Goal: Task Accomplishment & Management: Use online tool/utility

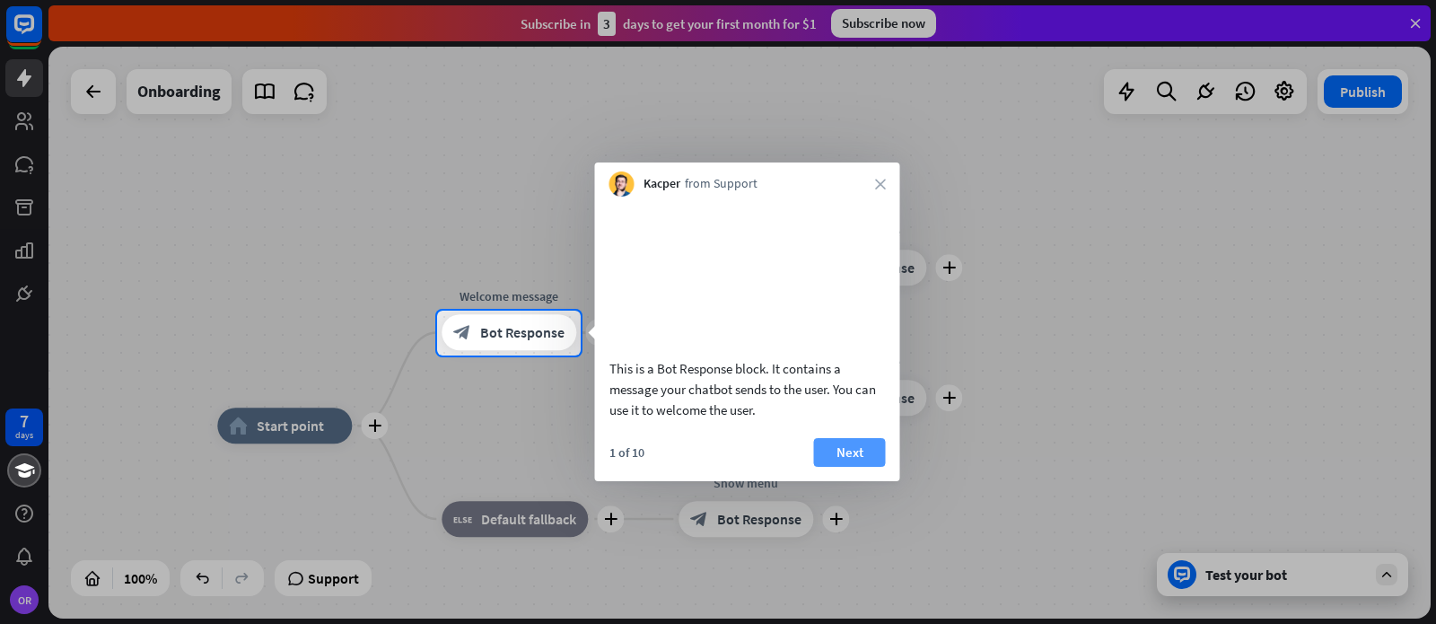
click at [845, 467] on button "Next" at bounding box center [850, 452] width 72 height 29
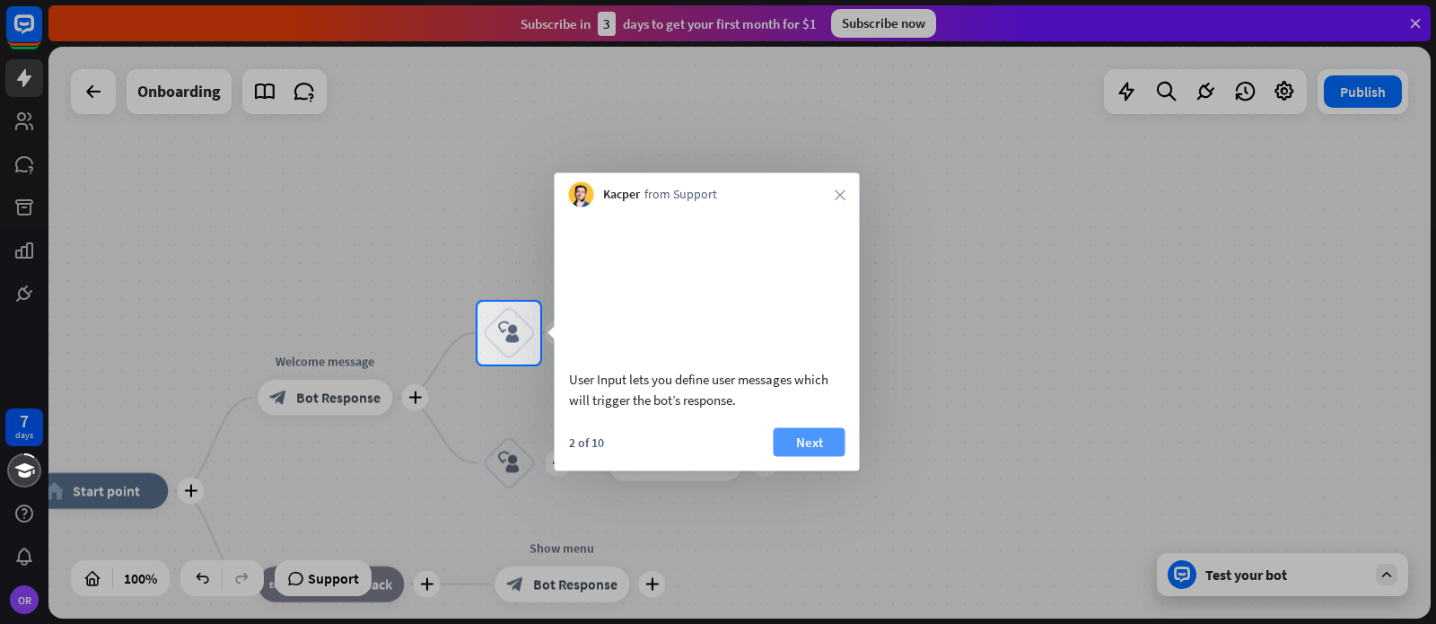
click at [804, 456] on button "Next" at bounding box center [810, 441] width 72 height 29
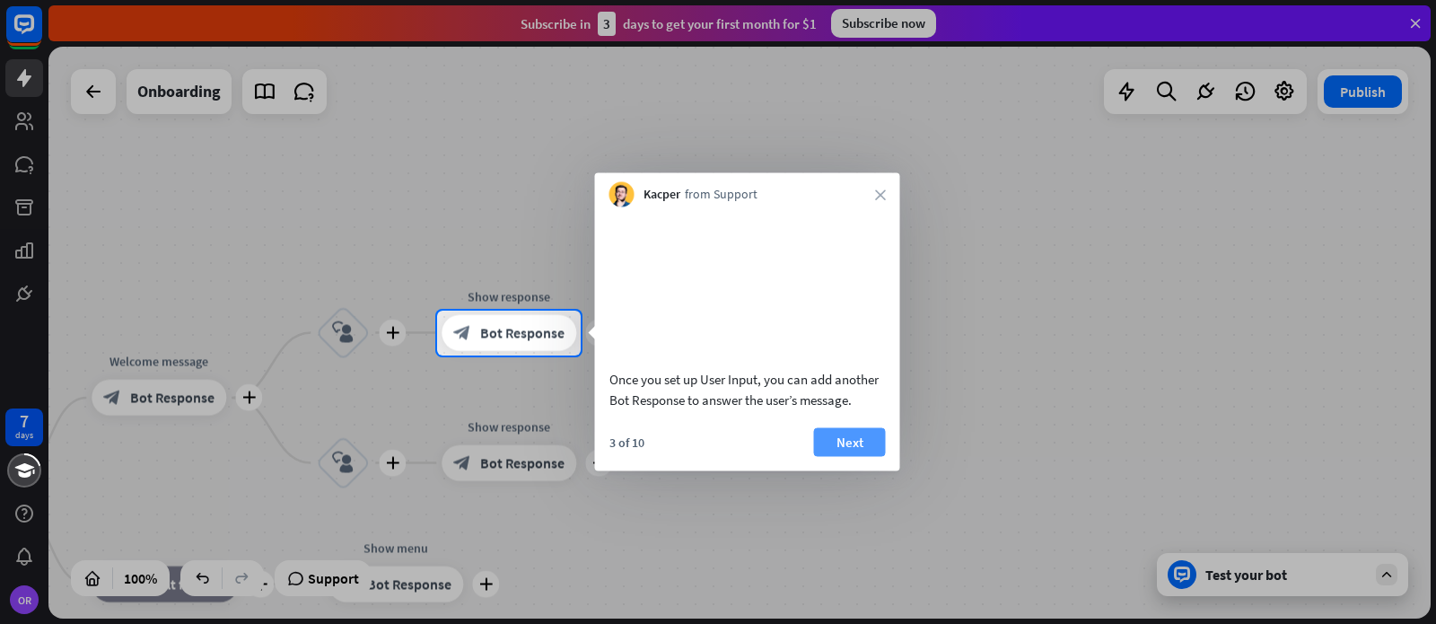
click at [852, 456] on button "Next" at bounding box center [850, 441] width 72 height 29
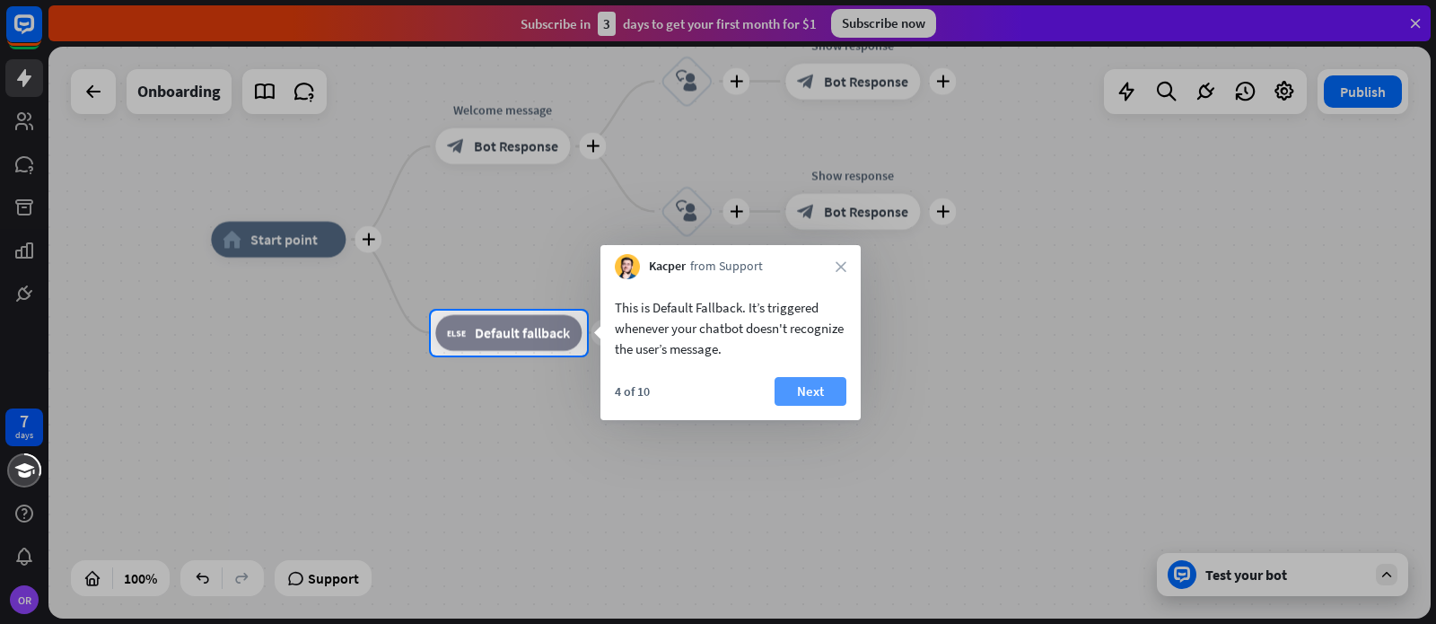
click at [809, 395] on button "Next" at bounding box center [811, 391] width 72 height 29
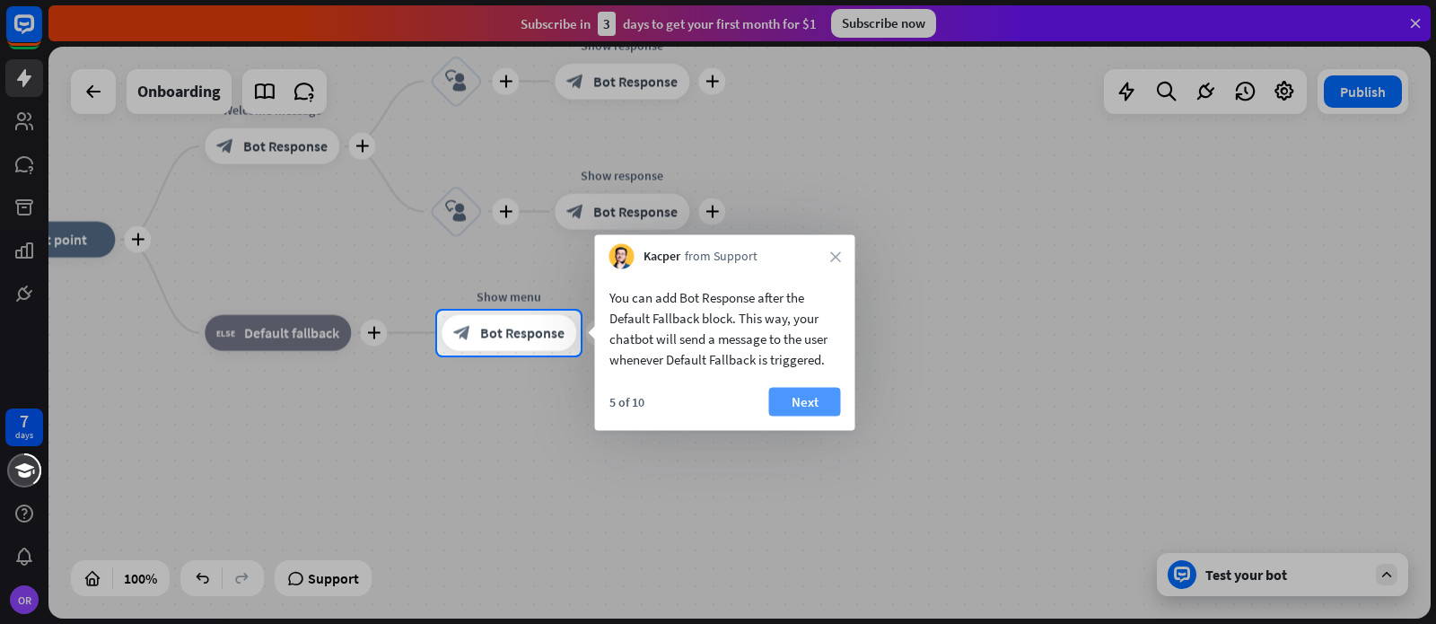
click at [809, 397] on button "Next" at bounding box center [805, 402] width 72 height 29
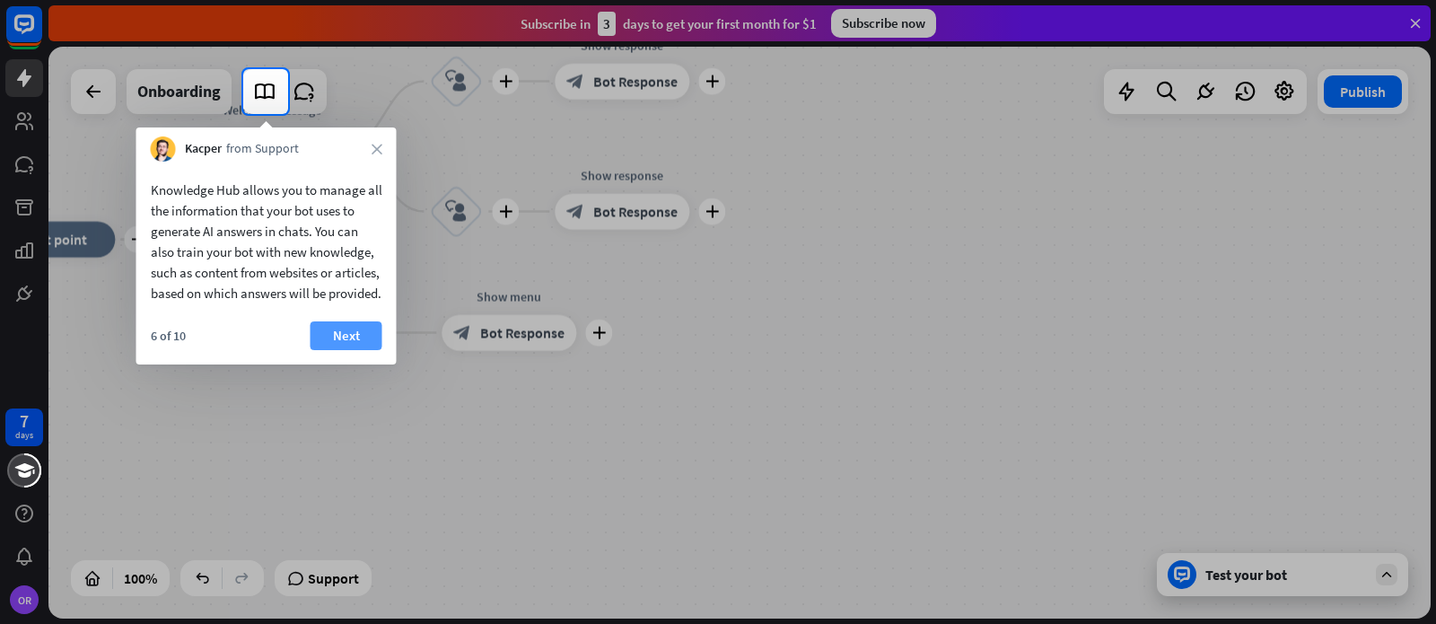
click at [344, 350] on button "Next" at bounding box center [347, 335] width 72 height 29
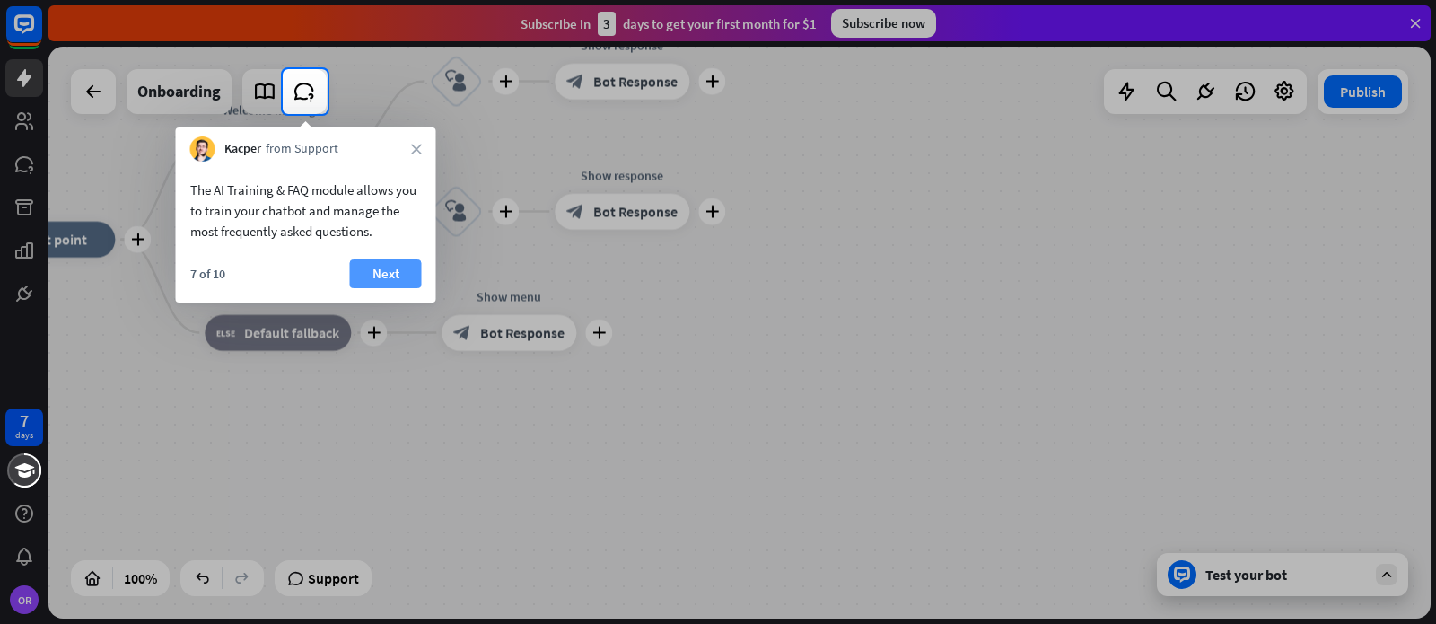
click at [381, 273] on button "Next" at bounding box center [386, 273] width 72 height 29
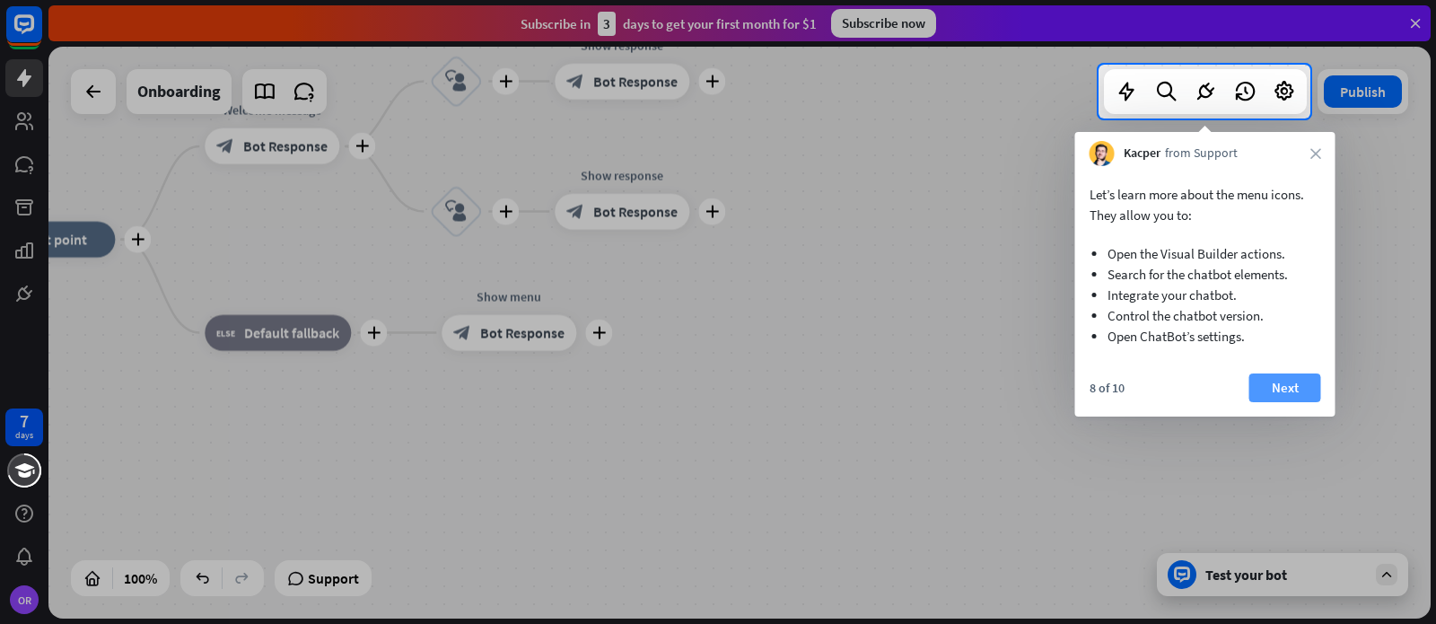
click at [1283, 389] on button "Next" at bounding box center [1285, 387] width 72 height 29
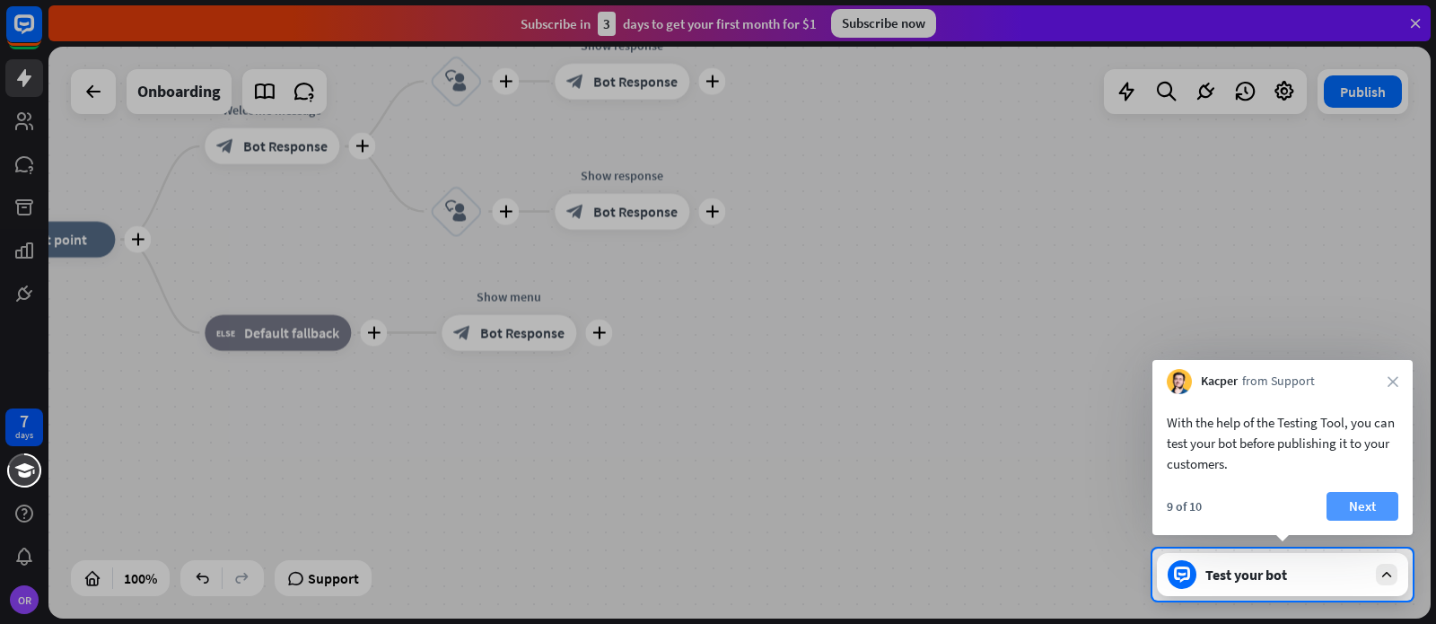
click at [1361, 506] on button "Next" at bounding box center [1362, 506] width 72 height 29
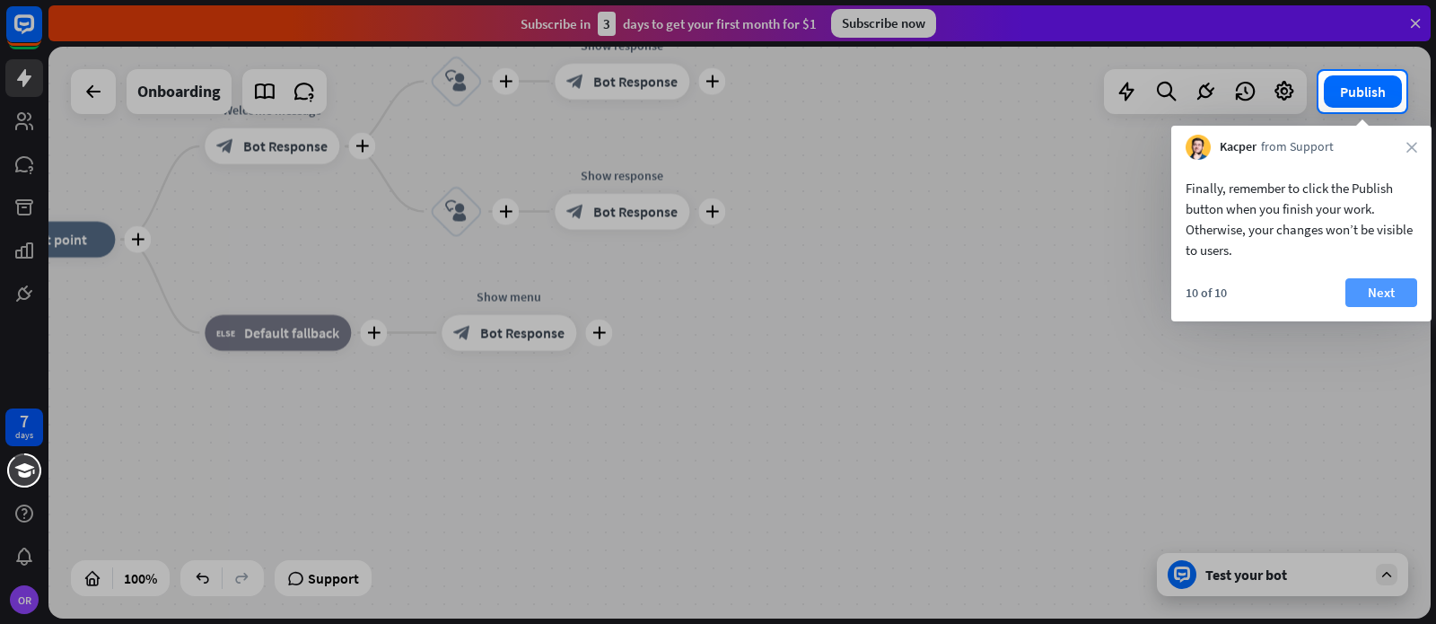
click at [1364, 298] on button "Next" at bounding box center [1381, 292] width 72 height 29
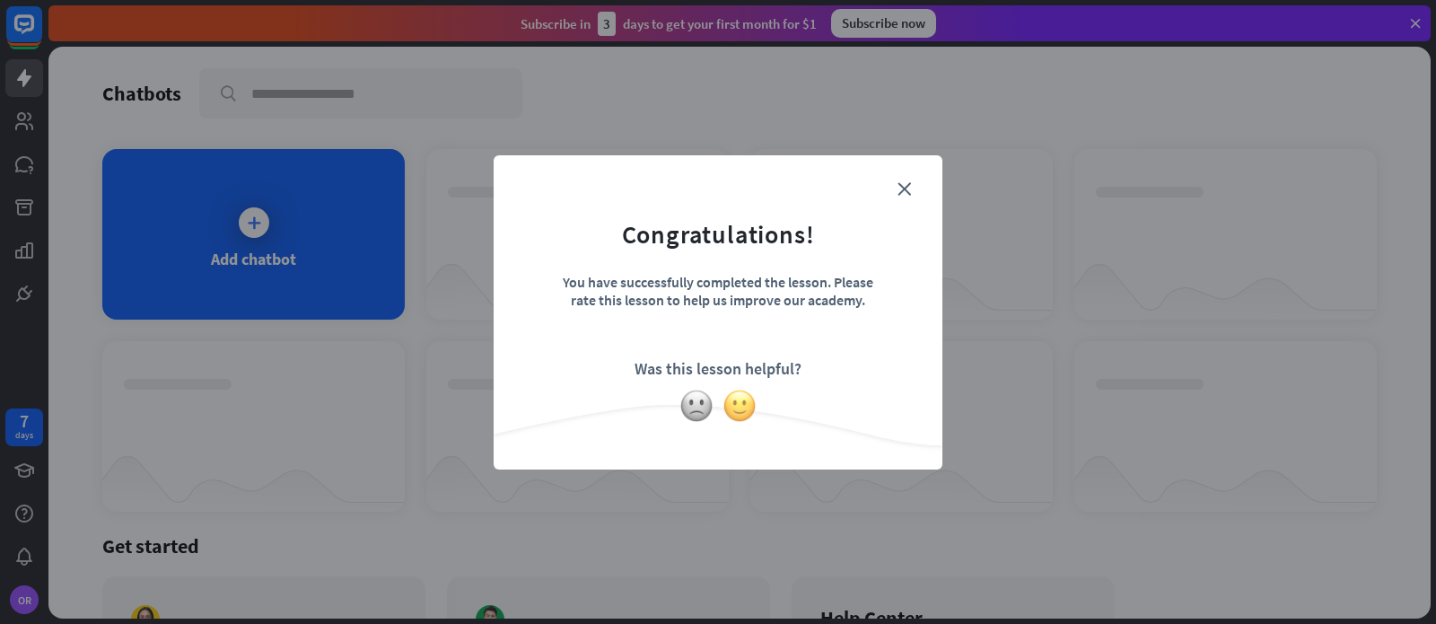
click at [740, 403] on img at bounding box center [739, 406] width 34 height 34
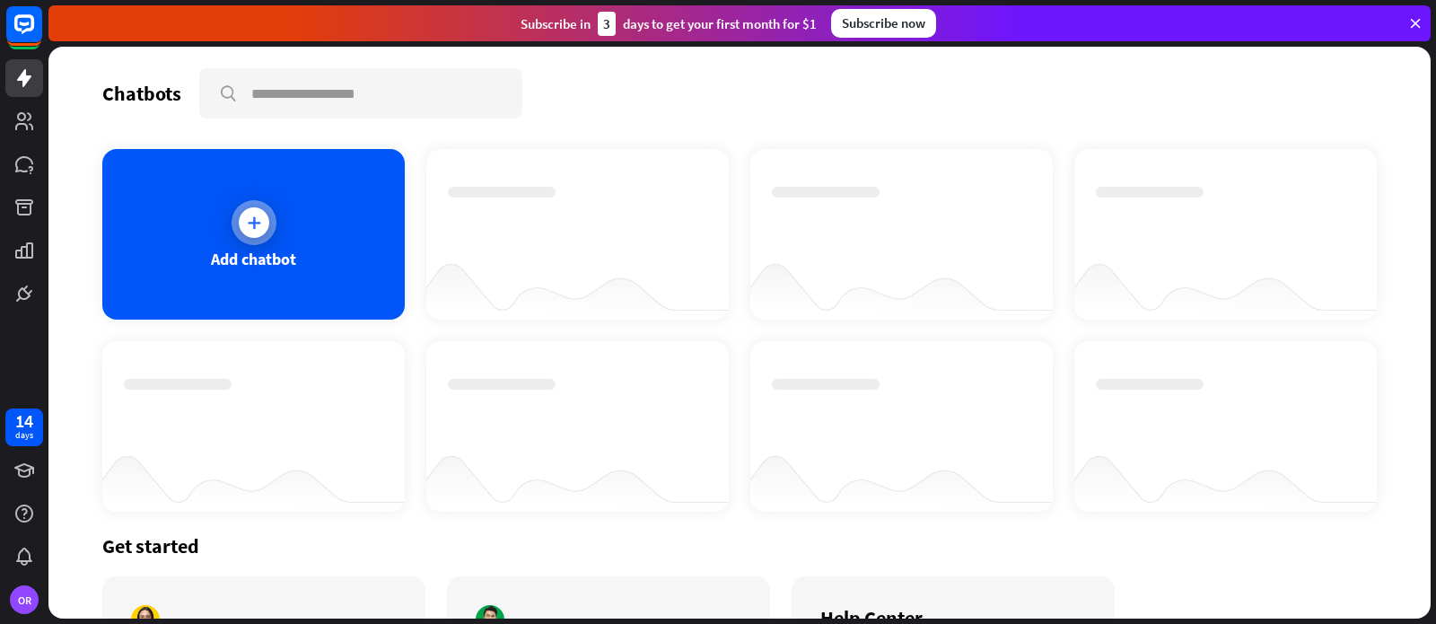
click at [253, 231] on div at bounding box center [254, 222] width 31 height 31
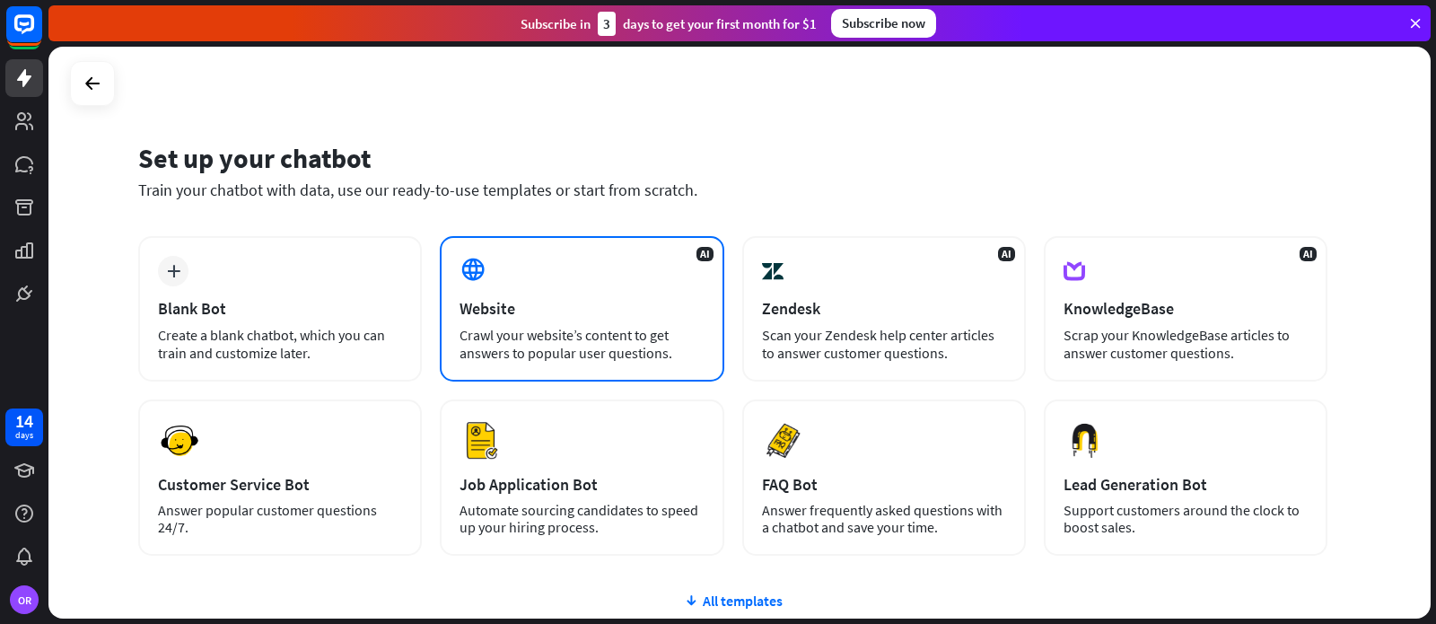
click at [495, 283] on div "AI Website Crawl your website’s content to get answers to popular user question…" at bounding box center [582, 308] width 284 height 145
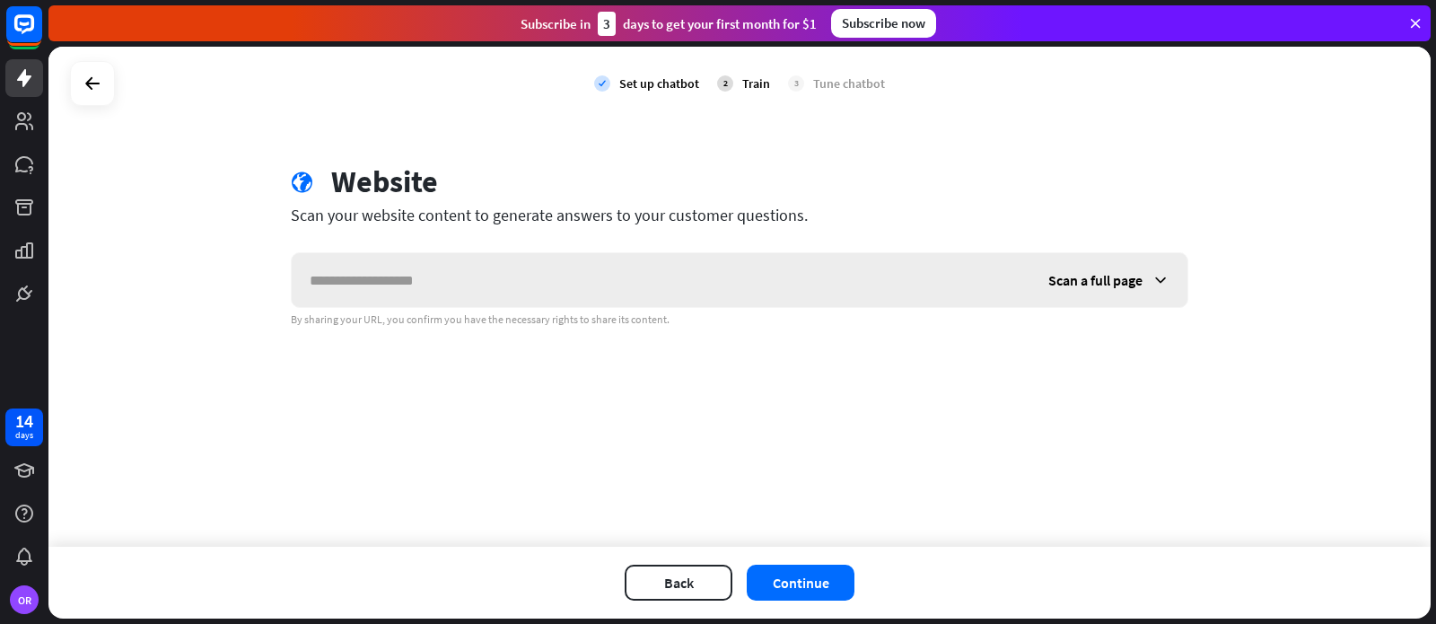
click at [398, 276] on input "text" at bounding box center [661, 280] width 739 height 54
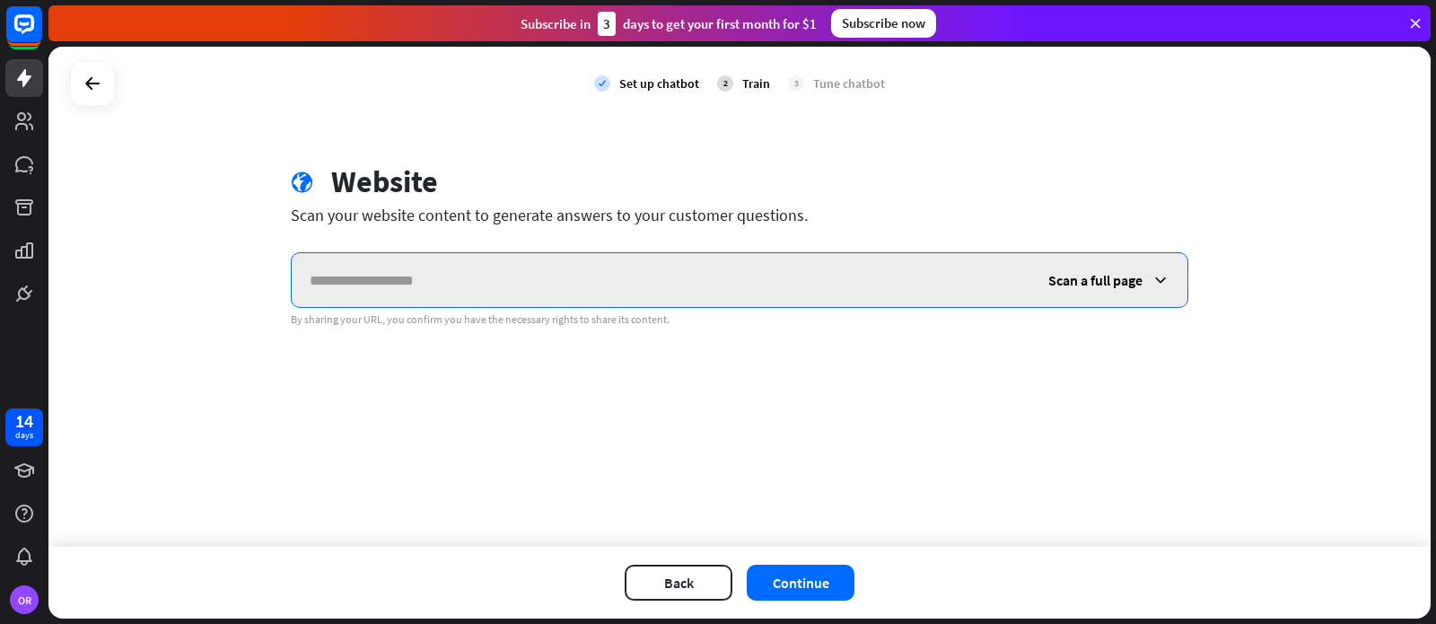
click at [333, 285] on input "text" at bounding box center [661, 280] width 739 height 54
click at [331, 282] on input "text" at bounding box center [661, 280] width 739 height 54
paste input "**********"
type input "**********"
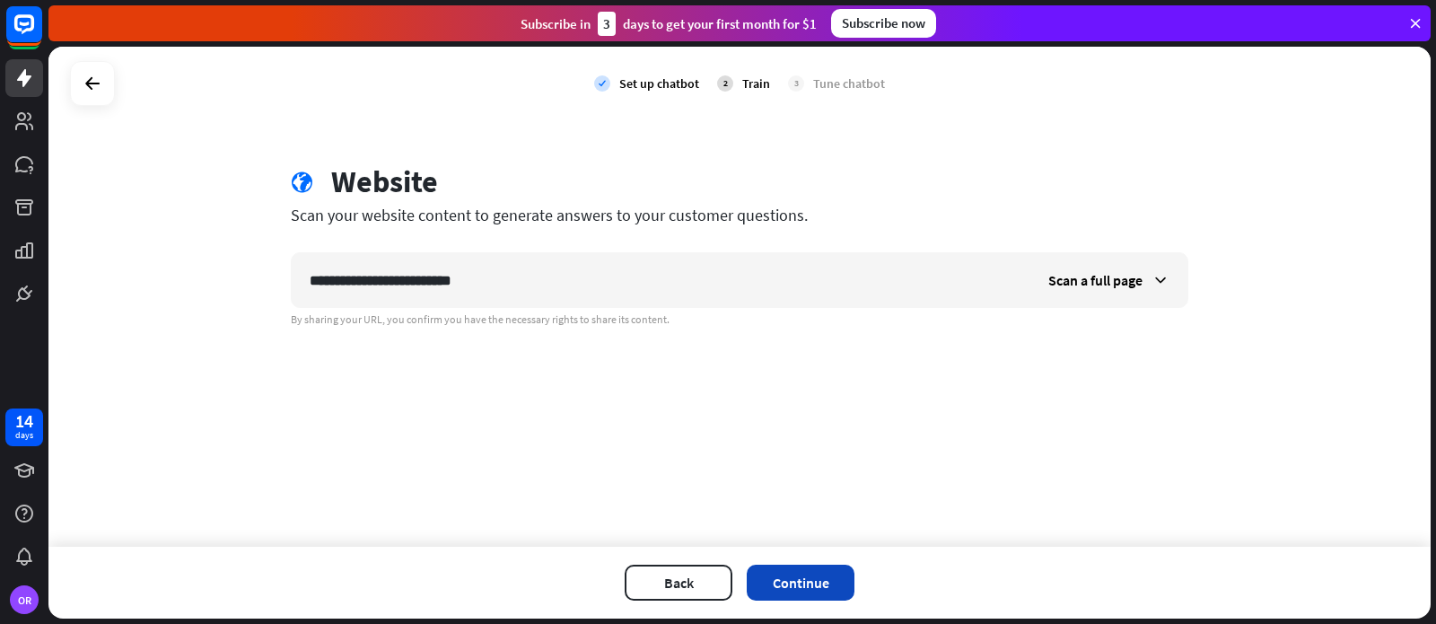
click at [810, 581] on button "Continue" at bounding box center [801, 583] width 108 height 36
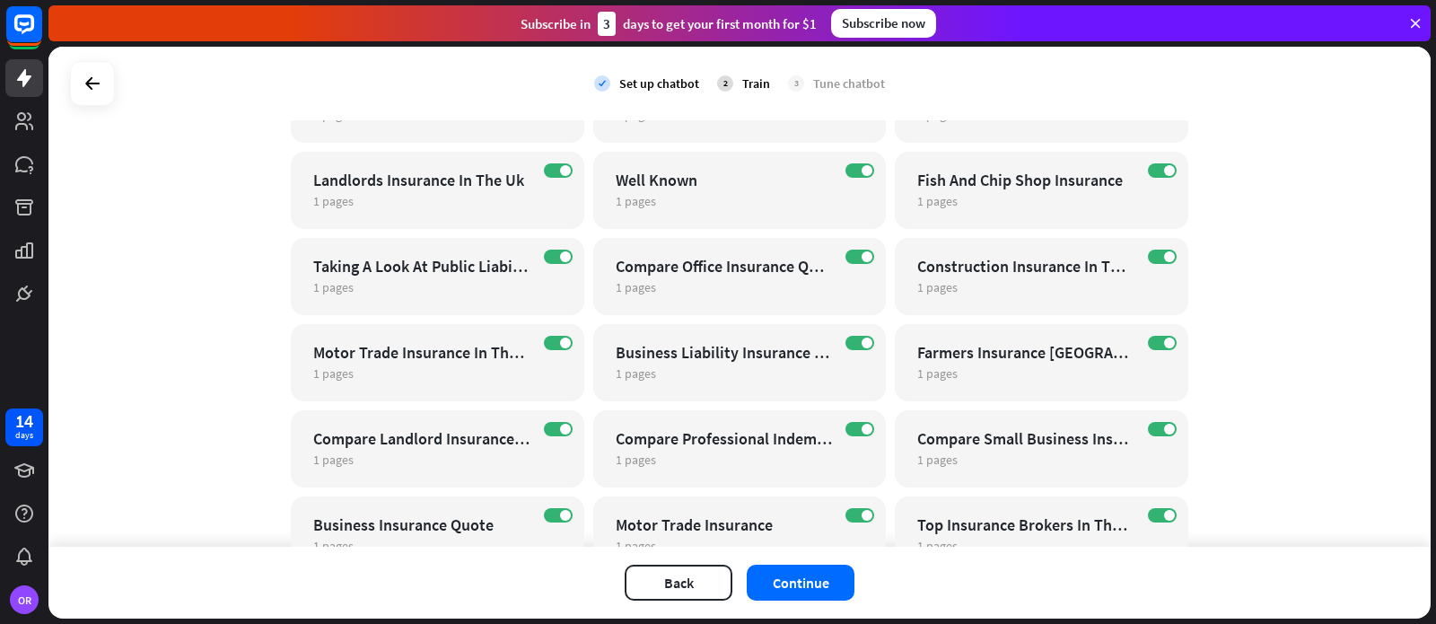
scroll to position [427, 0]
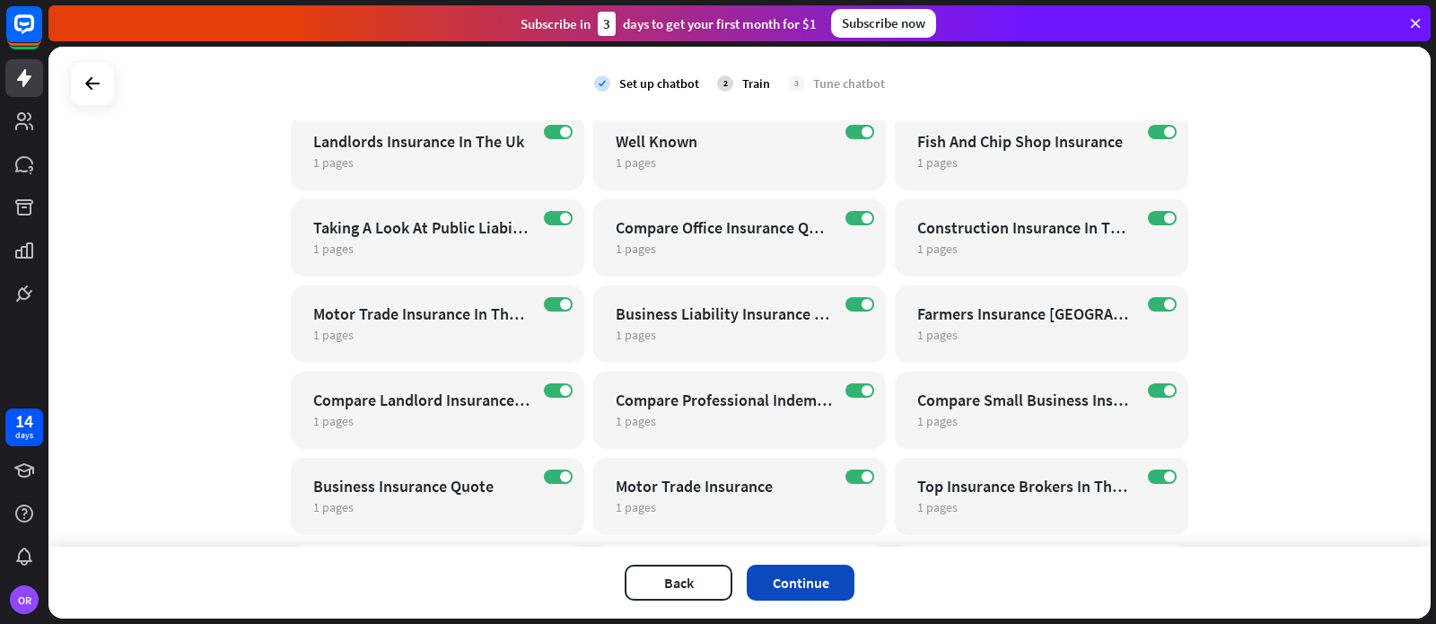
click at [799, 577] on button "Continue" at bounding box center [801, 583] width 108 height 36
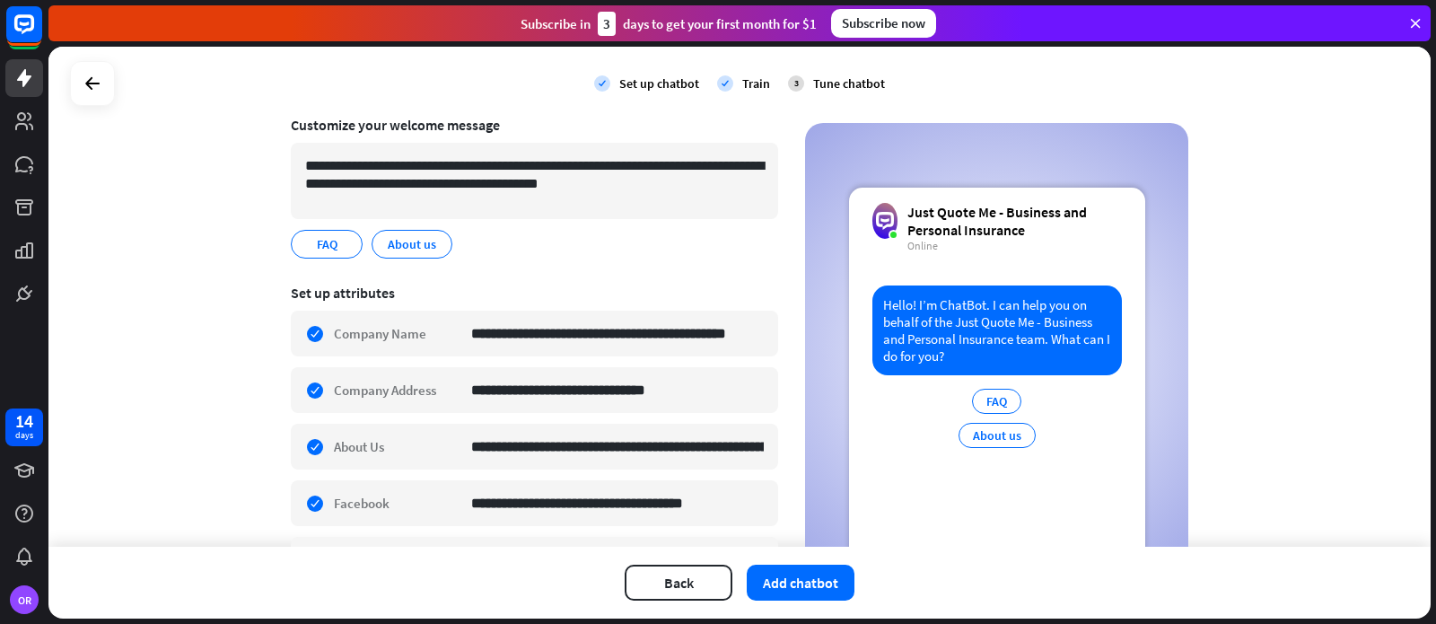
scroll to position [162, 0]
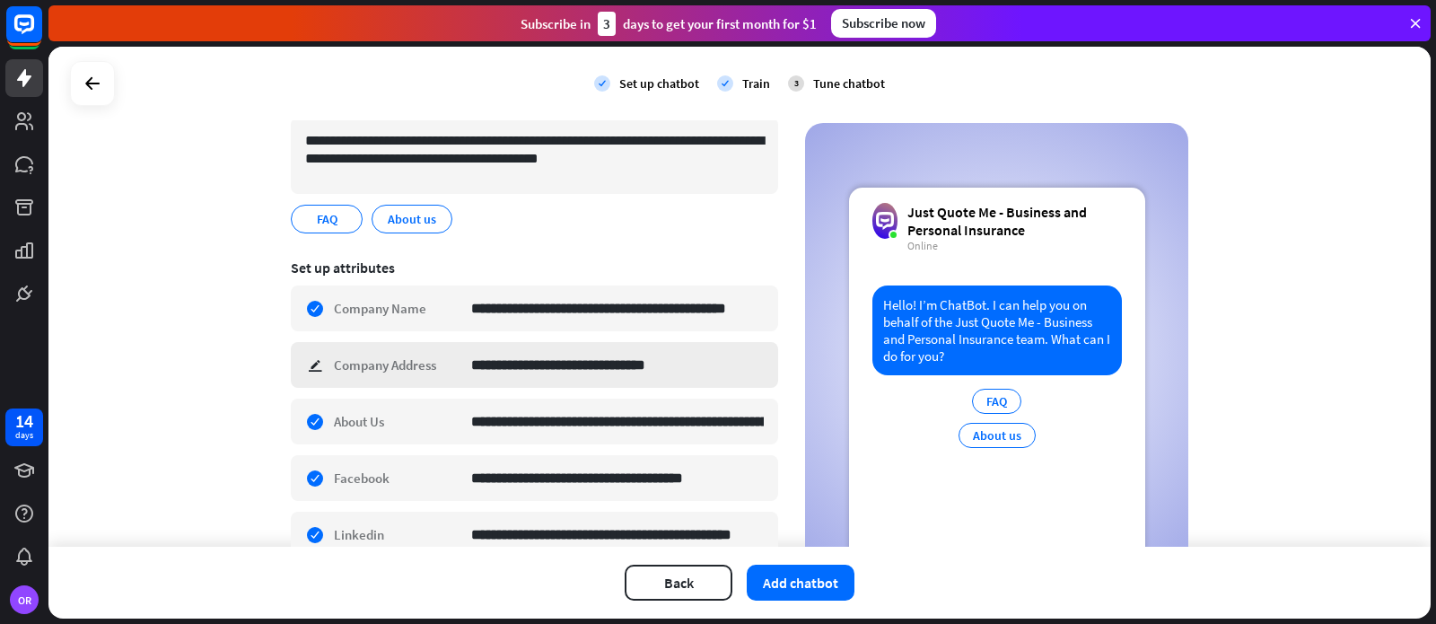
click at [316, 362] on div "**********" at bounding box center [534, 365] width 487 height 46
click at [521, 372] on input at bounding box center [617, 365] width 293 height 44
paste input "**********"
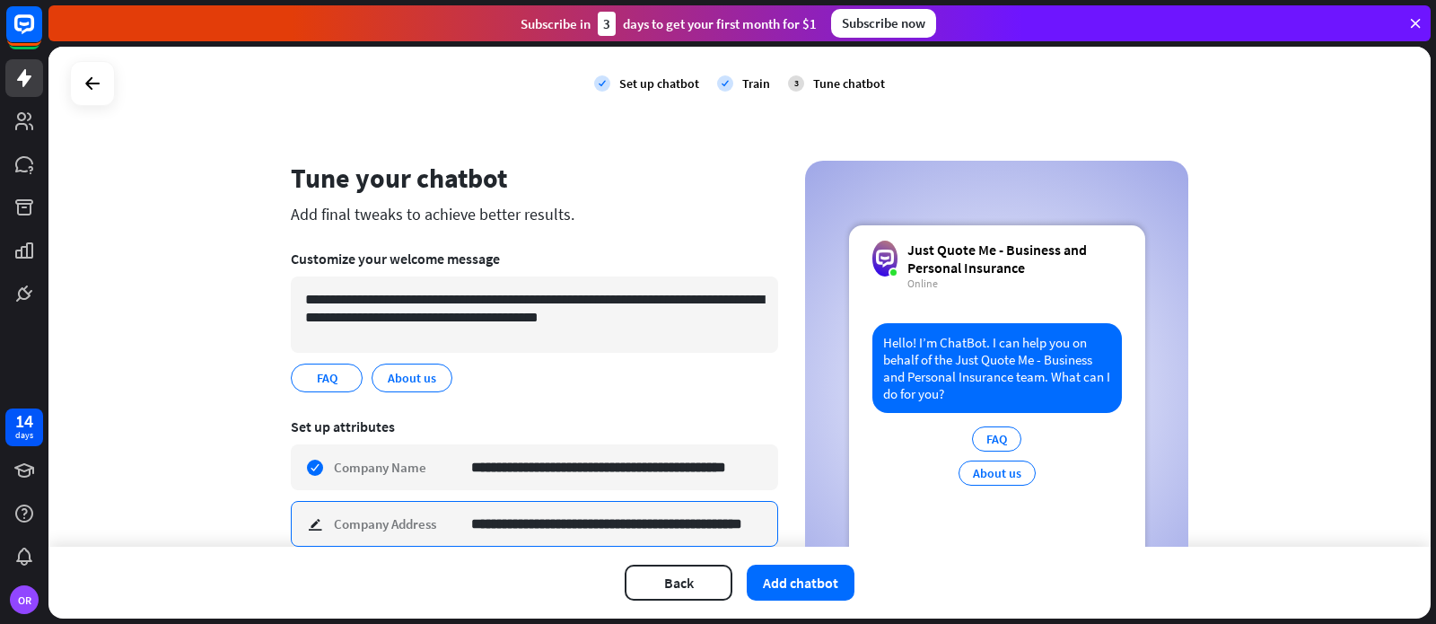
scroll to position [0, 0]
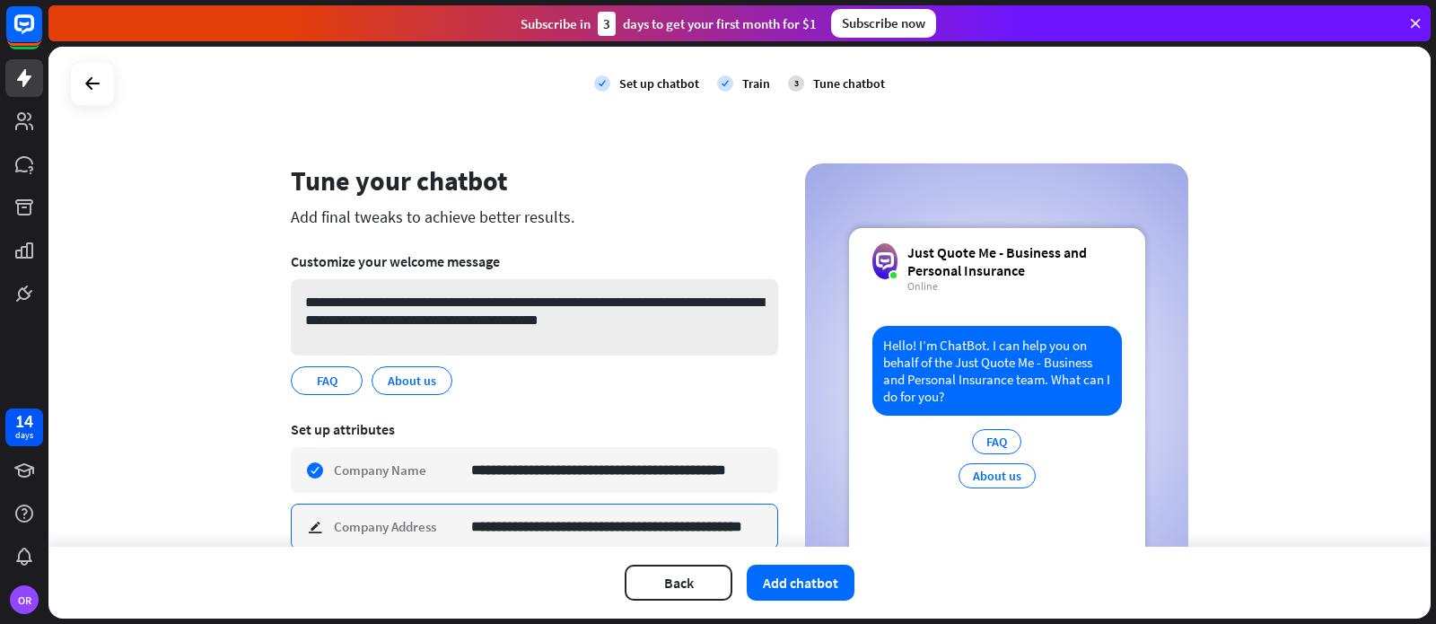
type input "**********"
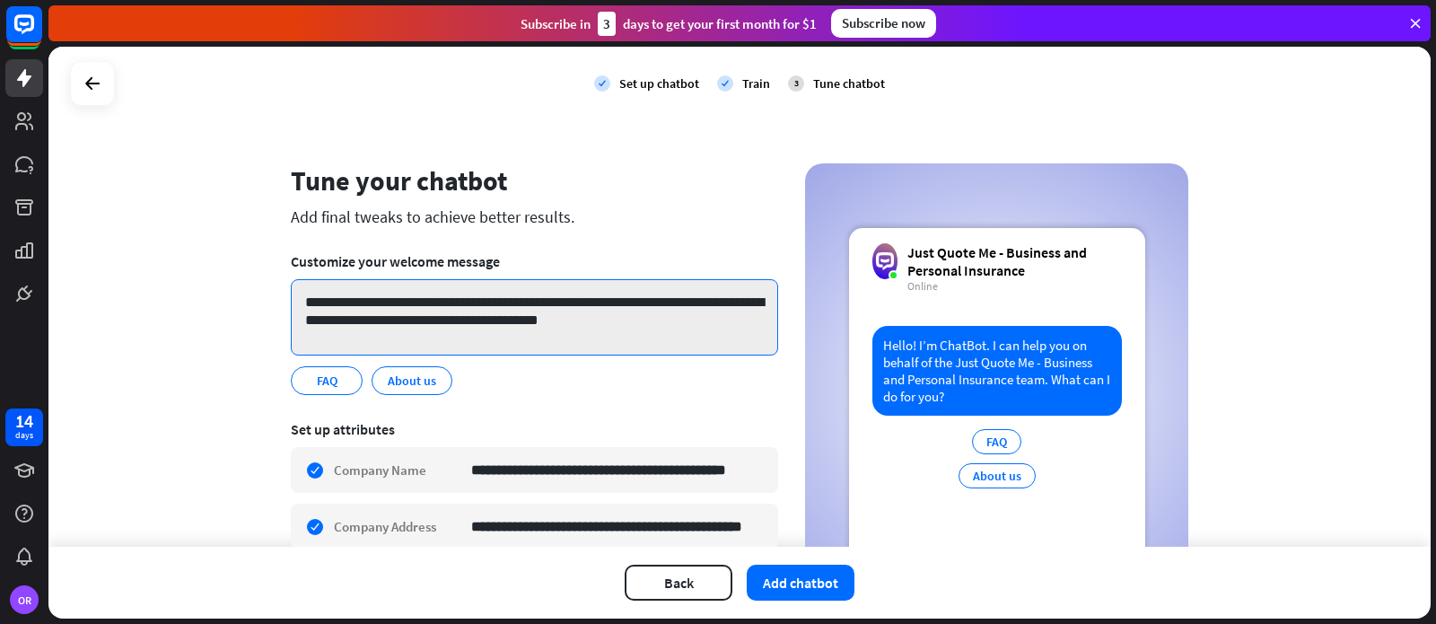
click at [633, 321] on textarea "**********" at bounding box center [534, 317] width 487 height 76
drag, startPoint x: 631, startPoint y: 320, endPoint x: 296, endPoint y: 291, distance: 336.0
click at [297, 292] on textarea "**********" at bounding box center [534, 317] width 487 height 76
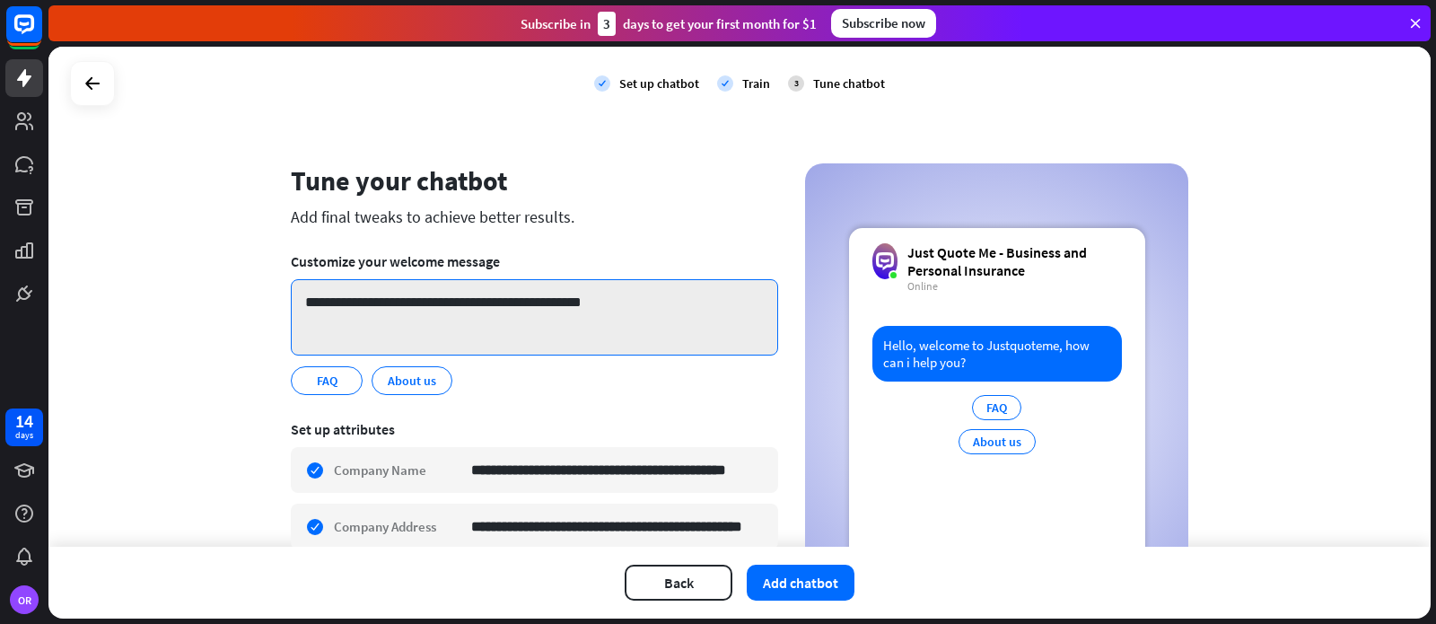
click at [556, 302] on textarea "**********" at bounding box center [534, 317] width 487 height 76
click at [637, 303] on textarea "**********" at bounding box center [534, 317] width 487 height 76
type textarea "**********"
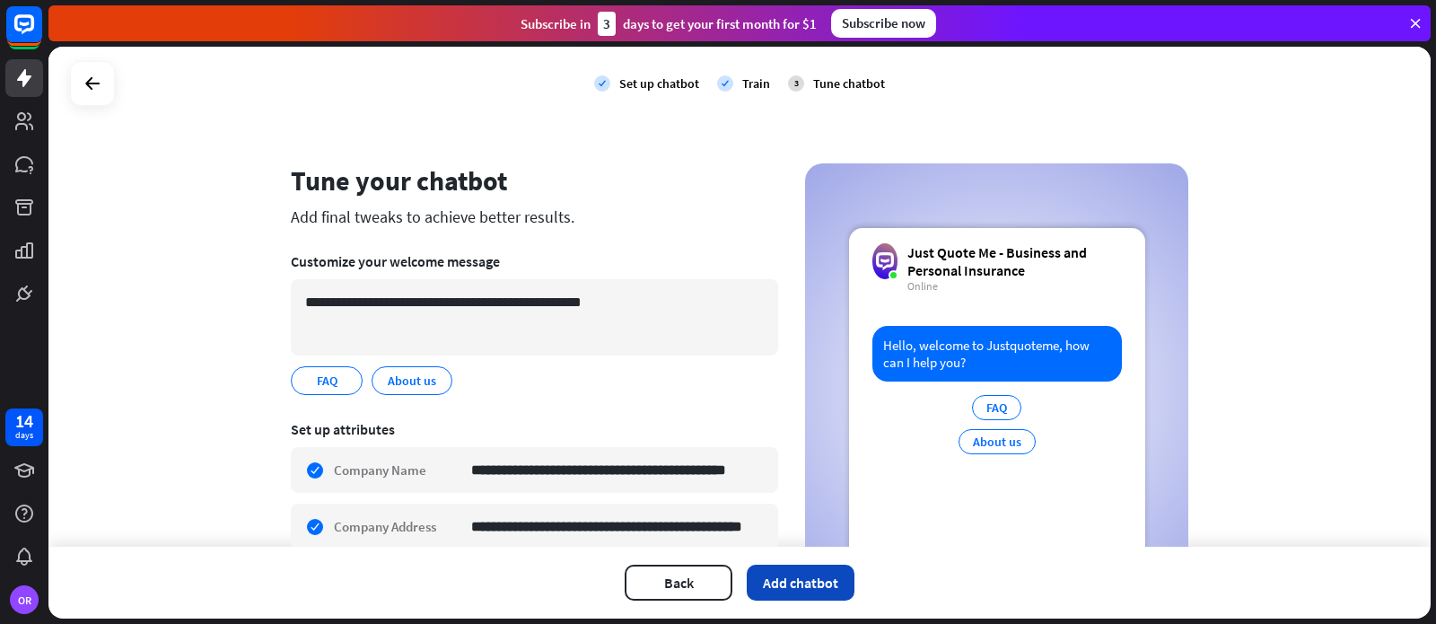
click at [793, 581] on button "Add chatbot" at bounding box center [801, 583] width 108 height 36
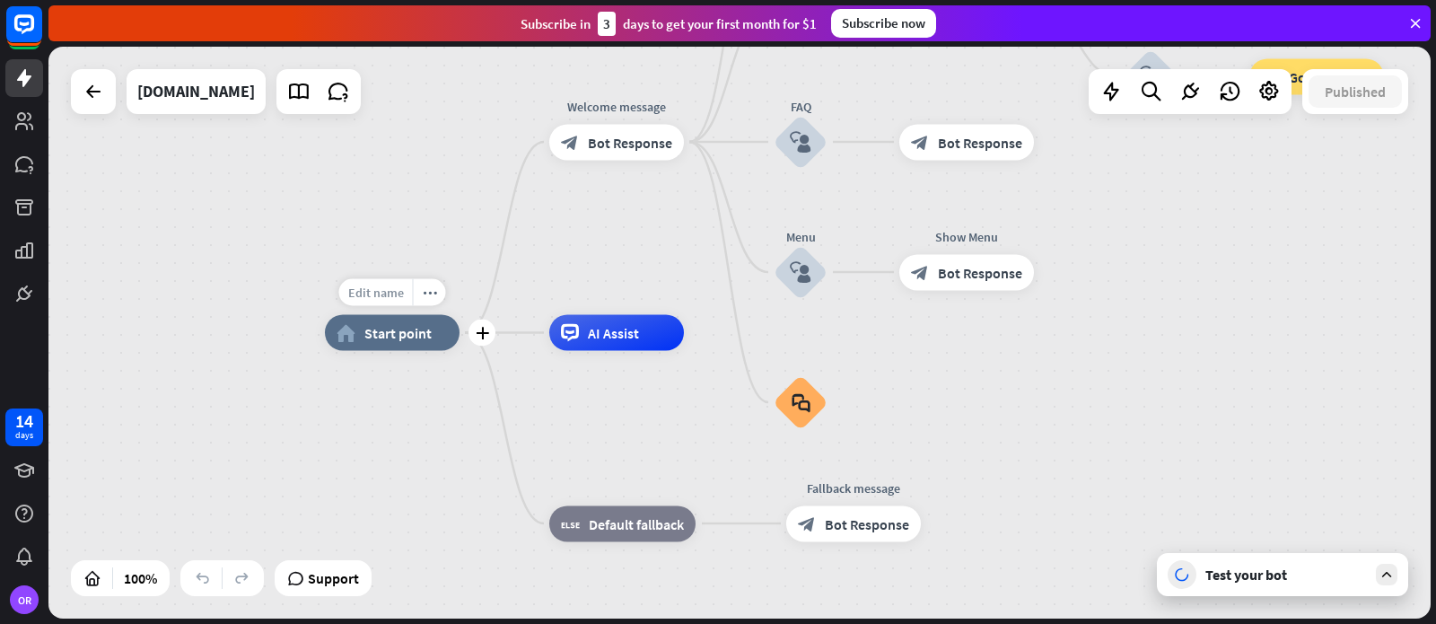
click at [372, 293] on span "Edit name" at bounding box center [376, 293] width 56 height 16
type input "*****"
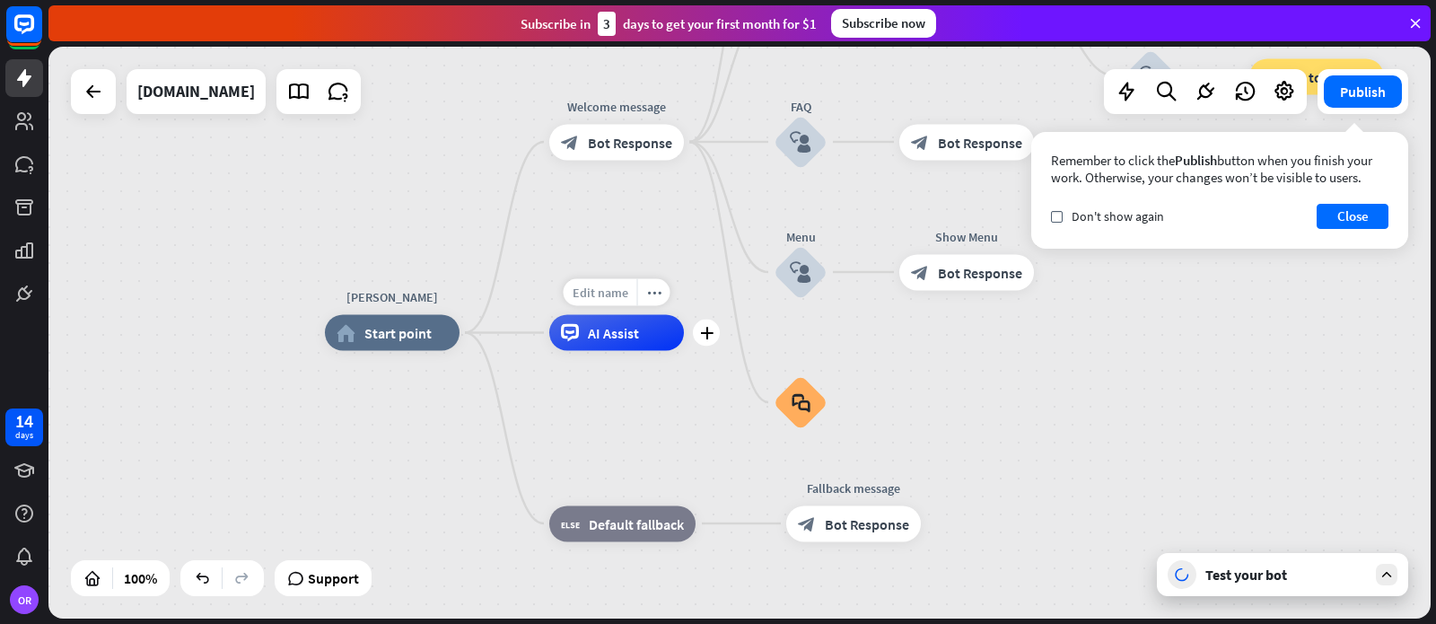
click at [594, 295] on span "Edit name" at bounding box center [601, 293] width 56 height 16
click at [350, 96] on icon at bounding box center [338, 91] width 23 height 23
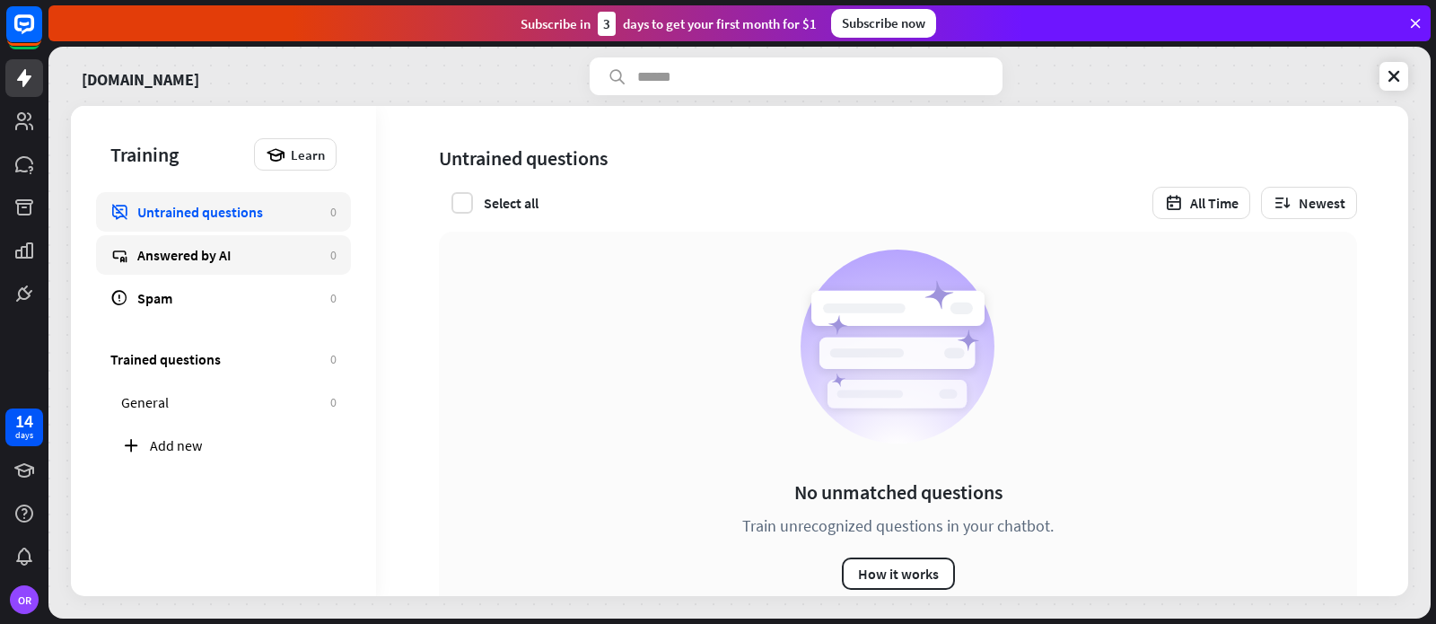
click at [220, 255] on div "Answered by AI" at bounding box center [229, 255] width 184 height 18
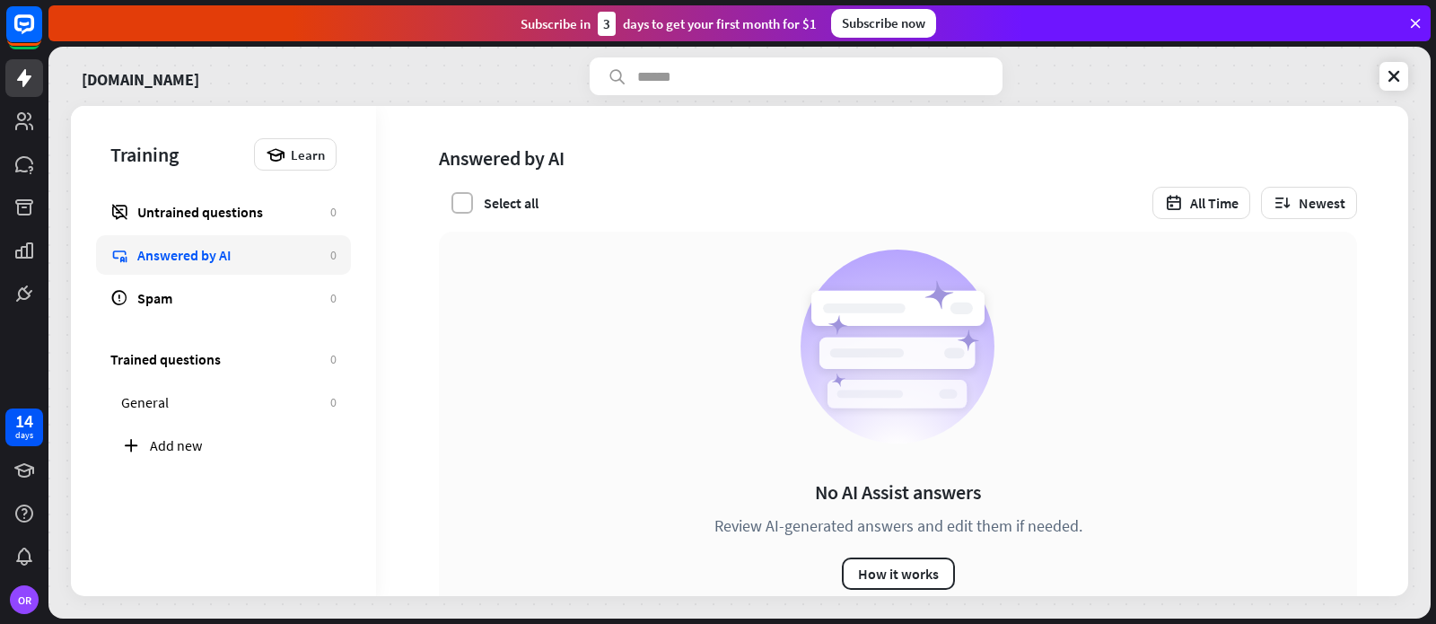
click at [459, 205] on label at bounding box center [462, 203] width 22 height 22
click at [900, 571] on button "How it works" at bounding box center [898, 573] width 113 height 32
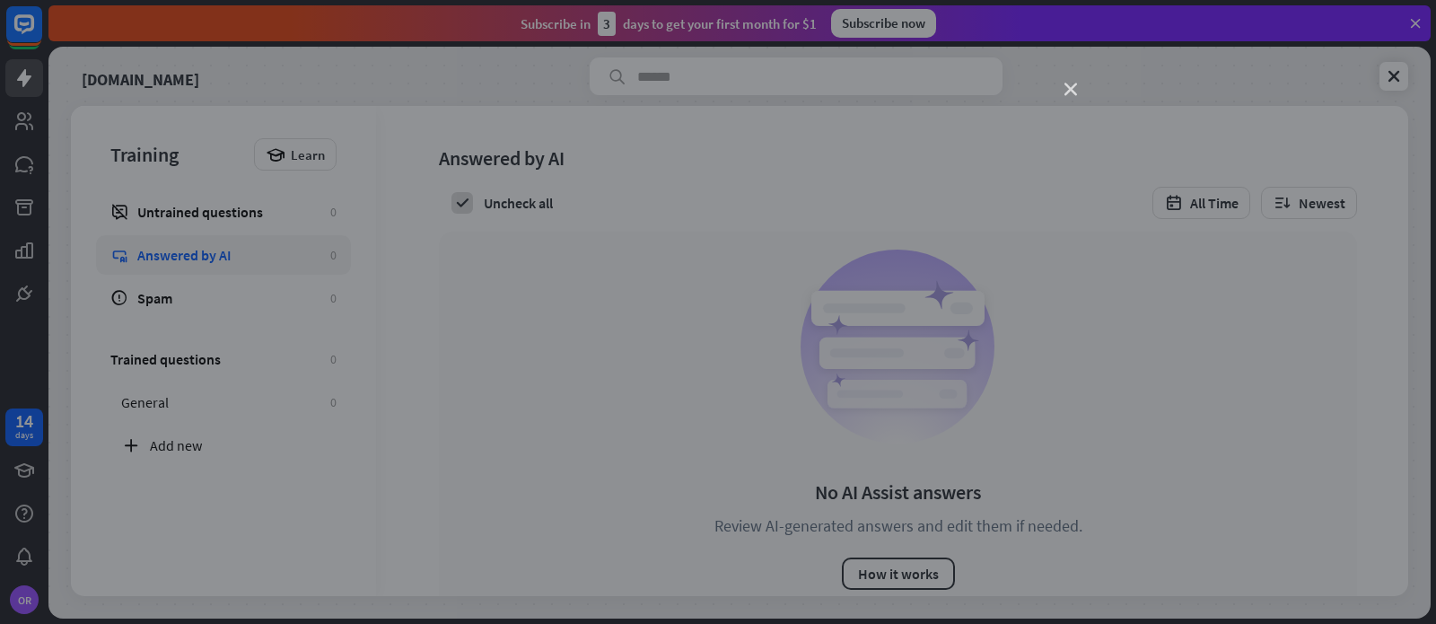
click at [1073, 85] on icon "close" at bounding box center [1070, 89] width 13 height 13
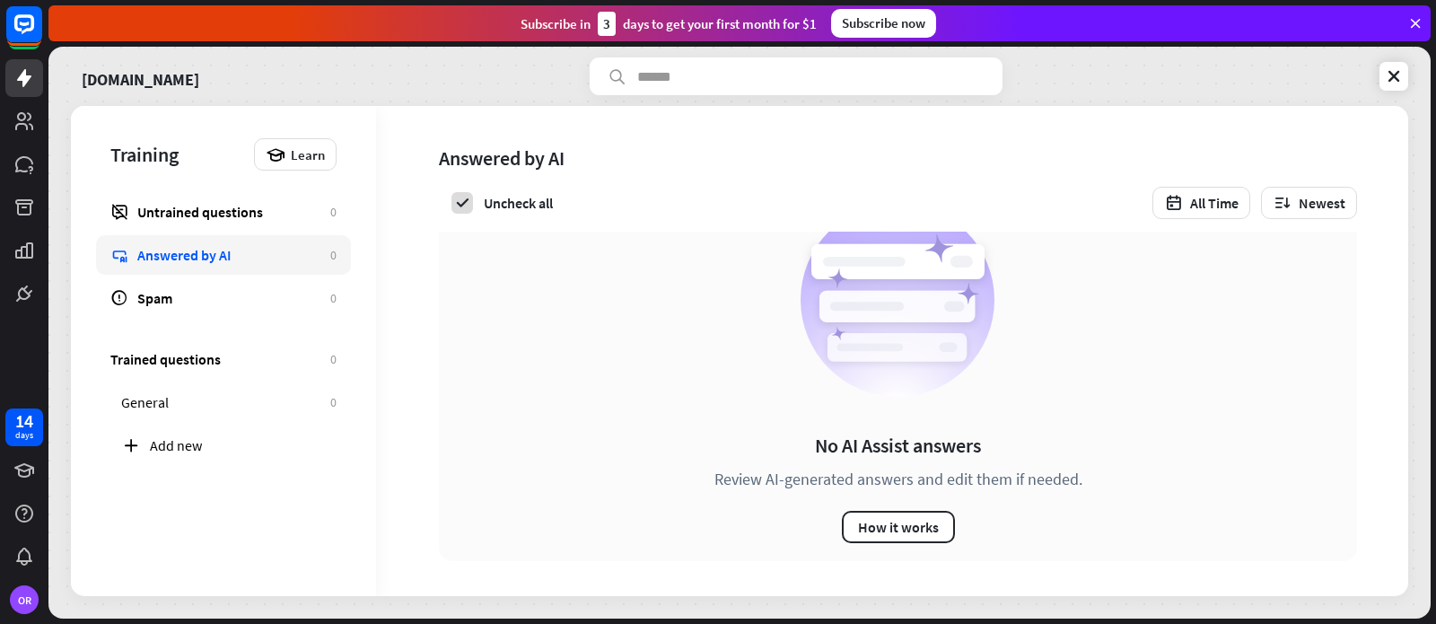
scroll to position [46, 0]
click at [307, 155] on span "Learn" at bounding box center [308, 154] width 34 height 17
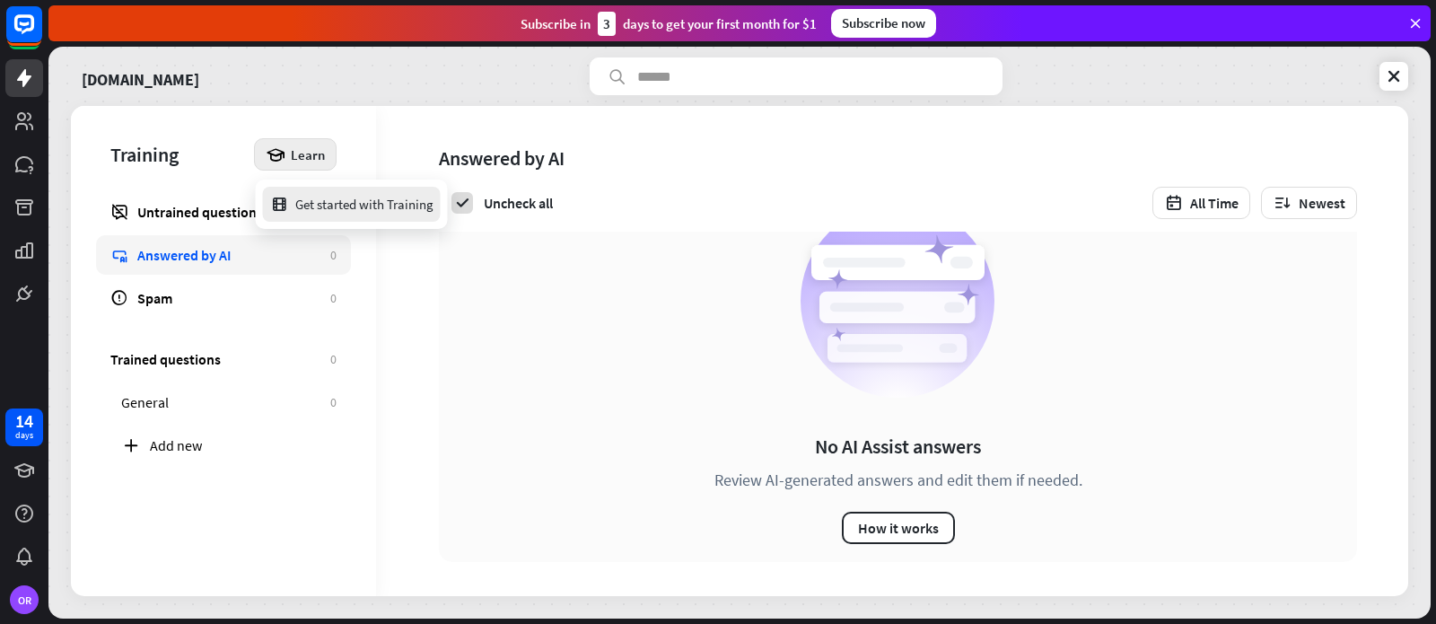
click at [328, 207] on div "Get started with Training" at bounding box center [351, 204] width 163 height 35
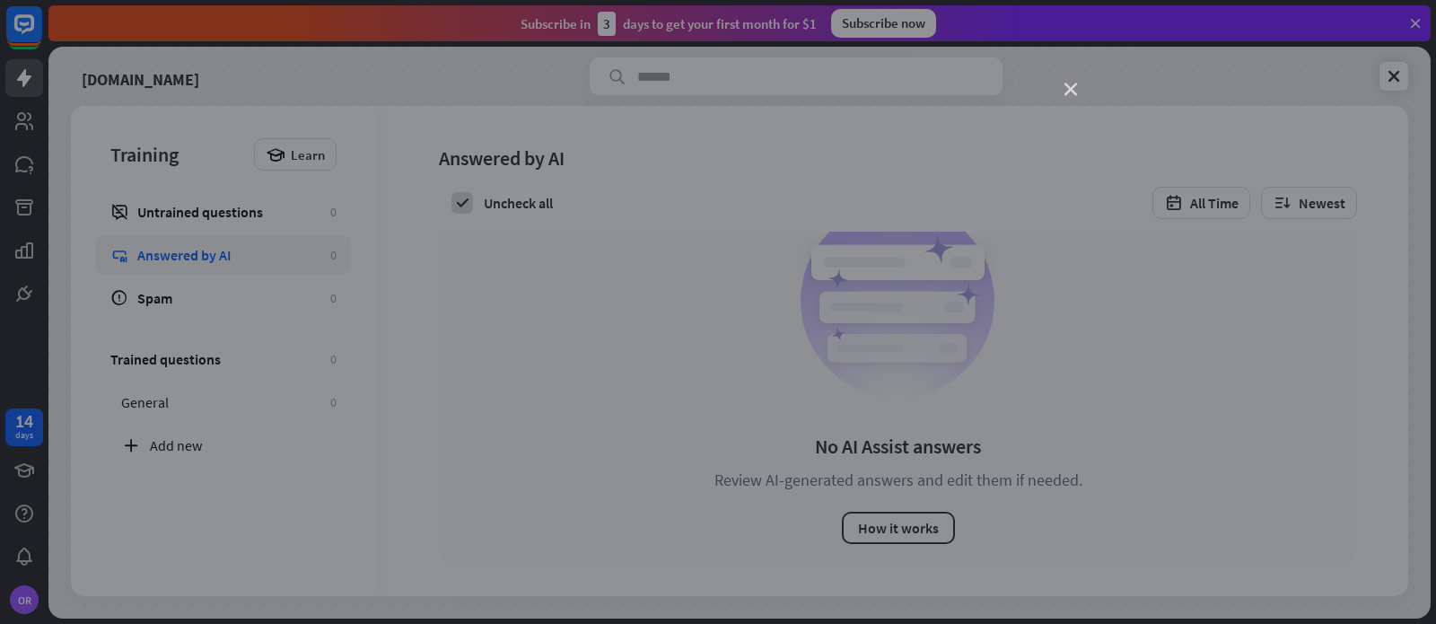
click at [1071, 86] on icon "close" at bounding box center [1070, 89] width 13 height 13
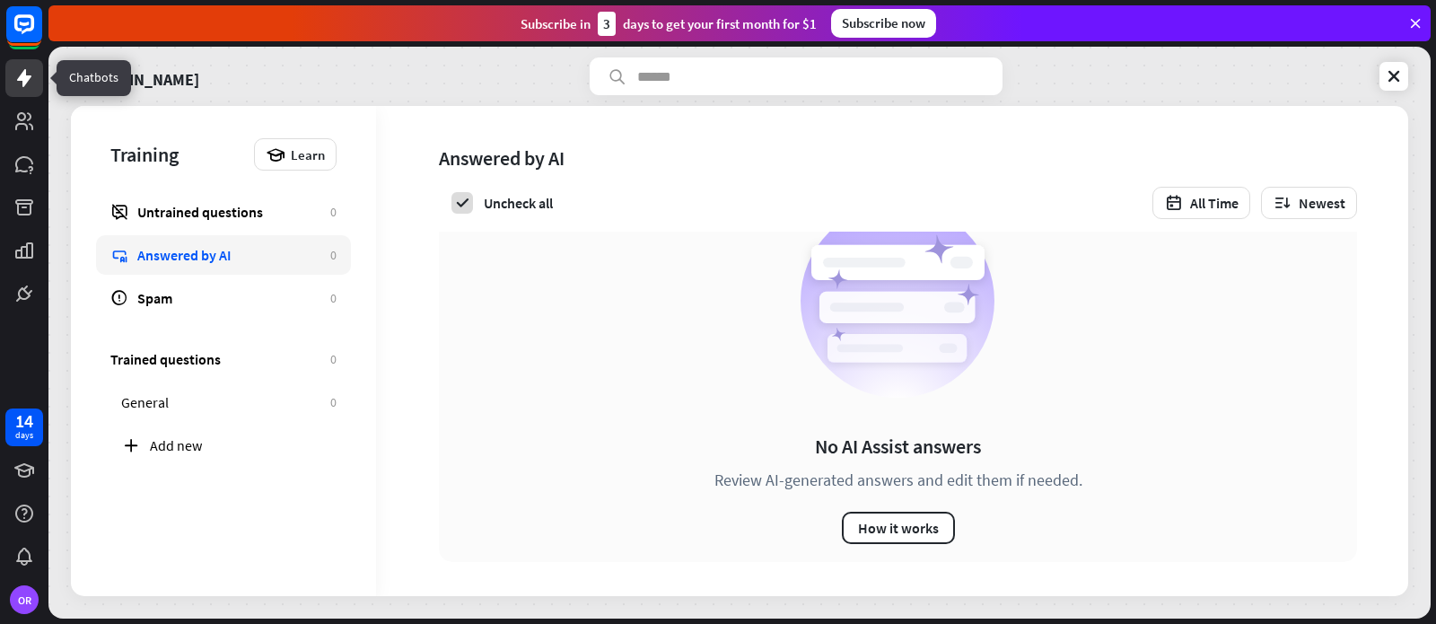
click at [22, 78] on icon at bounding box center [24, 78] width 14 height 18
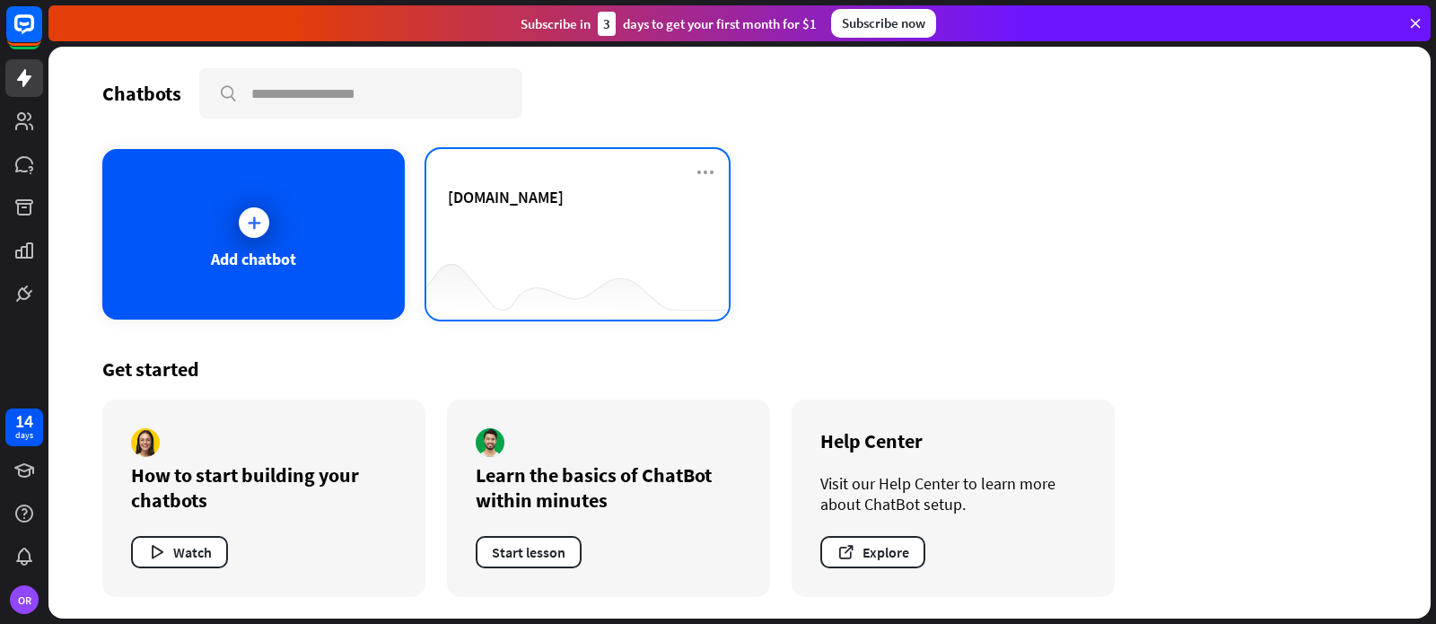
click at [562, 205] on span "[DOMAIN_NAME]" at bounding box center [506, 197] width 116 height 21
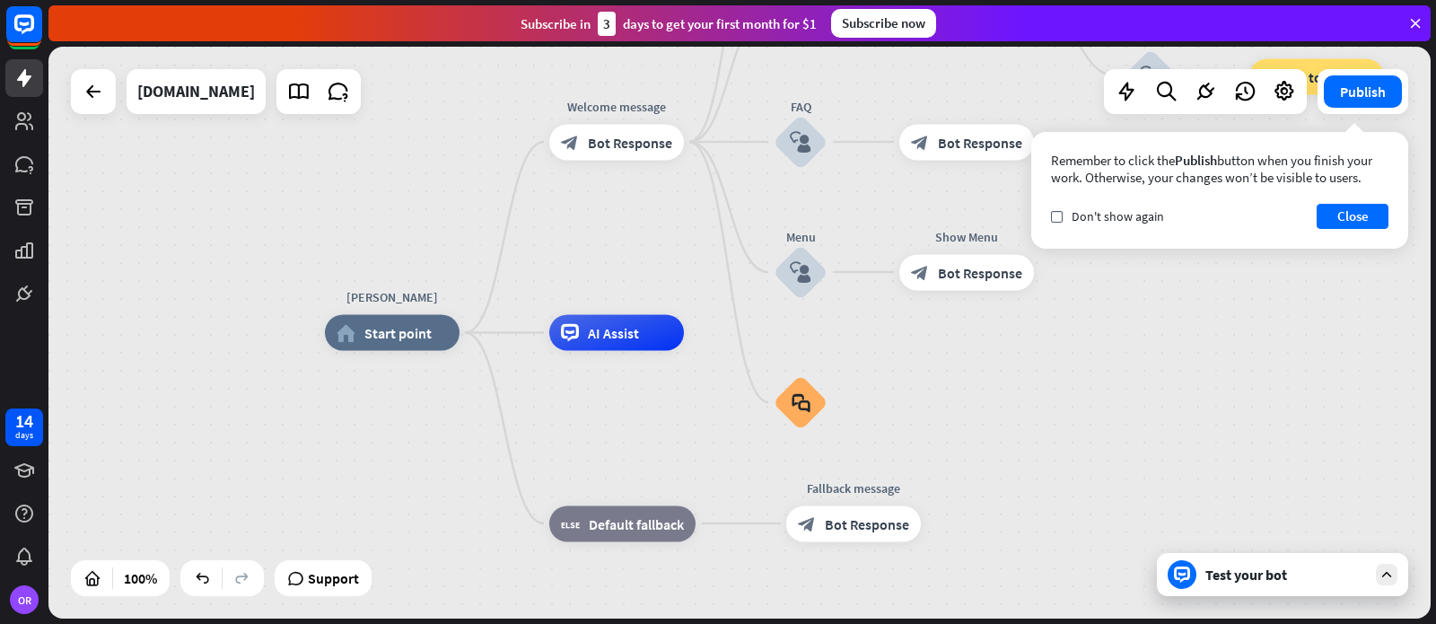
click at [1205, 571] on div "Test your bot" at bounding box center [1286, 574] width 162 height 18
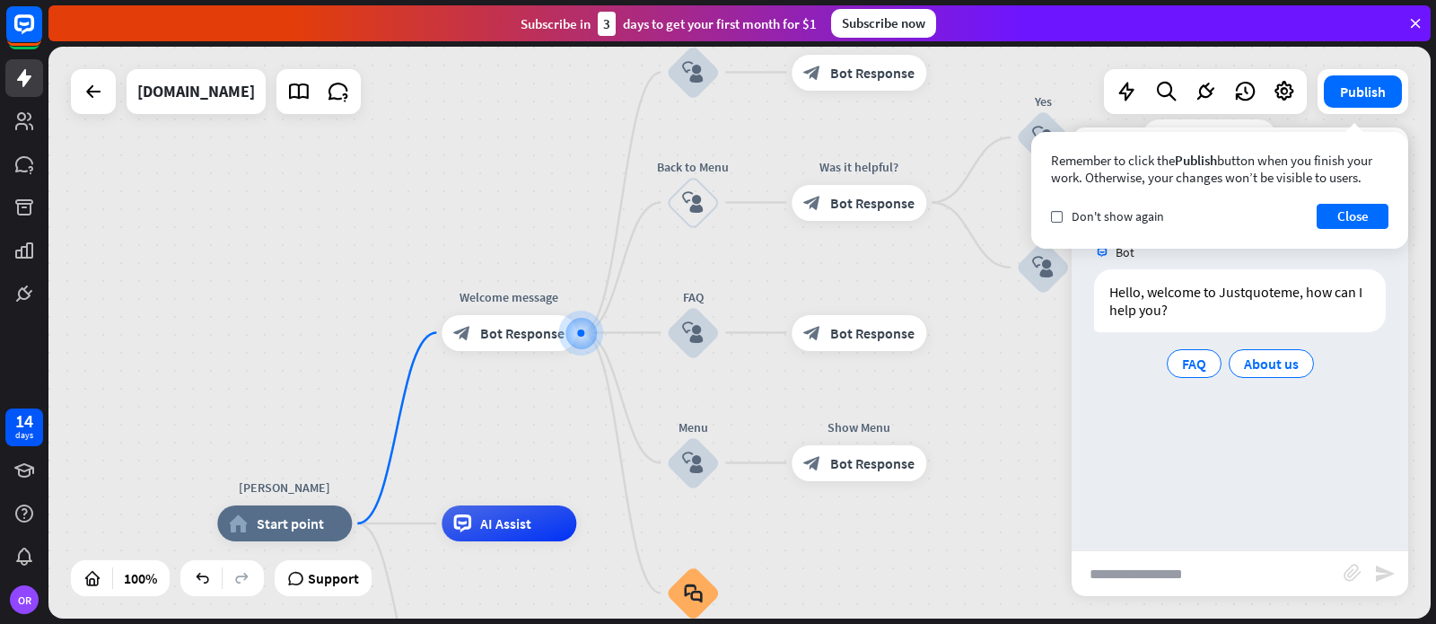
drag, startPoint x: 1344, startPoint y: 214, endPoint x: 1310, endPoint y: 211, distance: 33.3
click at [1344, 214] on button "Close" at bounding box center [1353, 216] width 72 height 25
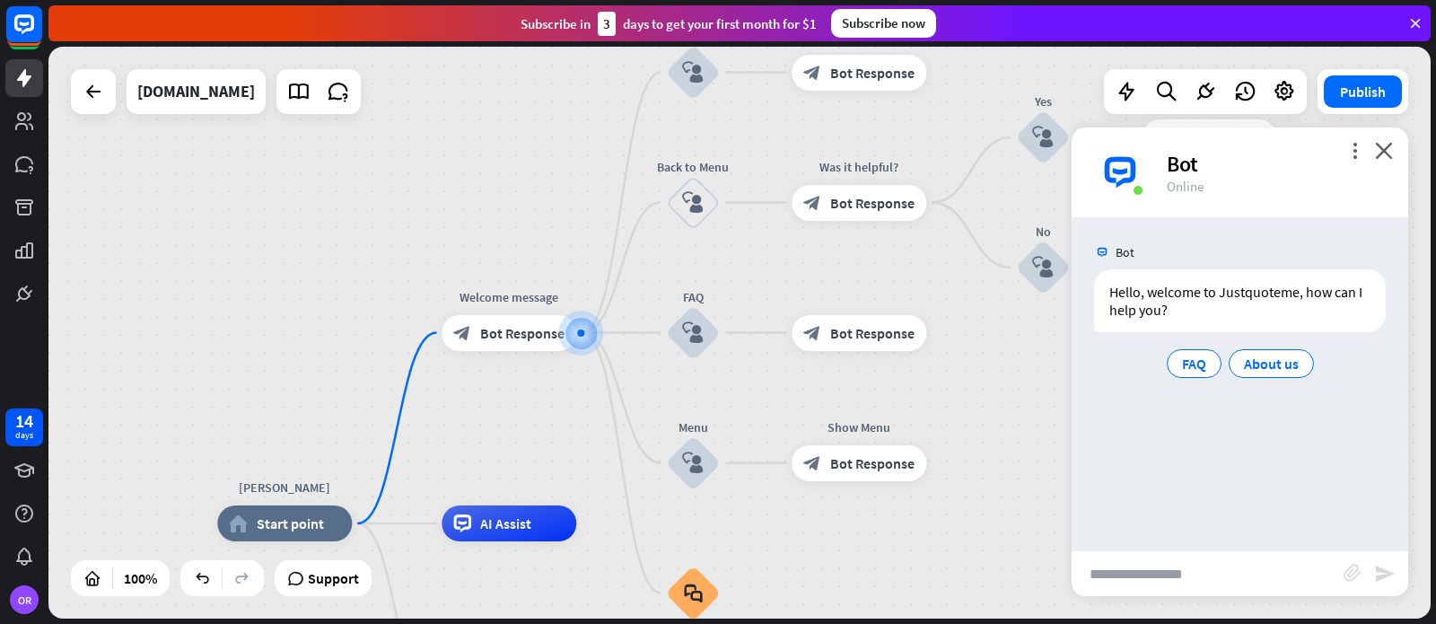
drag, startPoint x: 1118, startPoint y: 569, endPoint x: 1127, endPoint y: 572, distance: 9.4
click at [1120, 570] on input "text" at bounding box center [1208, 573] width 272 height 45
type input "**********"
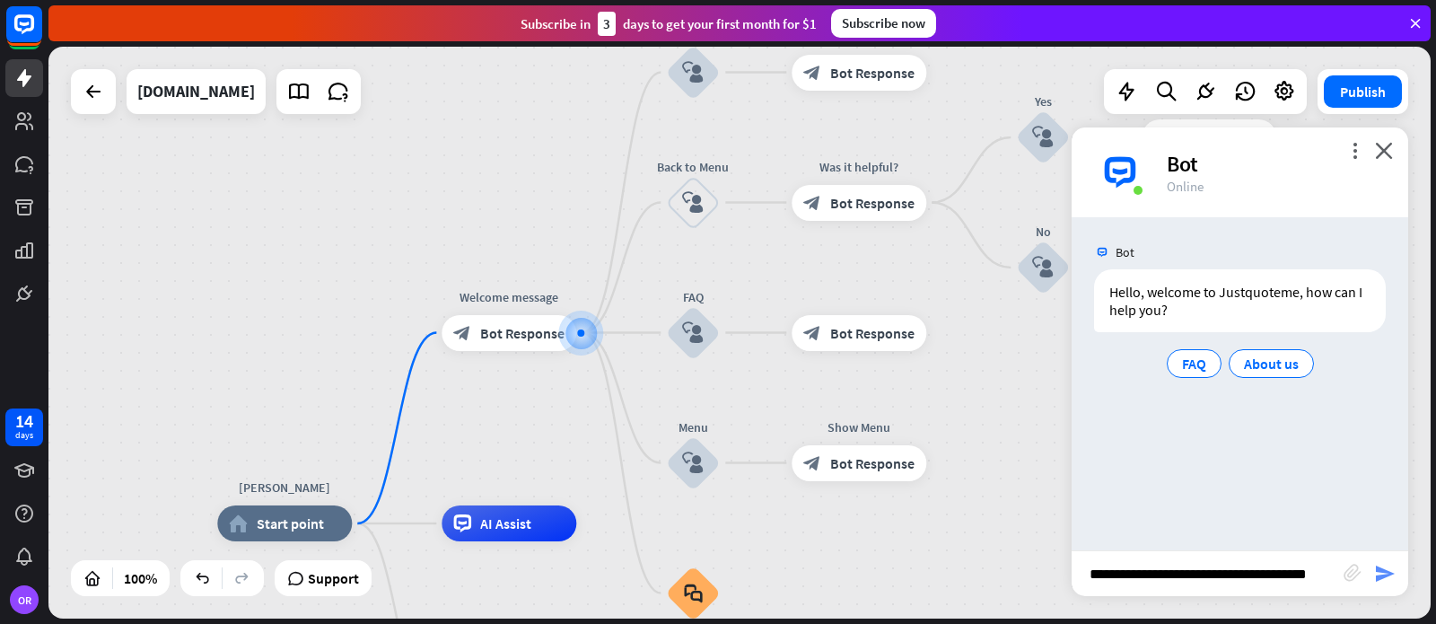
click at [1384, 574] on icon "send" at bounding box center [1385, 574] width 22 height 22
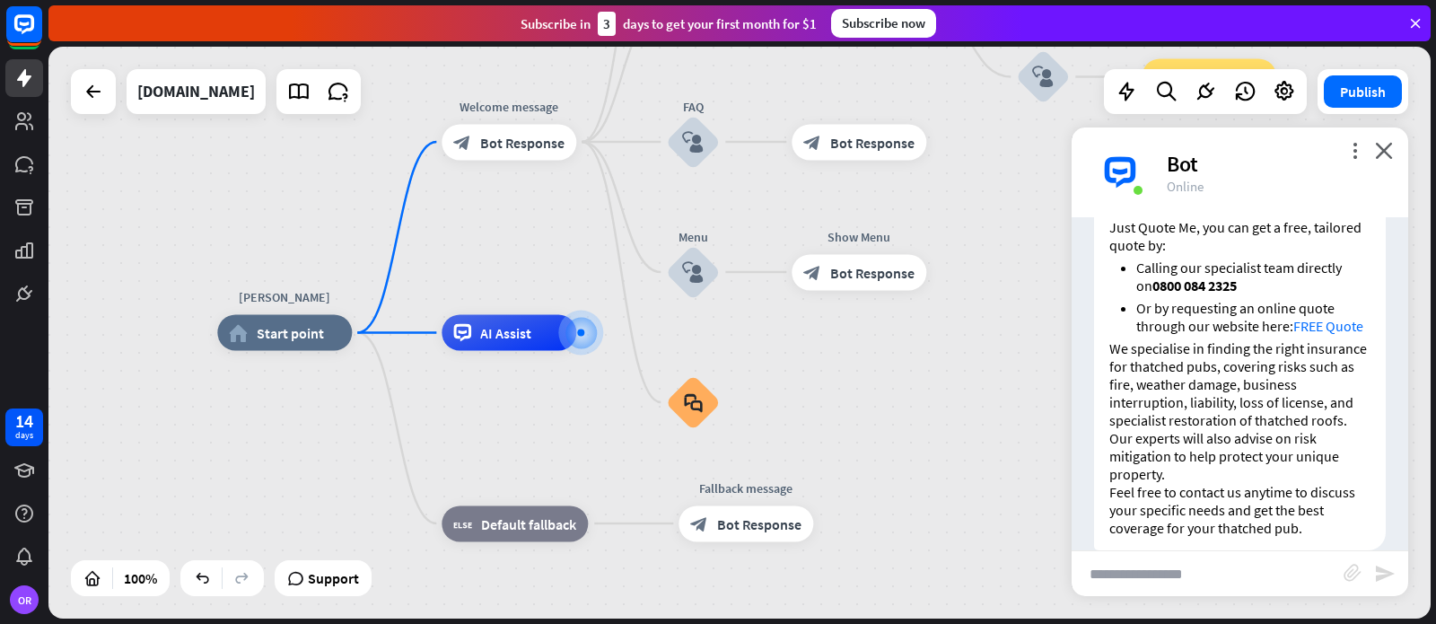
scroll to position [285, 0]
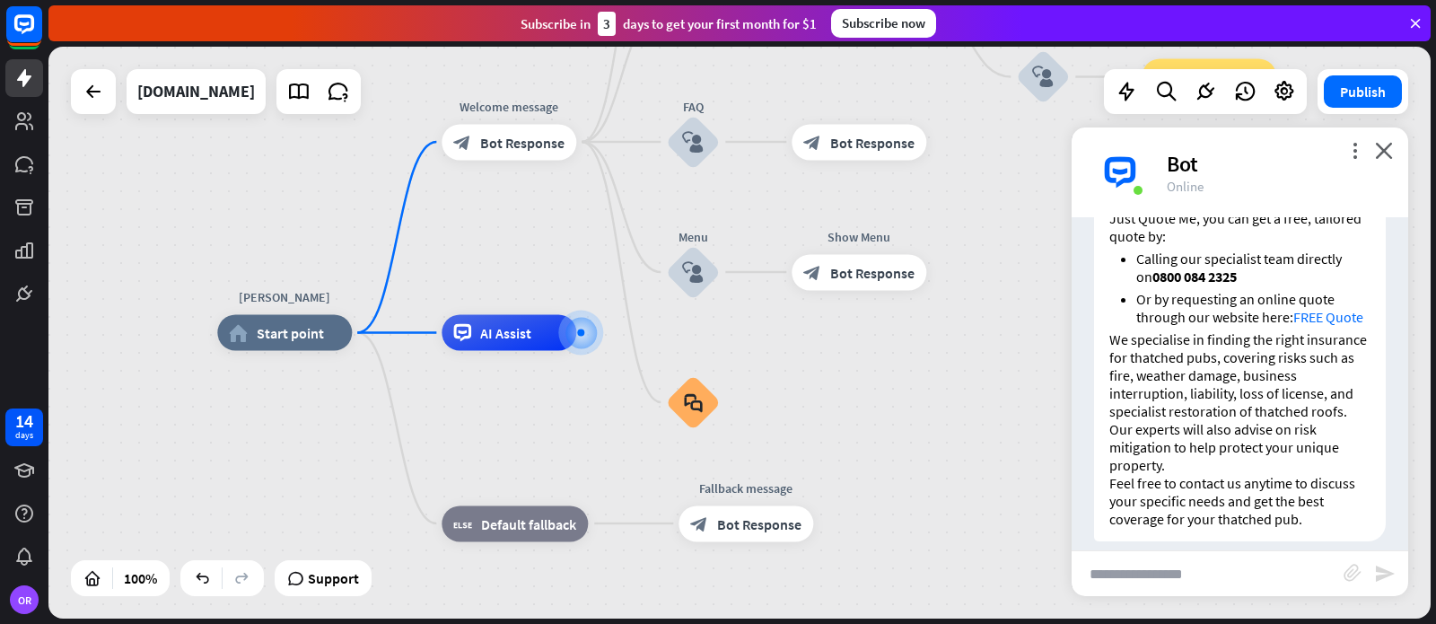
click at [1328, 317] on link "FREE Quote" at bounding box center [1328, 317] width 70 height 18
click at [1112, 582] on input "text" at bounding box center [1208, 573] width 272 height 45
click at [1223, 577] on input "**********" at bounding box center [1208, 573] width 272 height 45
type input "**********"
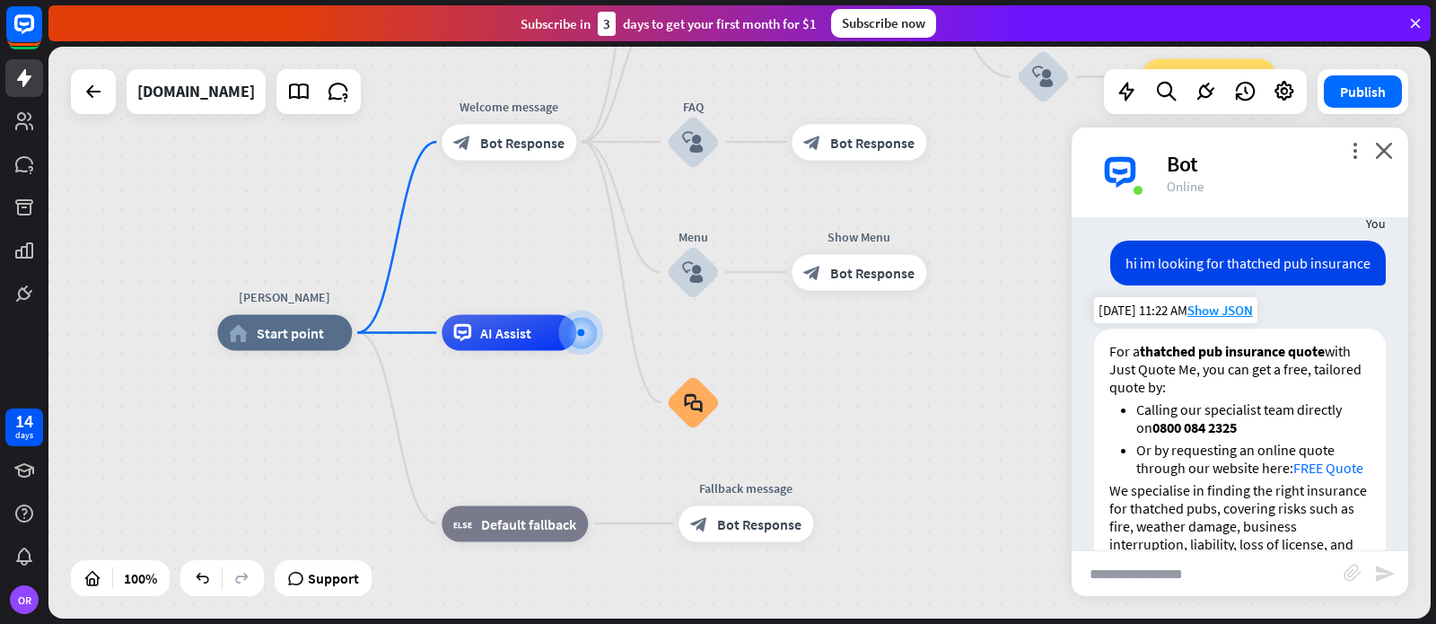
scroll to position [0, 0]
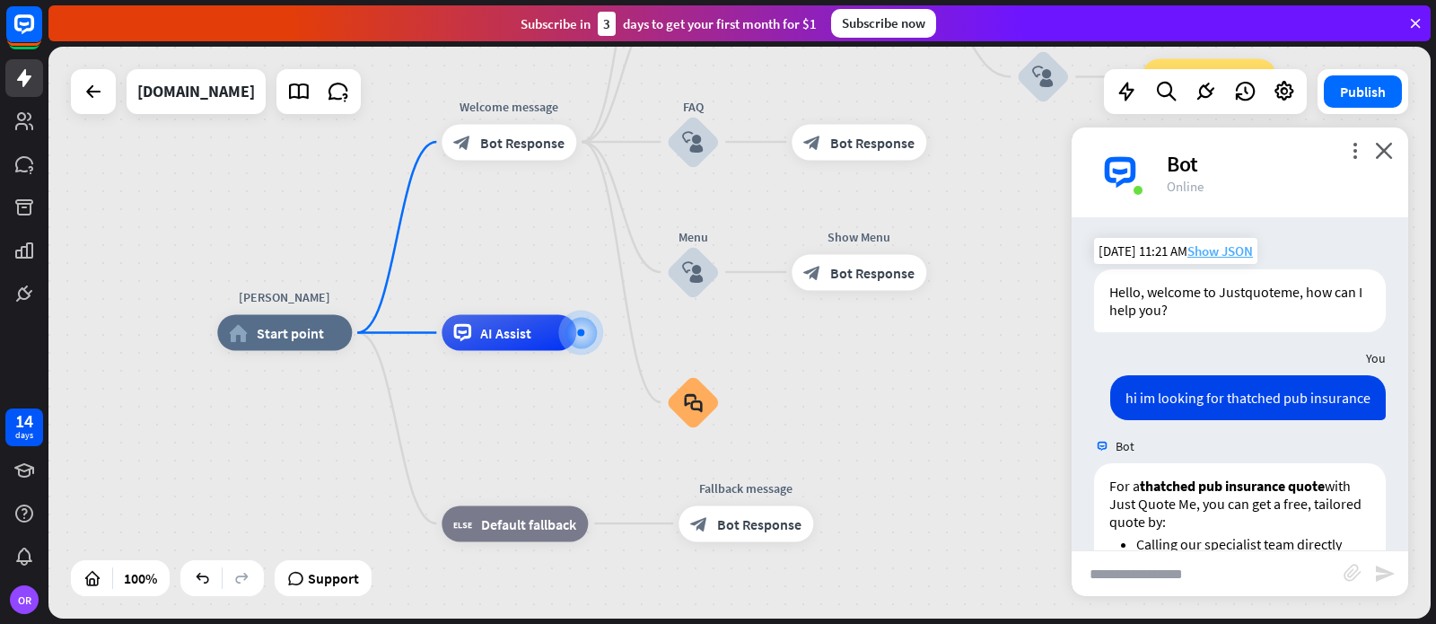
click at [1206, 250] on span "Show JSON" at bounding box center [1220, 250] width 66 height 17
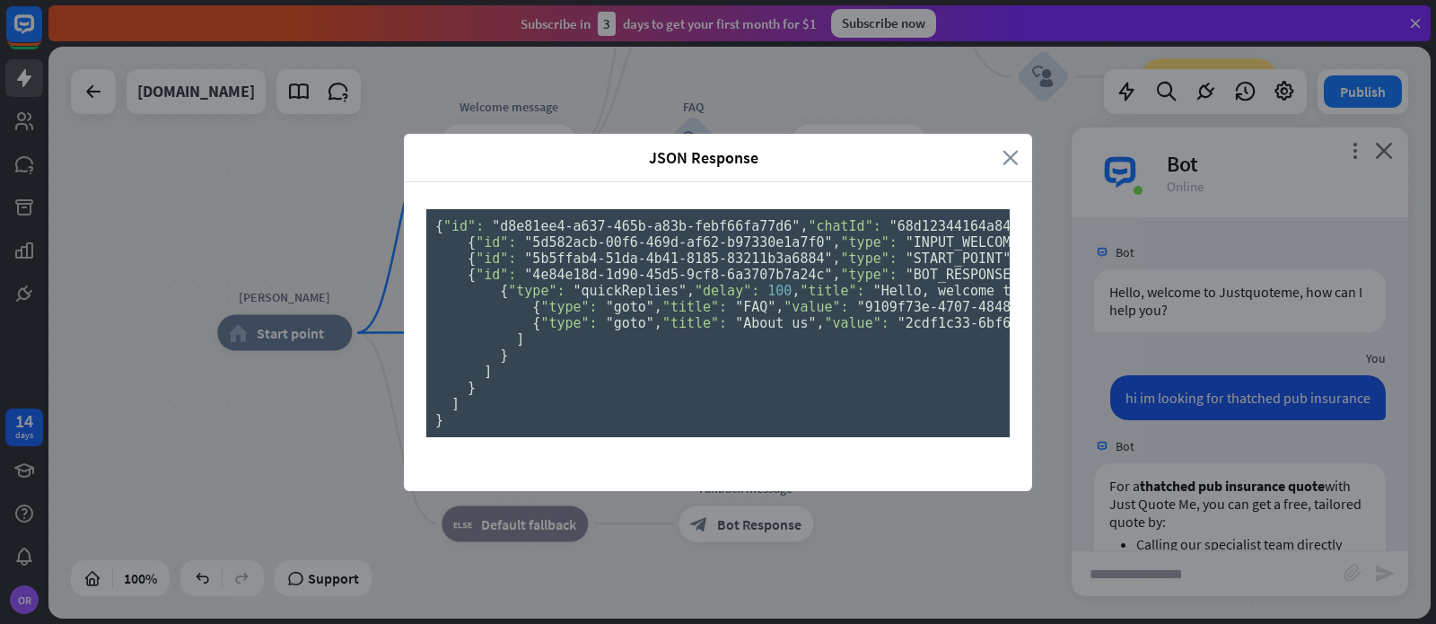
click at [1006, 147] on icon "close" at bounding box center [1010, 157] width 16 height 21
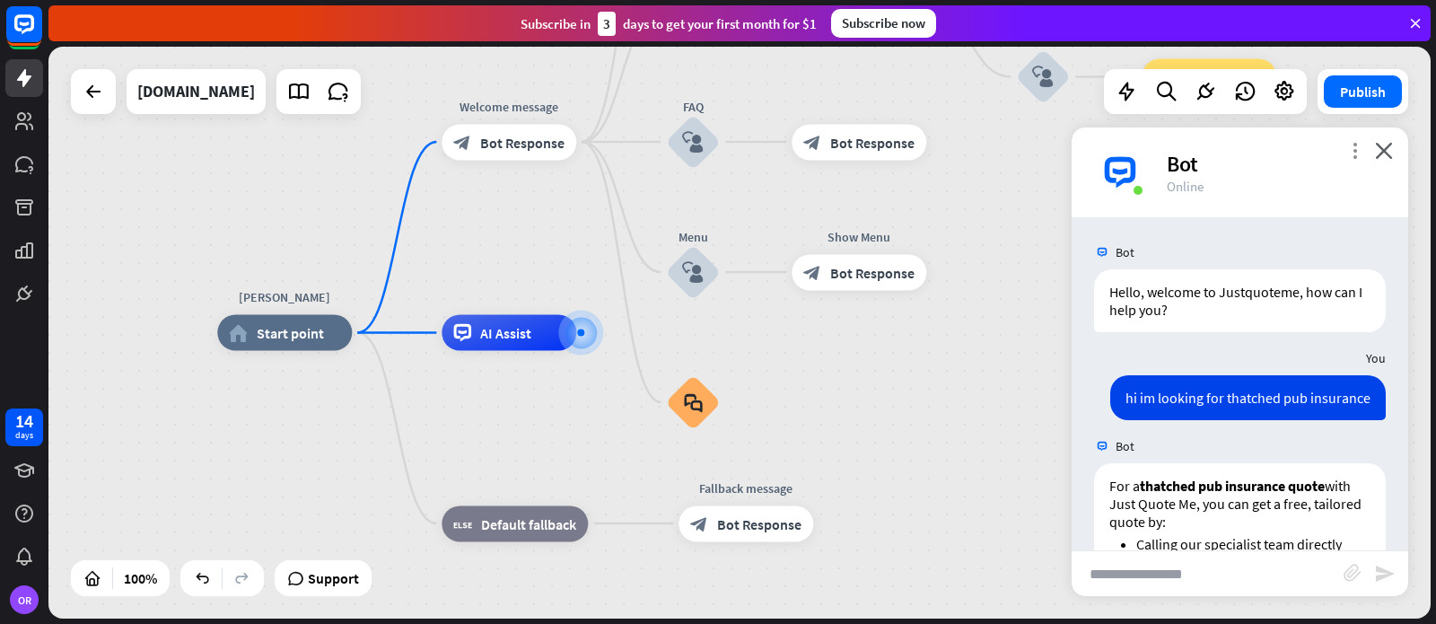
click at [1354, 153] on icon "more_vert" at bounding box center [1354, 150] width 17 height 17
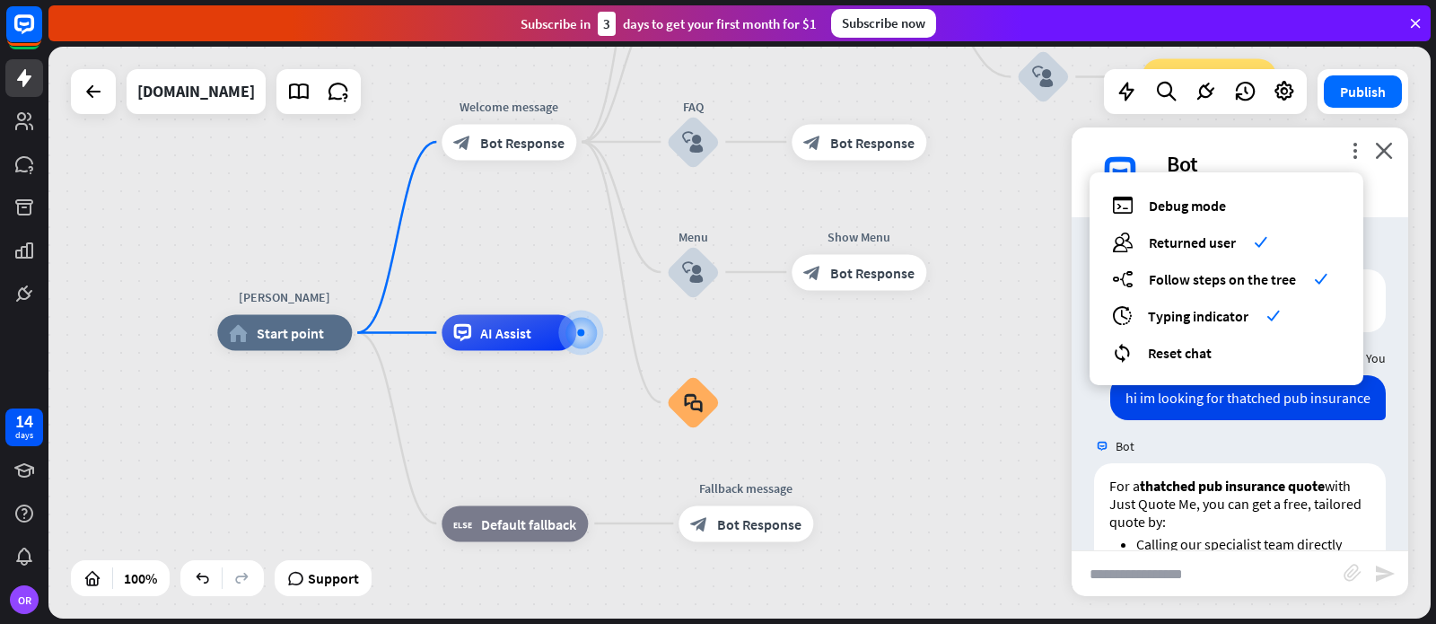
click at [999, 251] on div "[PERSON_NAME] home_2 Start point Welcome message block_bot_response Bot Respons…" at bounding box center [739, 333] width 1382 height 572
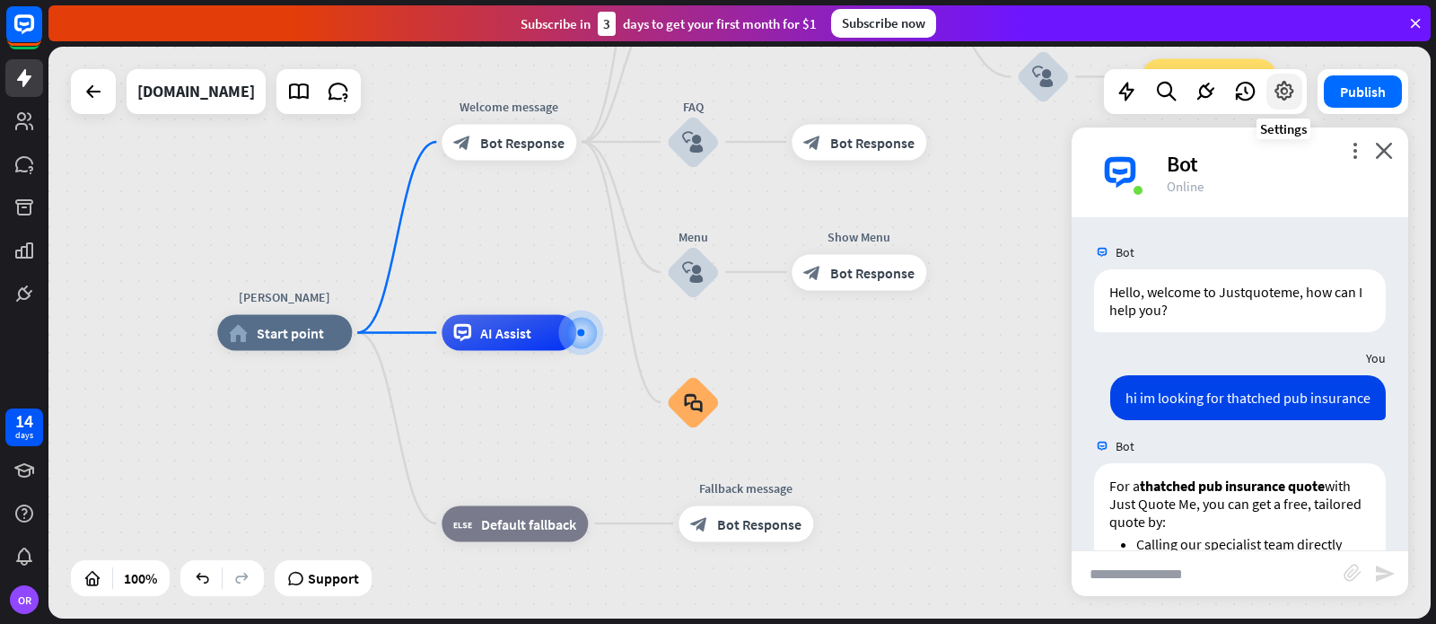
click at [1286, 89] on icon at bounding box center [1284, 91] width 23 height 23
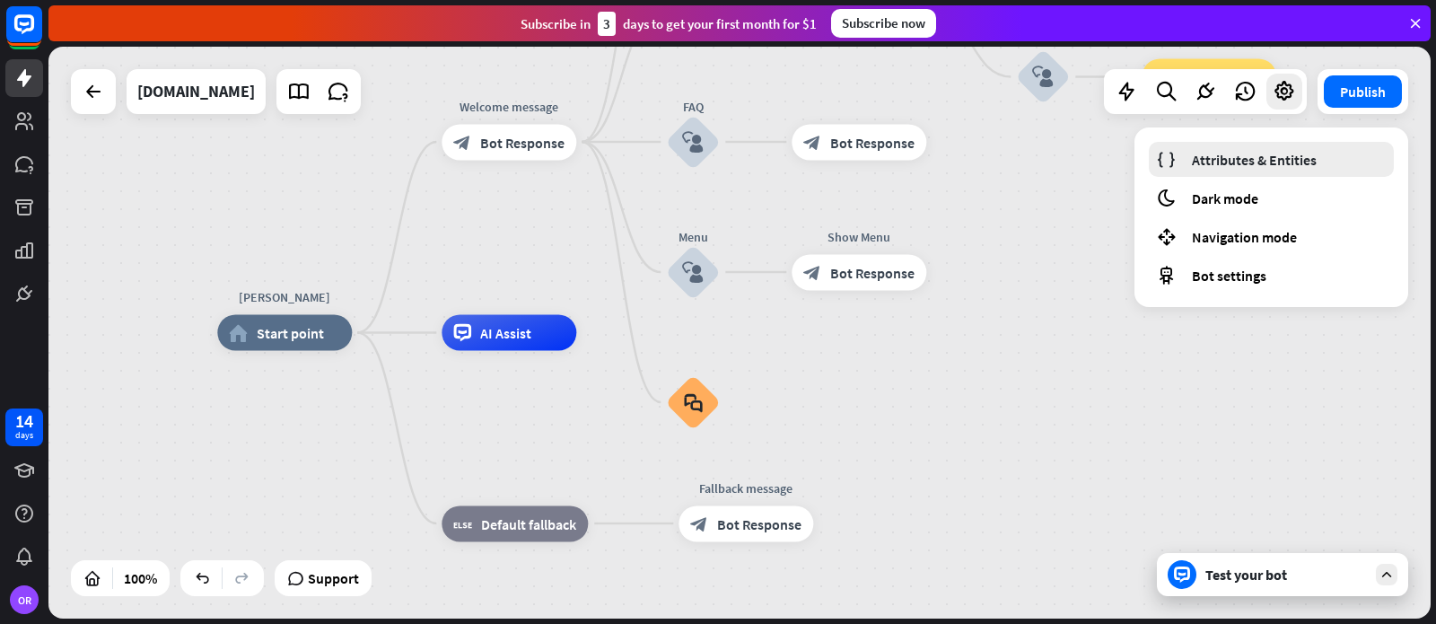
click at [1231, 162] on span "Attributes & Entities" at bounding box center [1254, 160] width 125 height 18
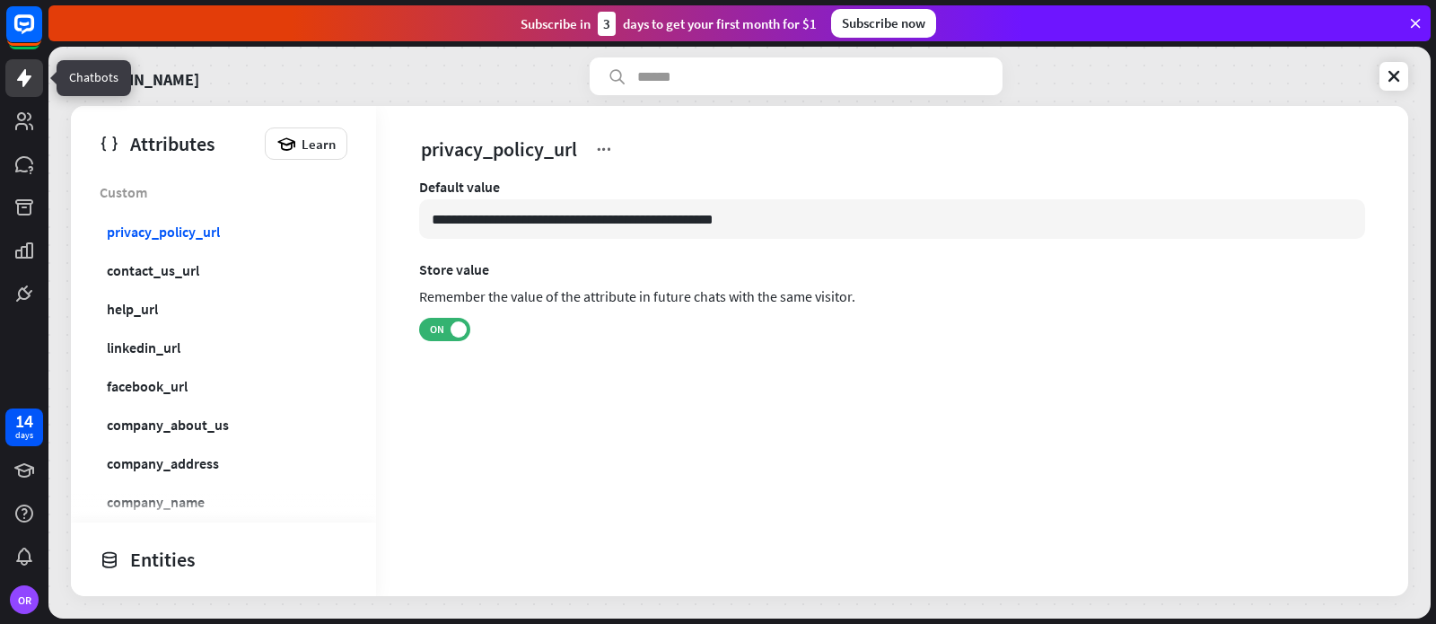
click at [27, 79] on icon at bounding box center [24, 78] width 14 height 18
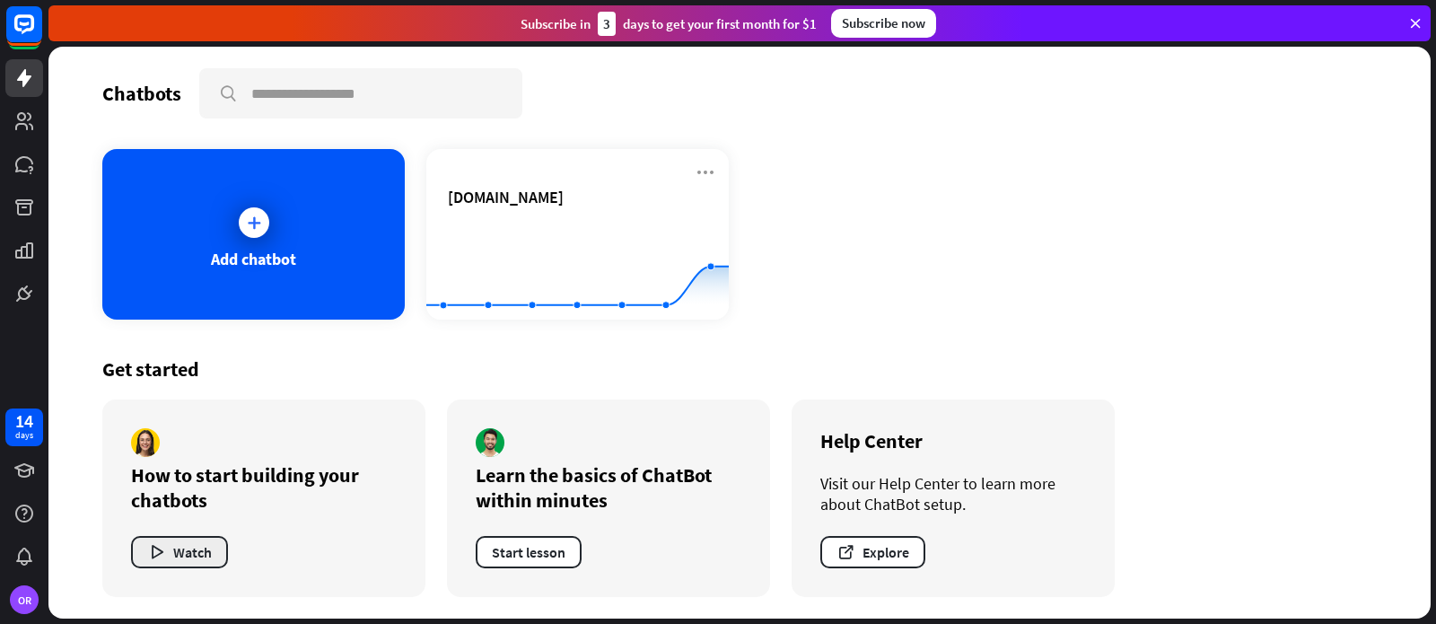
click at [190, 550] on button "Watch" at bounding box center [179, 552] width 97 height 32
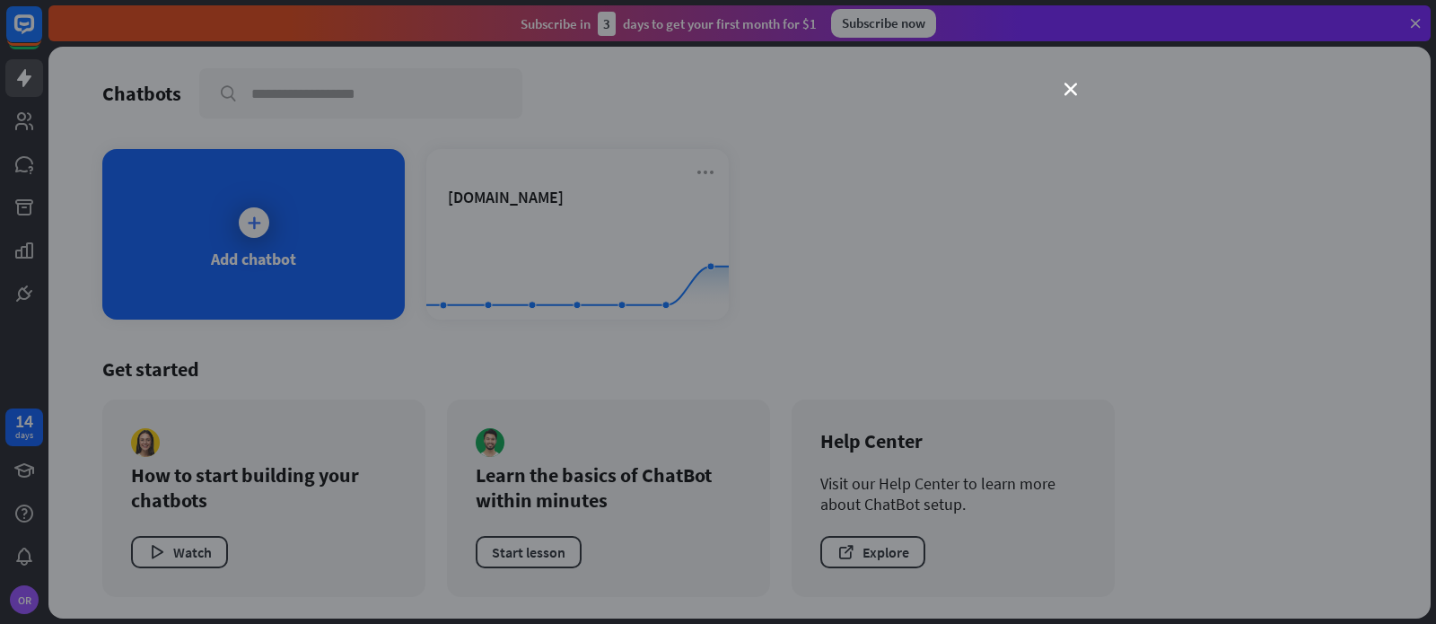
drag, startPoint x: 1067, startPoint y: 86, endPoint x: 1055, endPoint y: 111, distance: 27.7
click at [1067, 88] on icon "close" at bounding box center [1070, 89] width 13 height 13
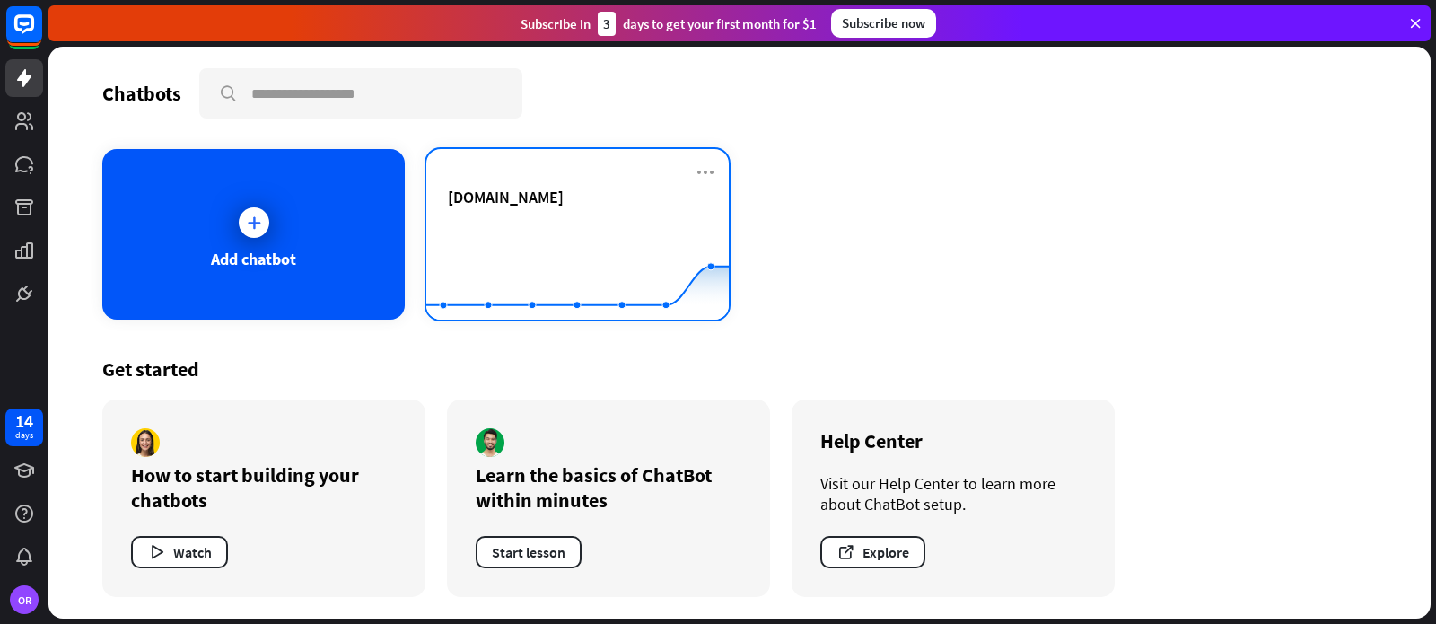
click at [562, 206] on span "[DOMAIN_NAME]" at bounding box center [506, 197] width 116 height 21
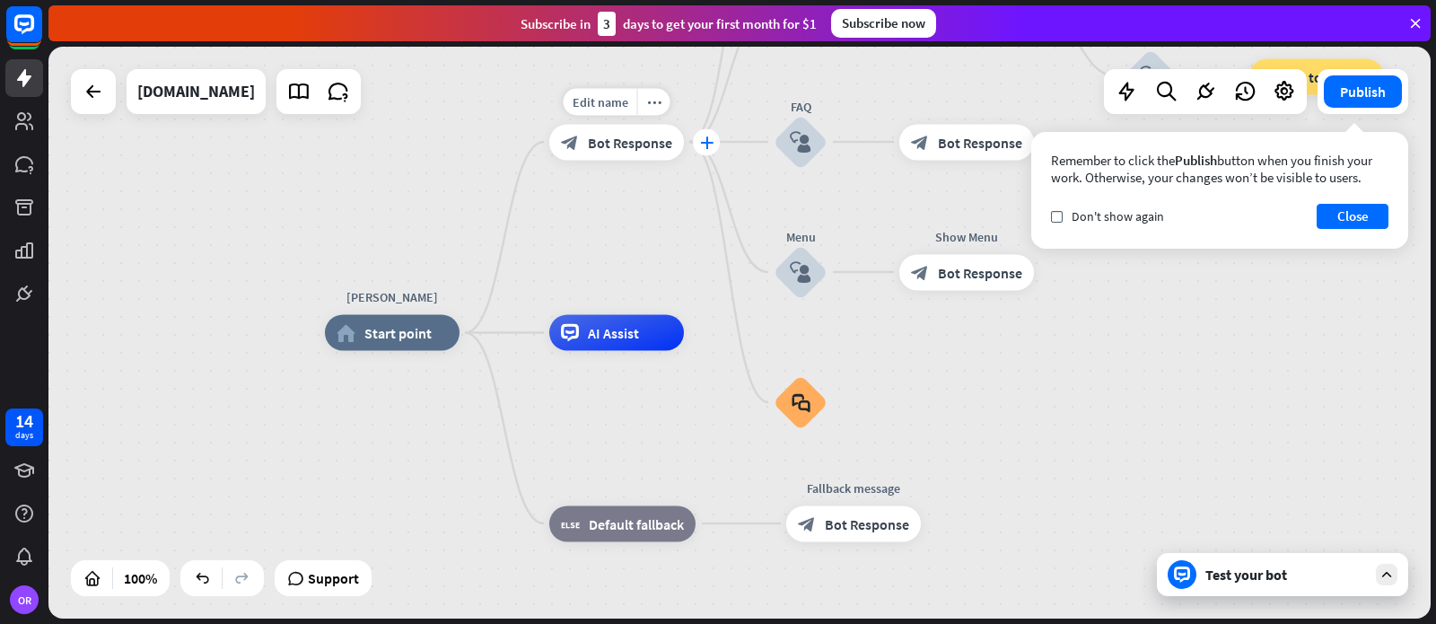
click at [704, 143] on icon "plus" at bounding box center [706, 142] width 13 height 13
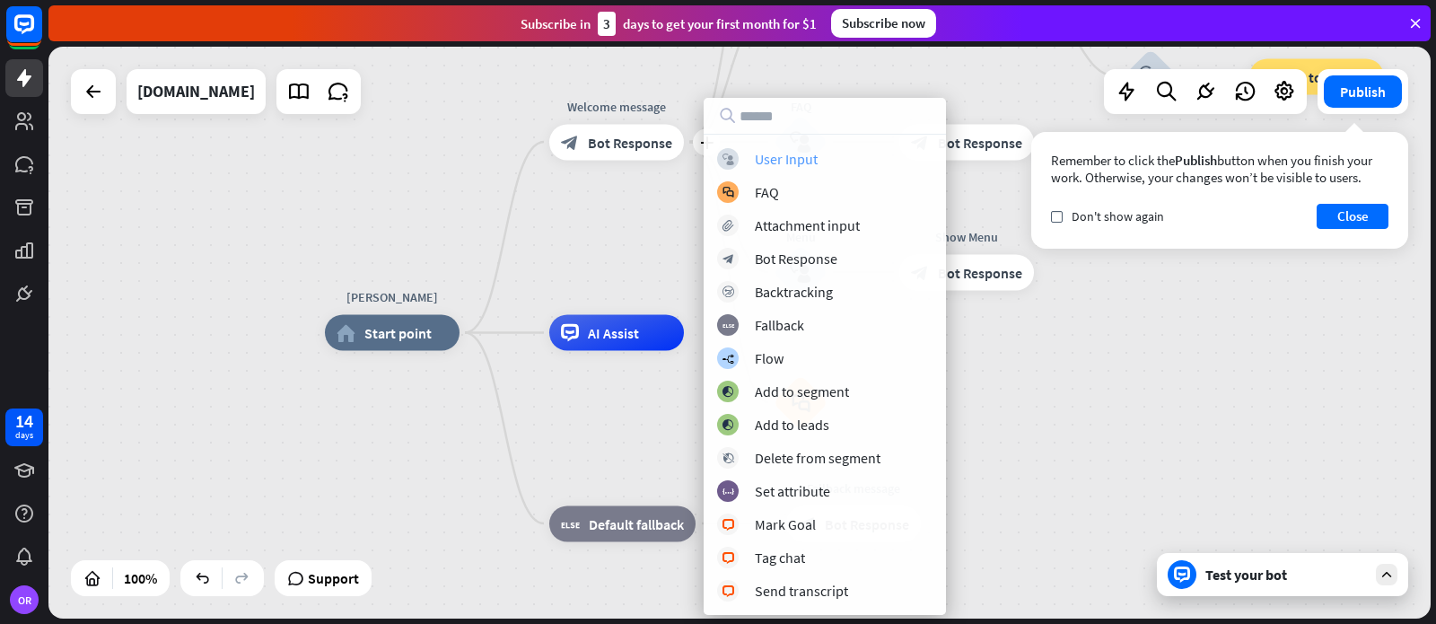
click at [763, 161] on div "User Input" at bounding box center [786, 159] width 63 height 18
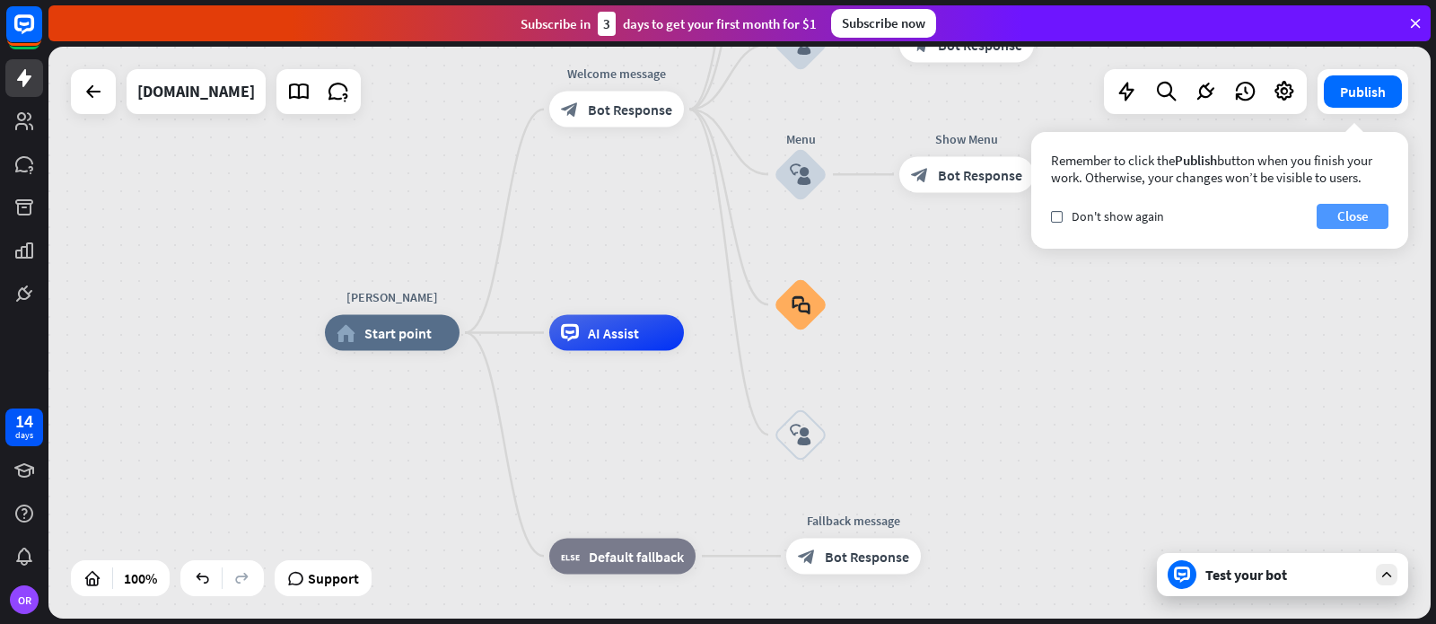
click at [1349, 214] on button "Close" at bounding box center [1353, 216] width 72 height 25
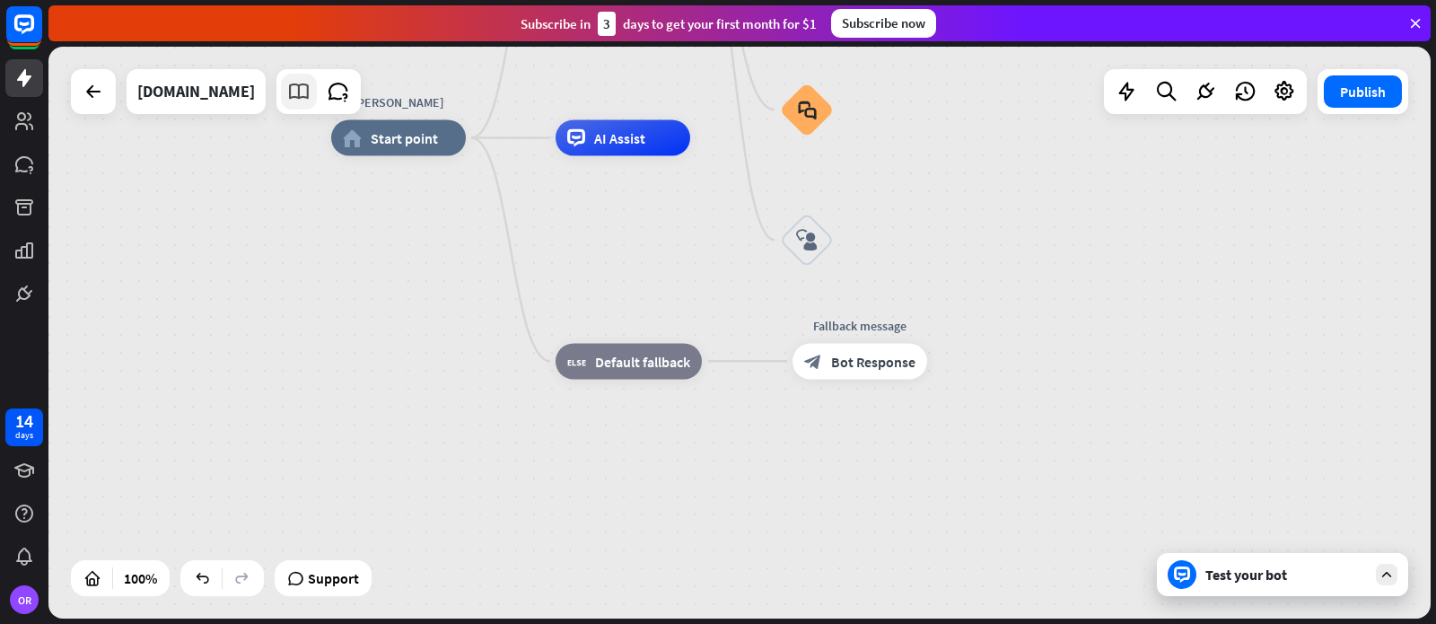
click at [311, 90] on icon at bounding box center [298, 91] width 23 height 23
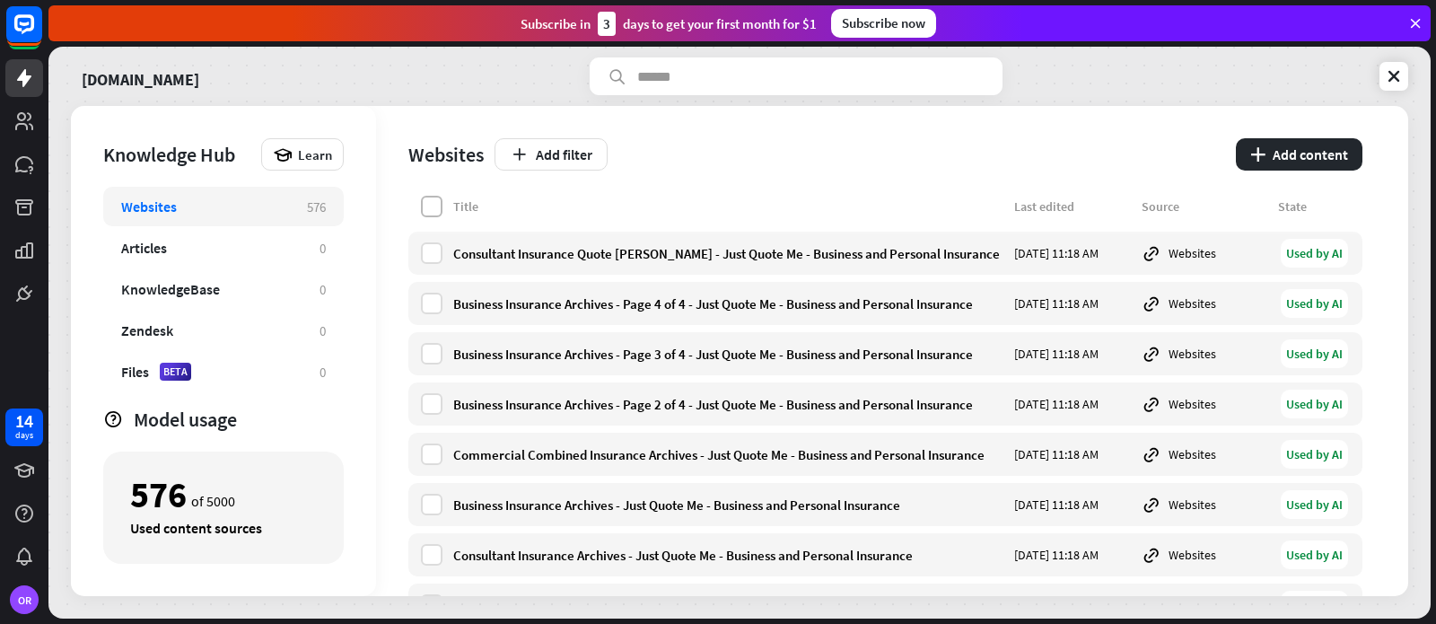
click at [433, 209] on label at bounding box center [432, 207] width 22 height 22
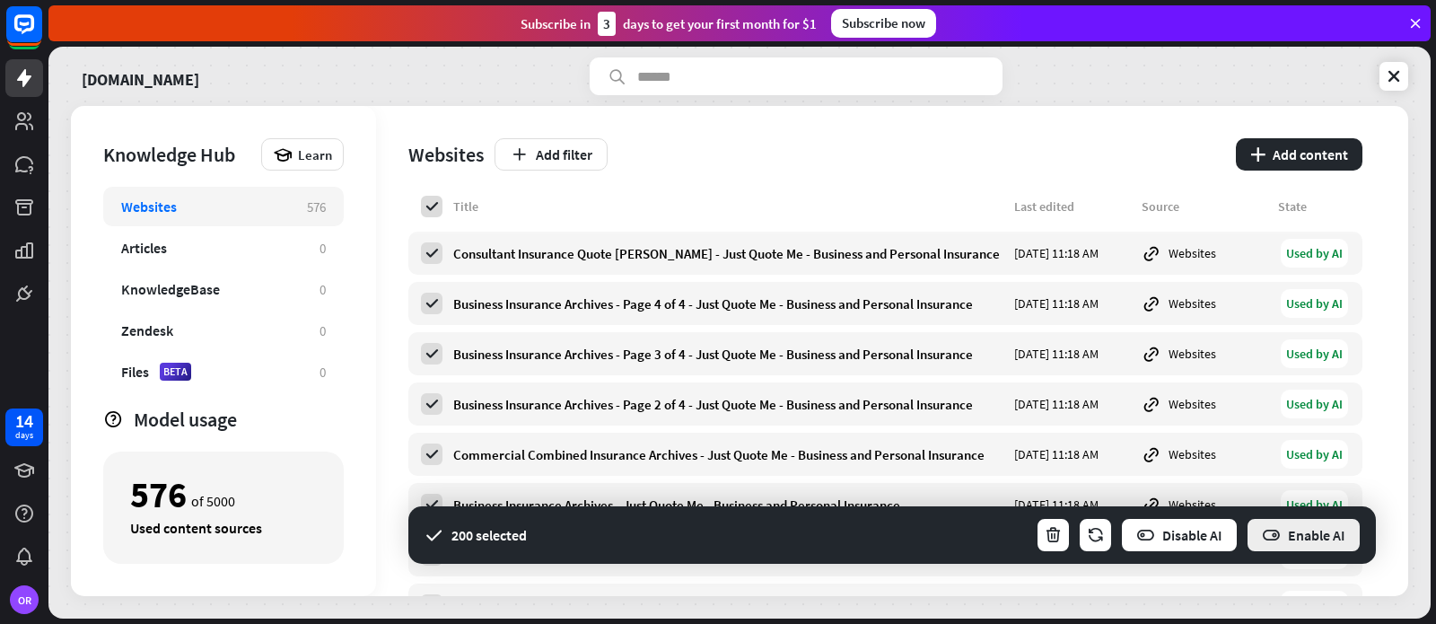
click at [1306, 532] on button "Enable AI" at bounding box center [1304, 535] width 116 height 36
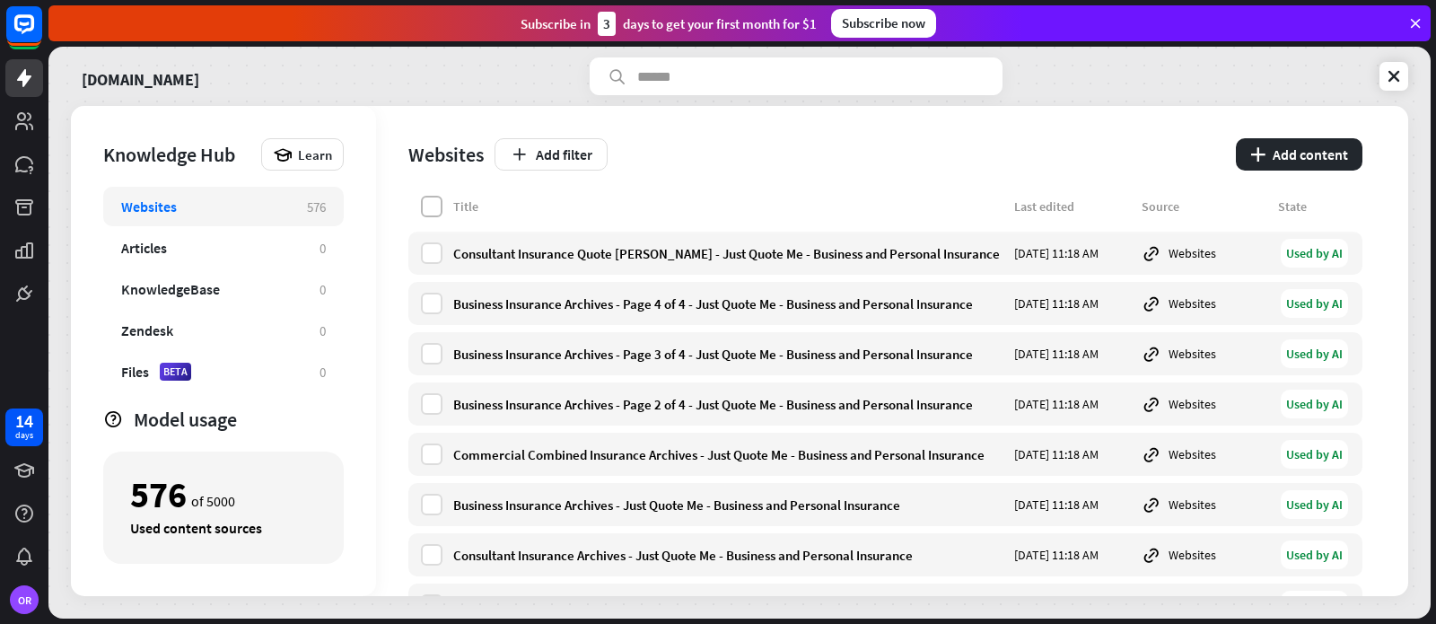
click at [434, 211] on label at bounding box center [432, 207] width 22 height 22
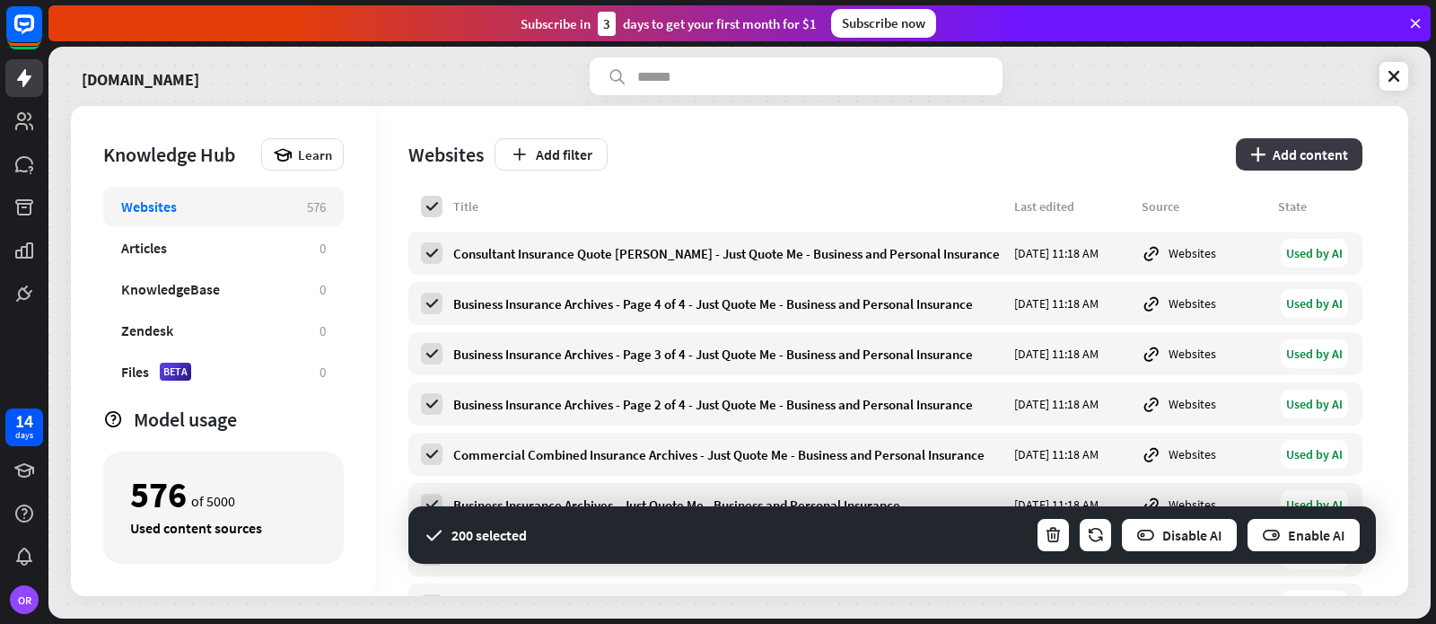
click at [1321, 161] on button "plus Add content" at bounding box center [1299, 154] width 127 height 32
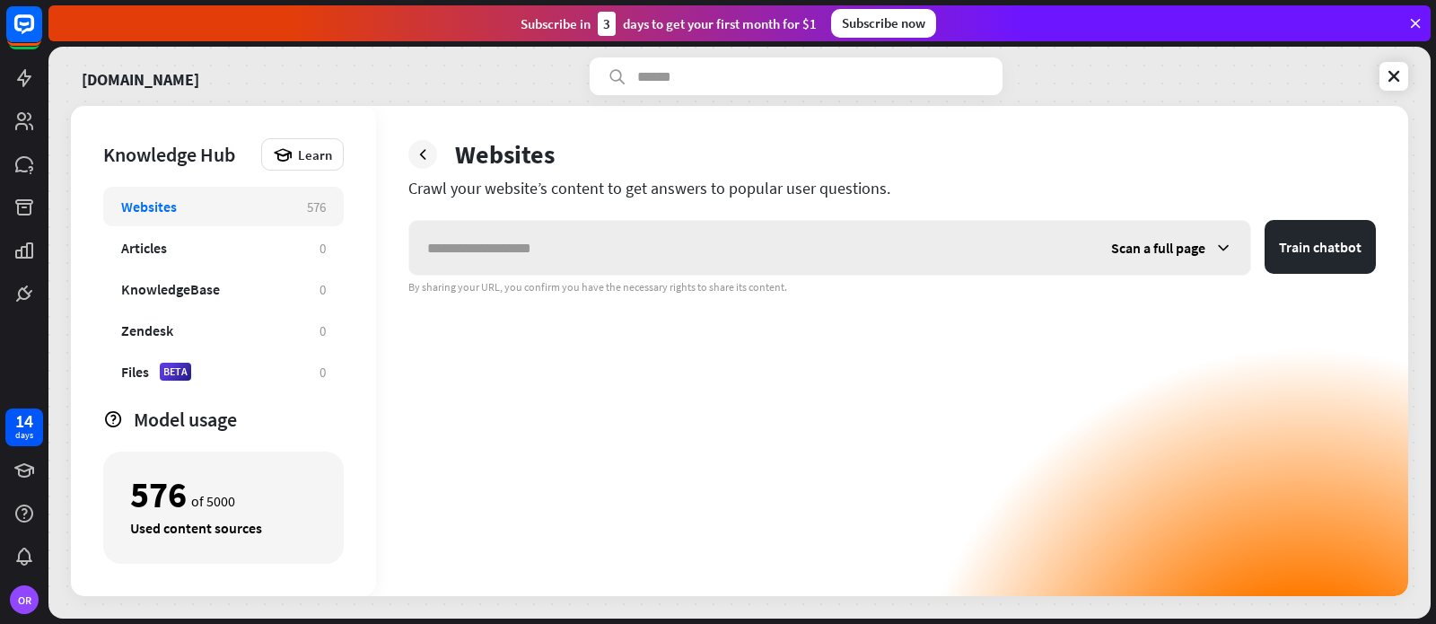
click at [465, 249] on input "text" at bounding box center [751, 248] width 684 height 54
type input "**********"
drag, startPoint x: 915, startPoint y: 247, endPoint x: 293, endPoint y: 217, distance: 621.8
click at [293, 217] on div "**********" at bounding box center [739, 351] width 1337 height 490
type input "**********"
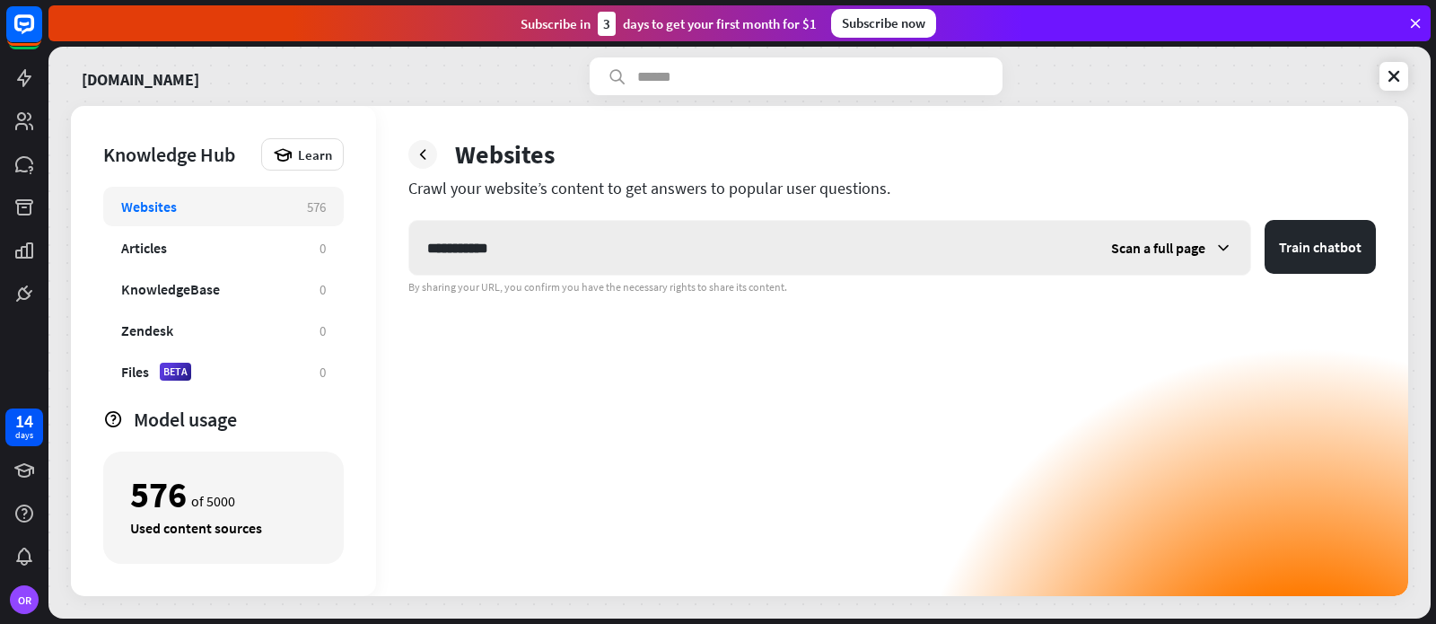
click at [1226, 247] on icon at bounding box center [1223, 248] width 18 height 18
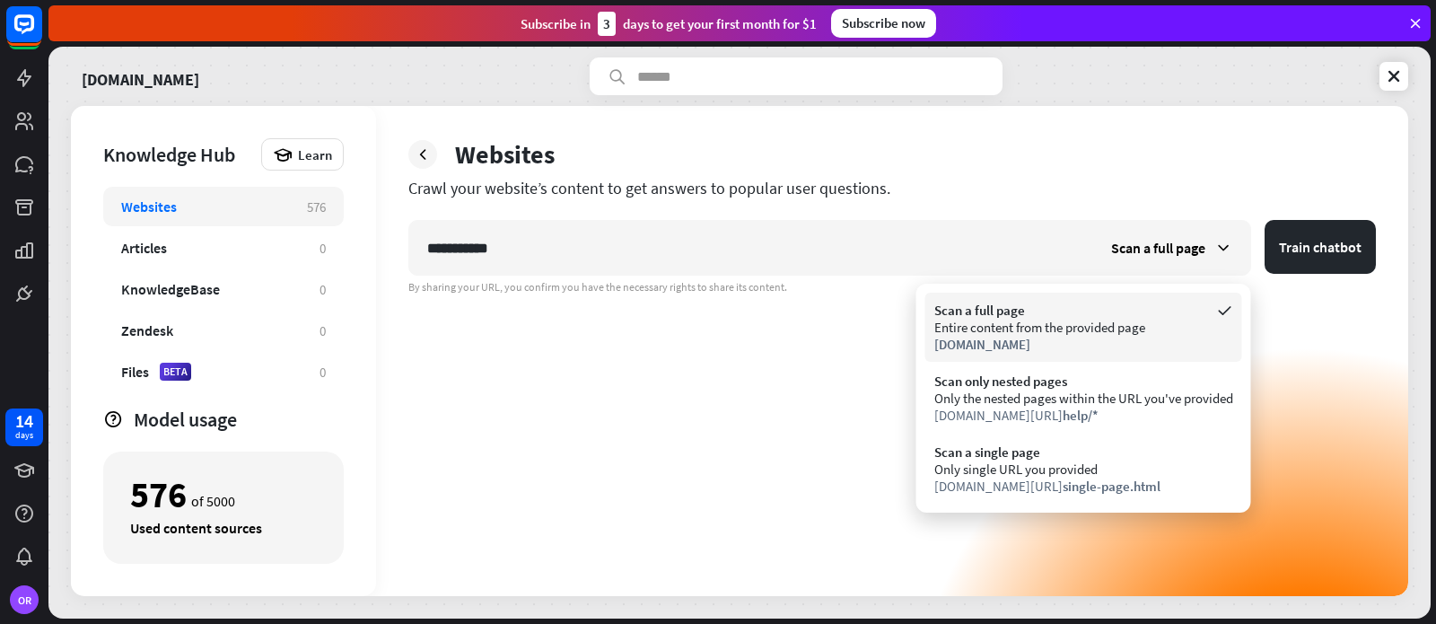
click at [1032, 328] on div "Entire content from the provided page" at bounding box center [1083, 327] width 299 height 17
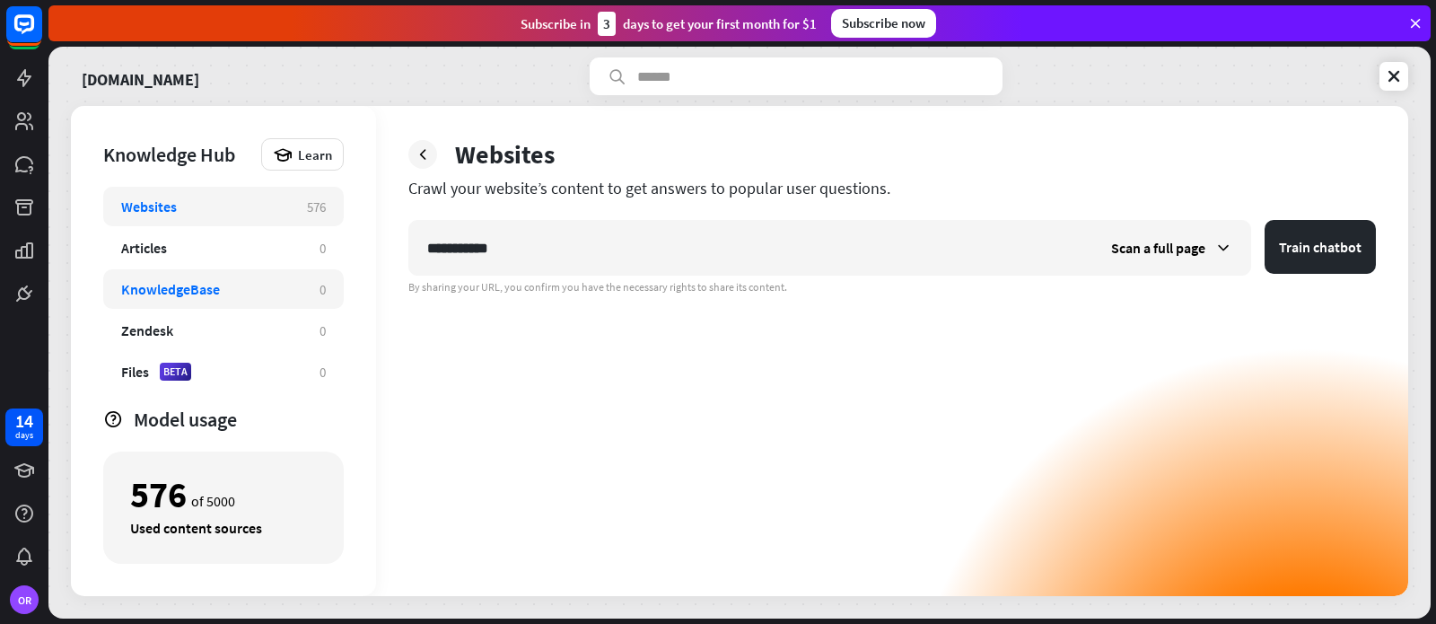
click at [188, 293] on div "KnowledgeBase" at bounding box center [170, 289] width 99 height 18
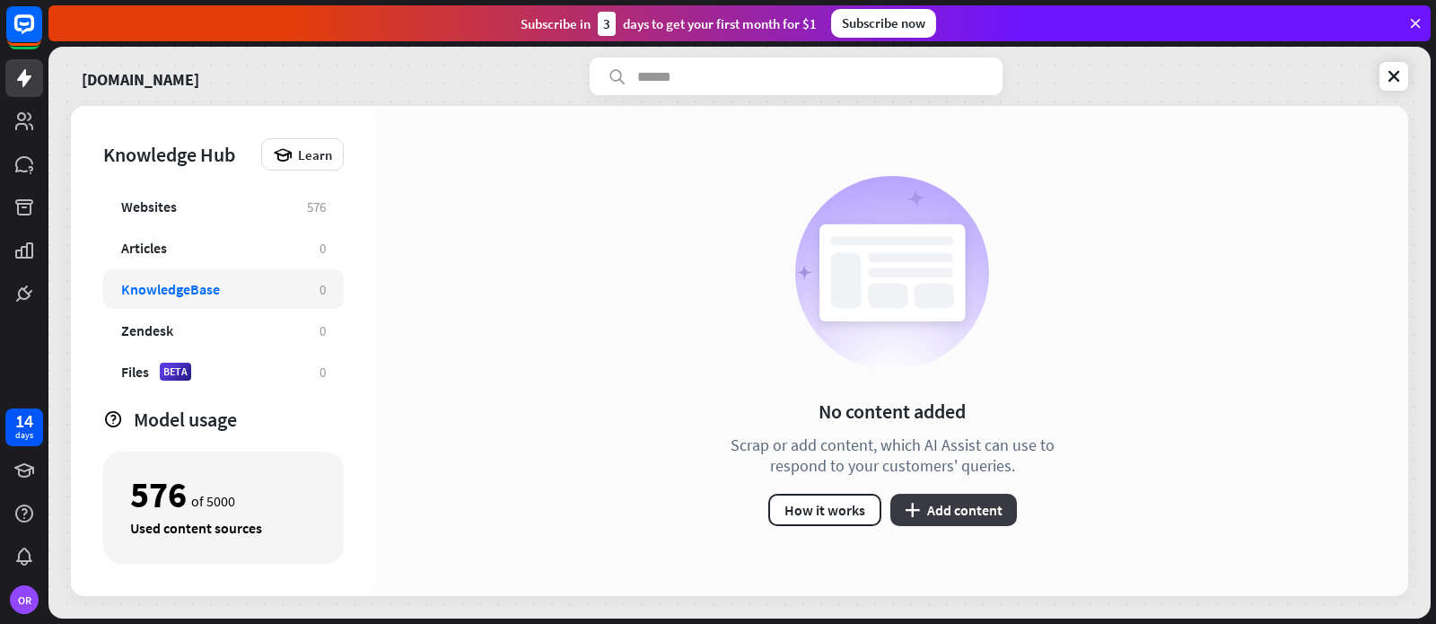
click at [941, 503] on button "plus Add content" at bounding box center [953, 510] width 127 height 32
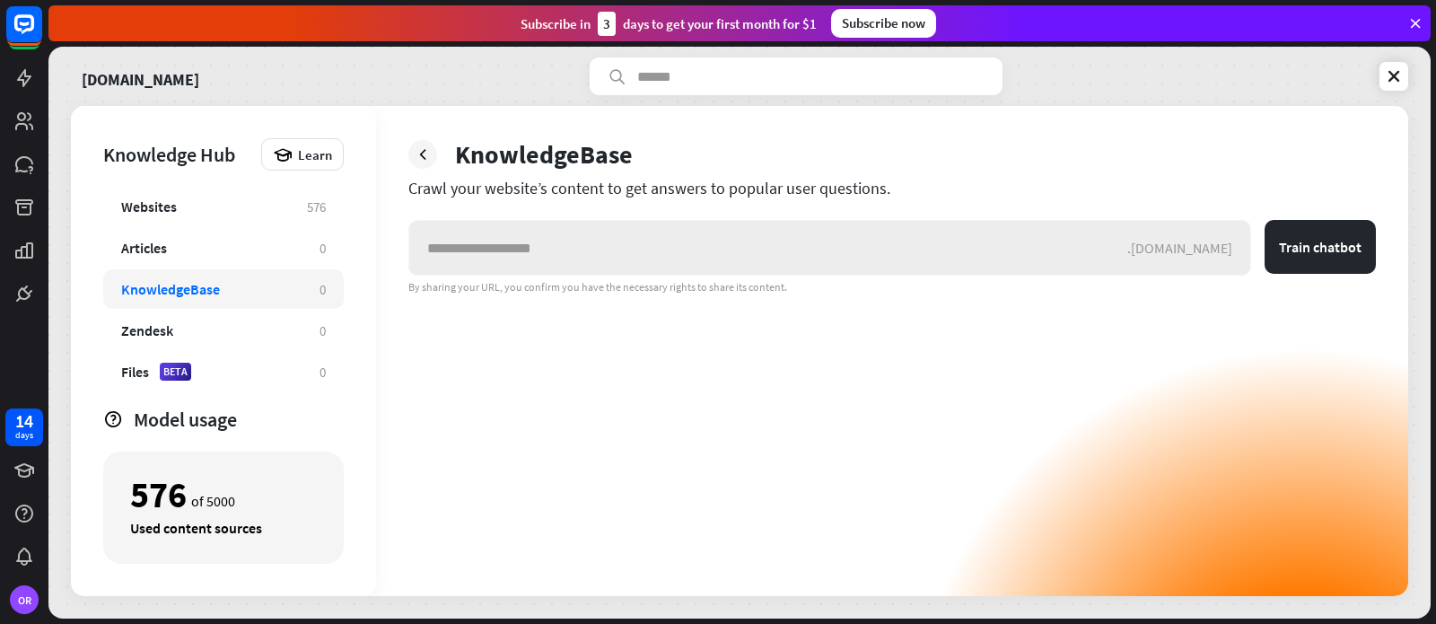
click at [479, 253] on input "text" at bounding box center [768, 248] width 718 height 54
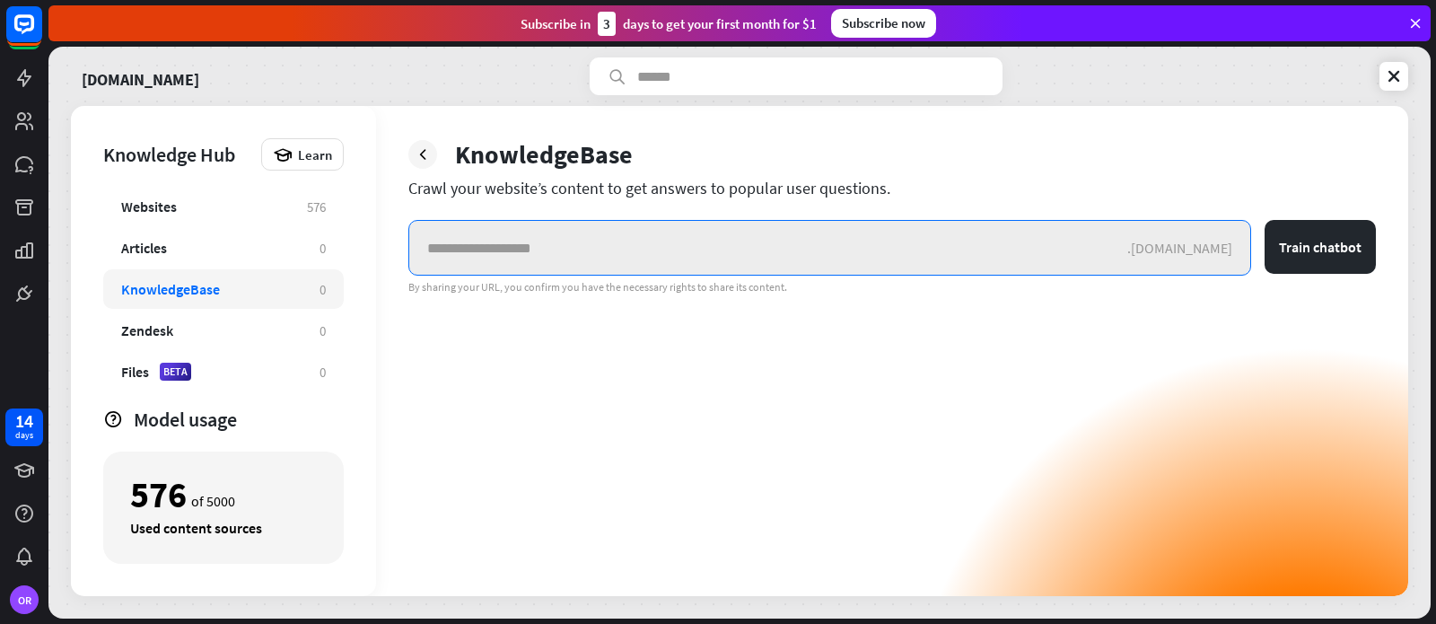
click at [445, 244] on input "text" at bounding box center [768, 248] width 718 height 54
paste input "**********"
type input "**********"
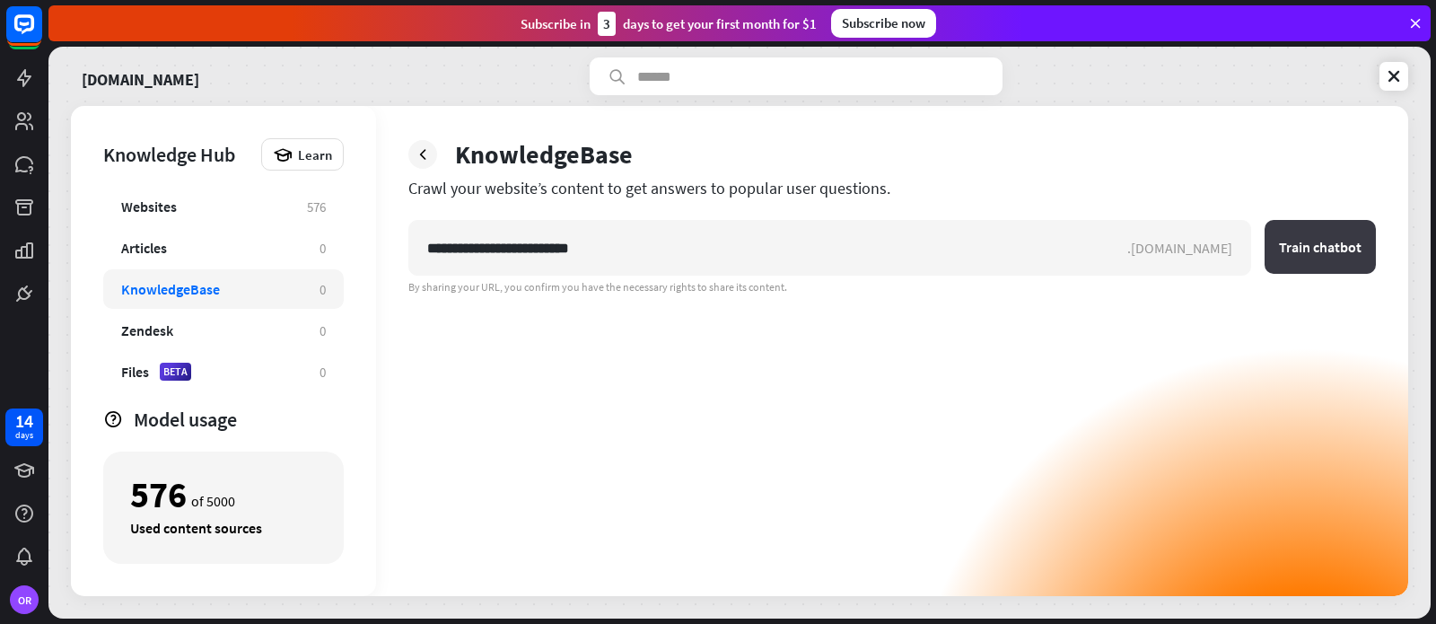
click at [1303, 248] on button "Train chatbot" at bounding box center [1320, 247] width 111 height 54
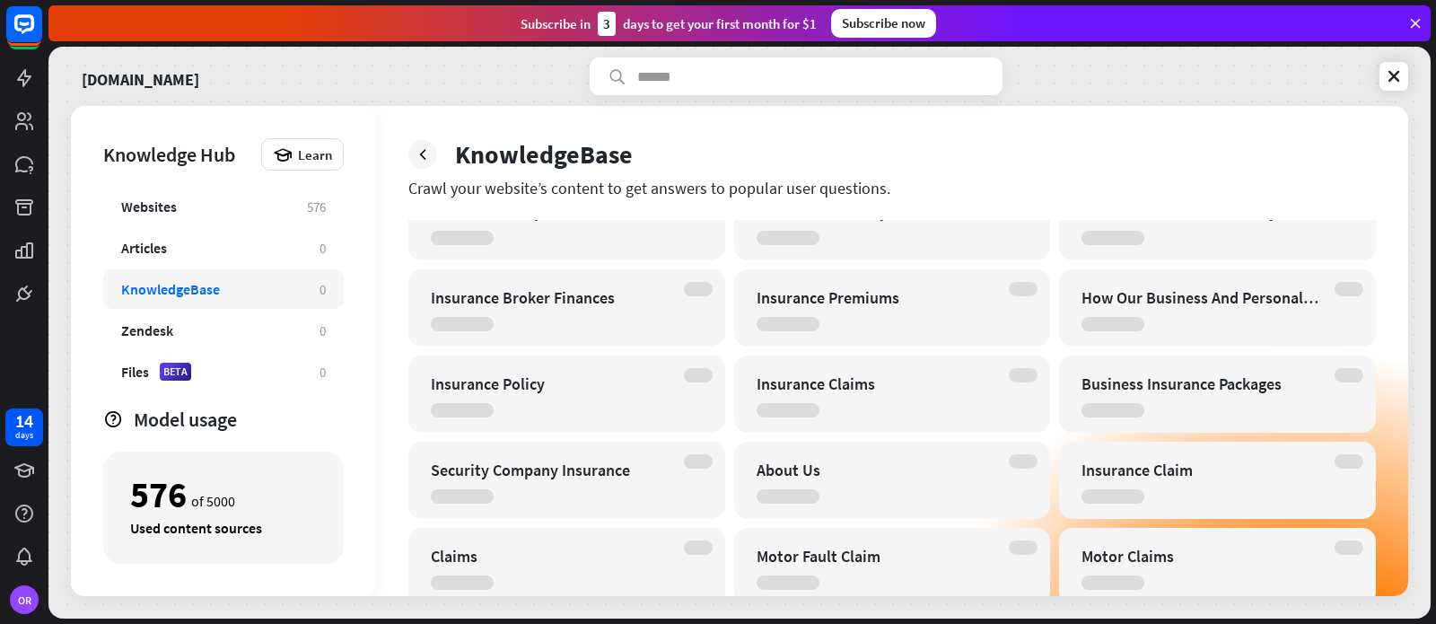
scroll to position [10292, 0]
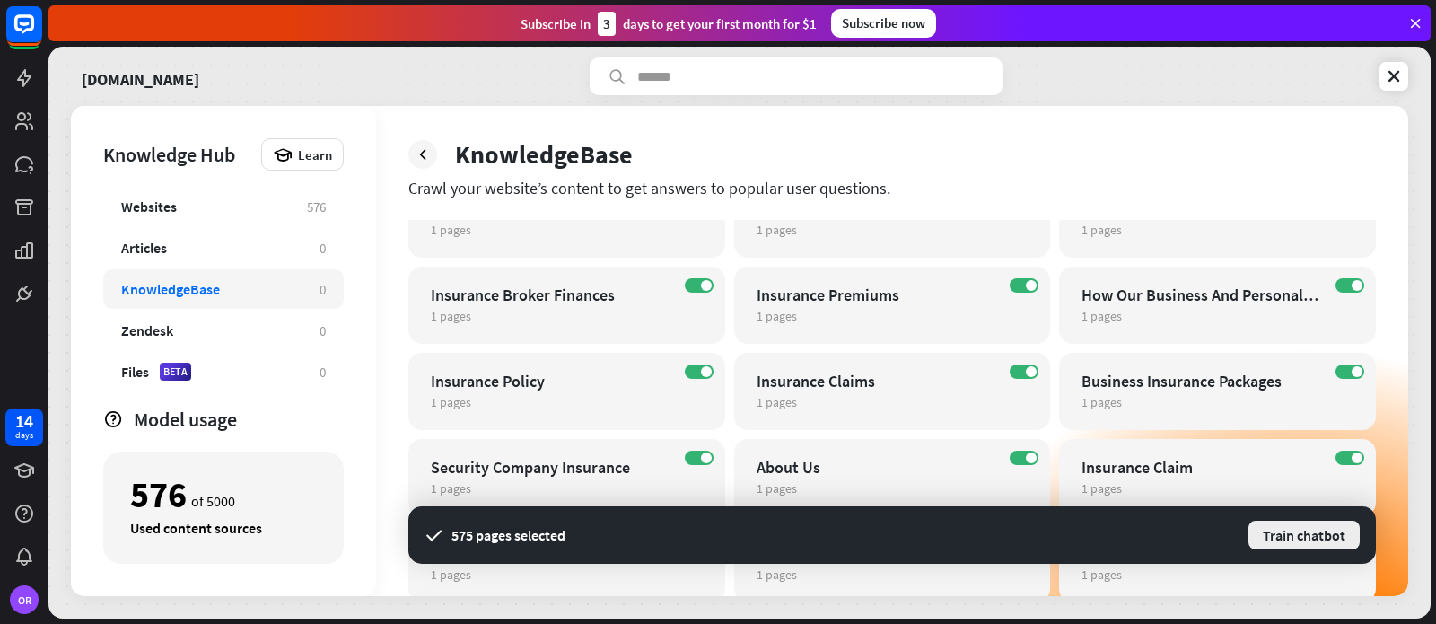
click at [1329, 532] on button "Train chatbot" at bounding box center [1304, 535] width 115 height 32
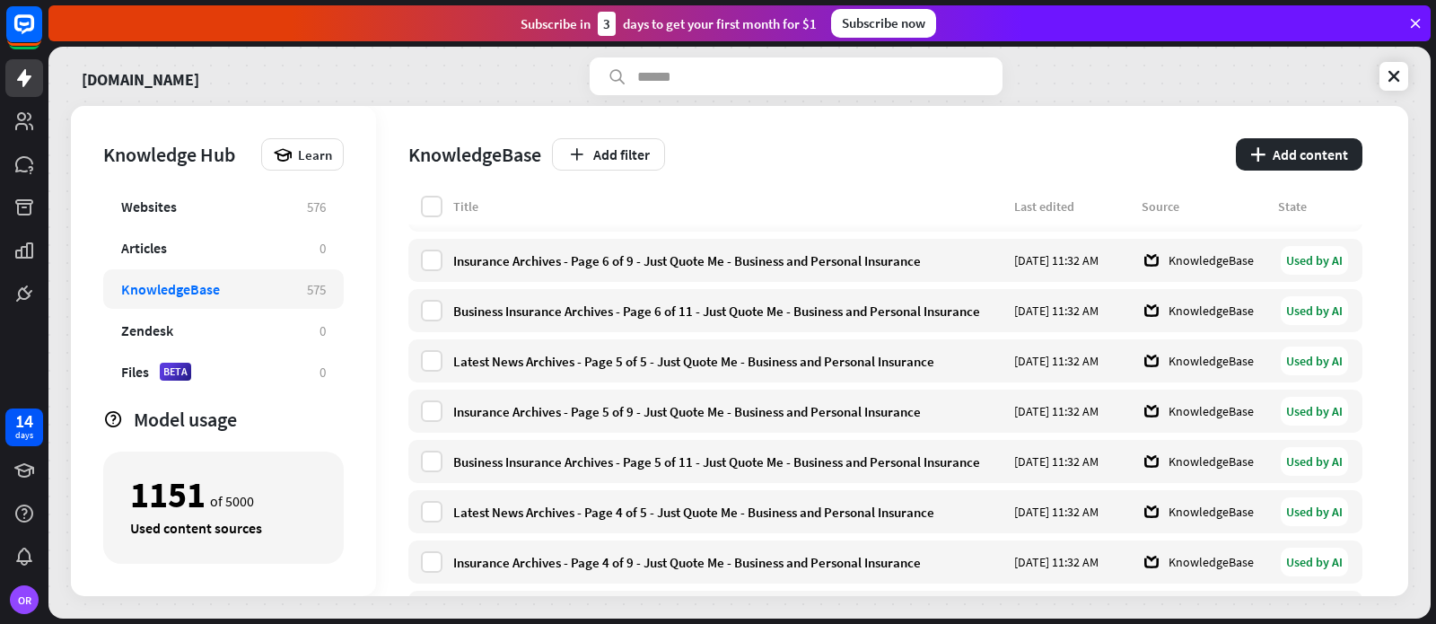
scroll to position [599, 0]
click at [173, 207] on div "Websites" at bounding box center [149, 206] width 56 height 18
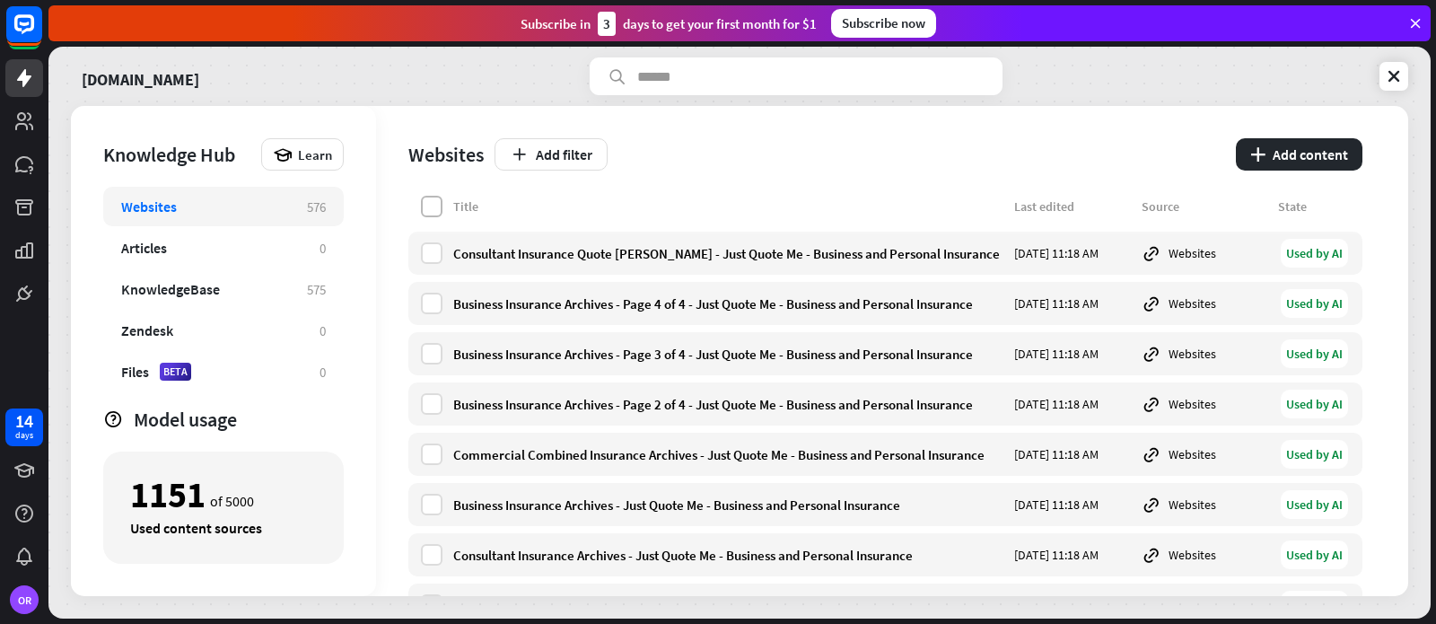
click at [434, 208] on label at bounding box center [432, 207] width 22 height 22
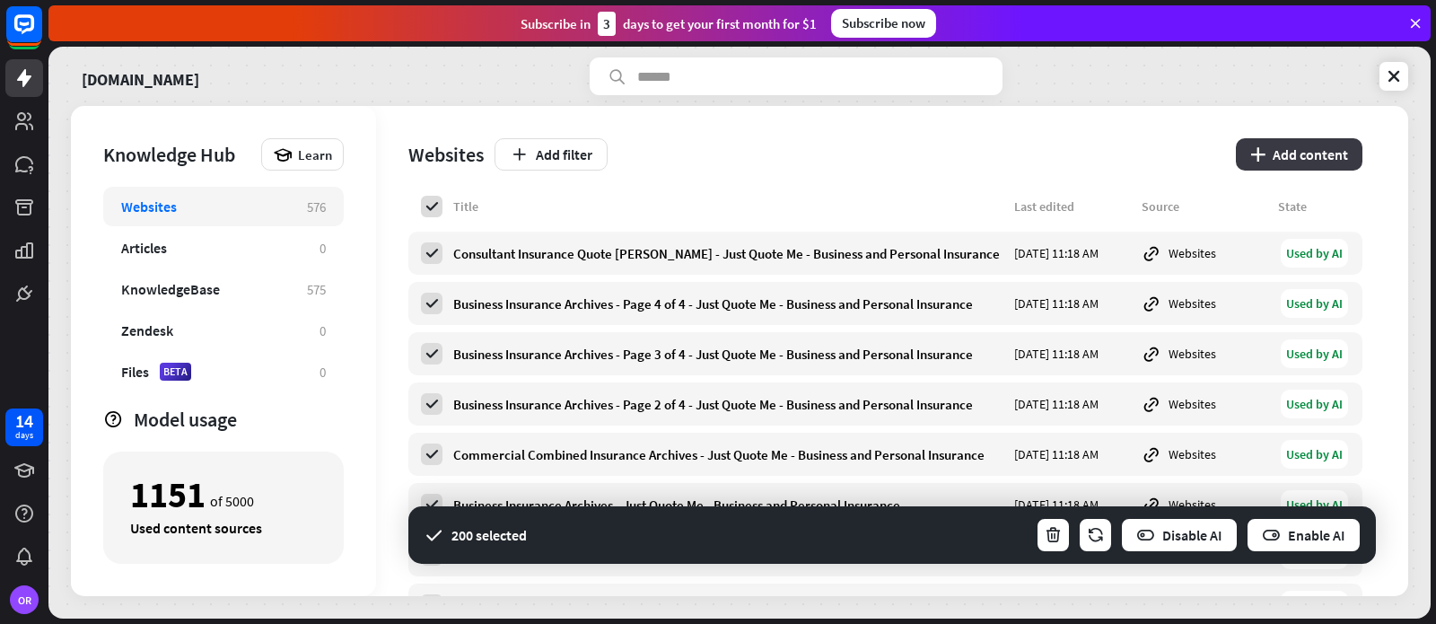
click at [1302, 157] on button "plus Add content" at bounding box center [1299, 154] width 127 height 32
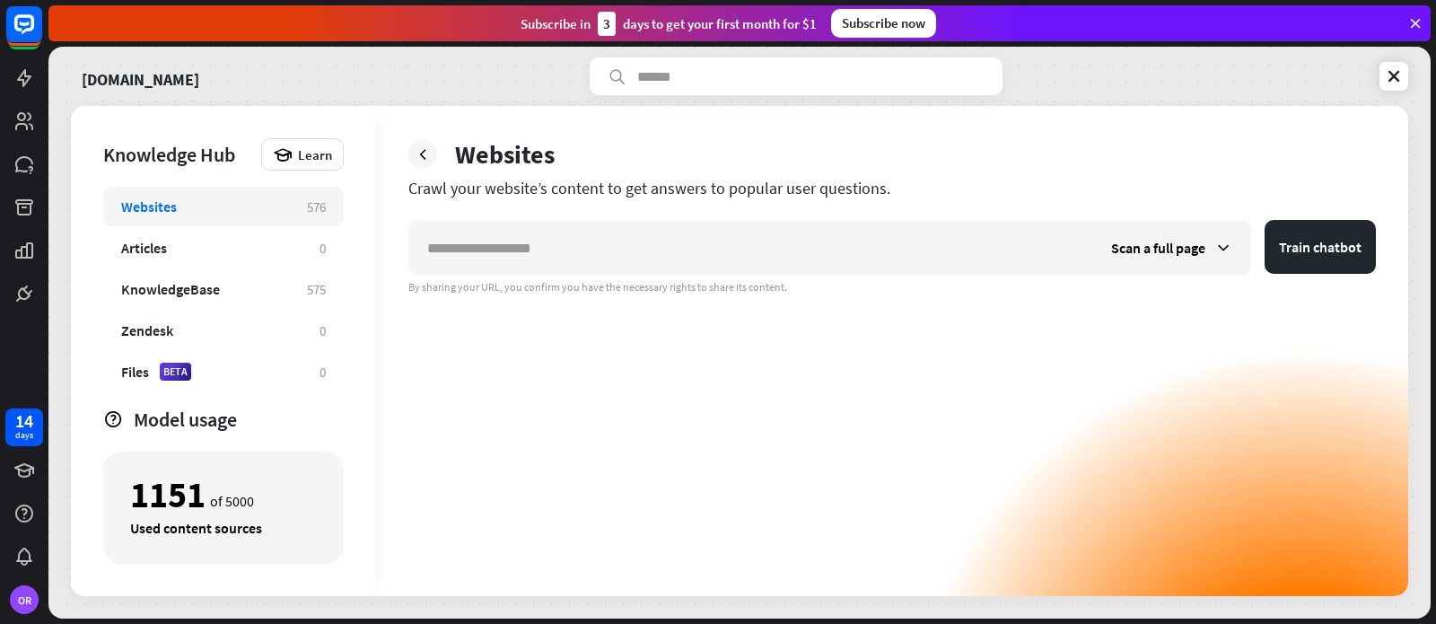
click at [760, 363] on div "Scan a full page Train chatbot By sharing your URL, you confirm you have the ne…" at bounding box center [891, 408] width 967 height 376
click at [1388, 77] on icon at bounding box center [1394, 76] width 18 height 18
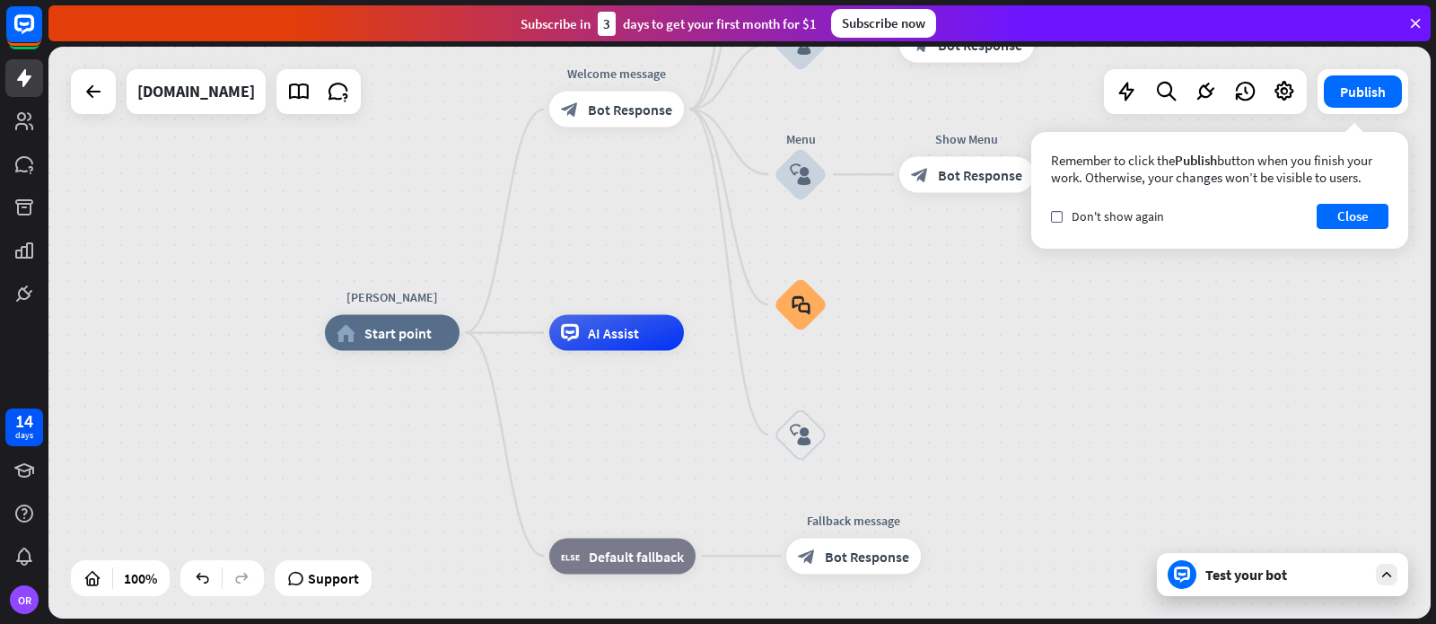
click at [1227, 572] on div "Test your bot" at bounding box center [1286, 574] width 162 height 18
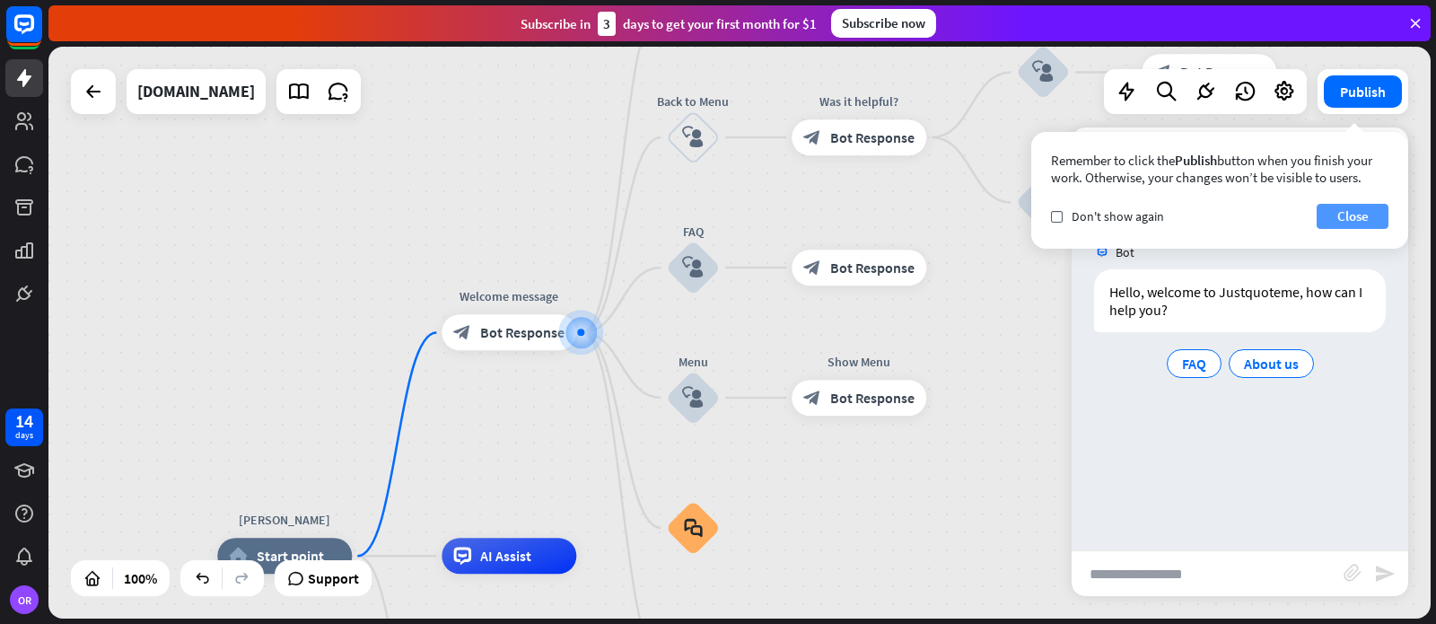
click at [1353, 215] on button "Close" at bounding box center [1353, 216] width 72 height 25
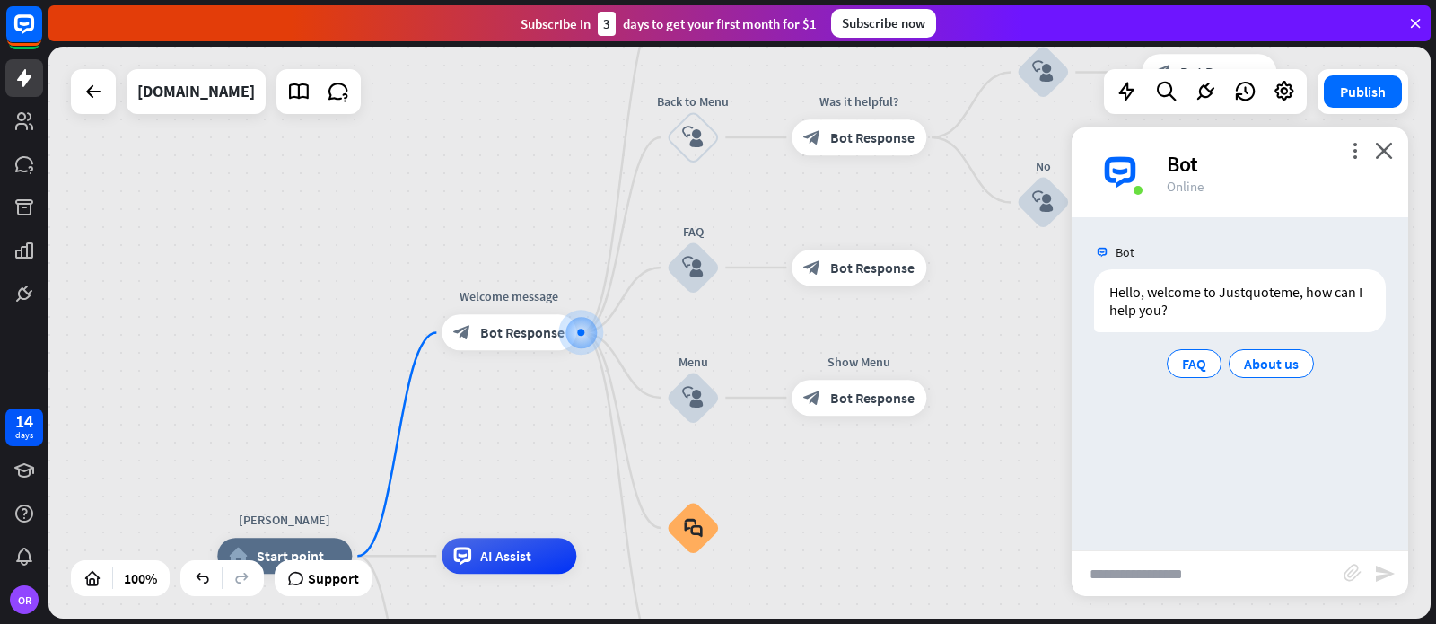
click at [1117, 574] on input "text" at bounding box center [1208, 573] width 272 height 45
type input "**********"
click at [1384, 574] on icon "send" at bounding box center [1385, 574] width 22 height 22
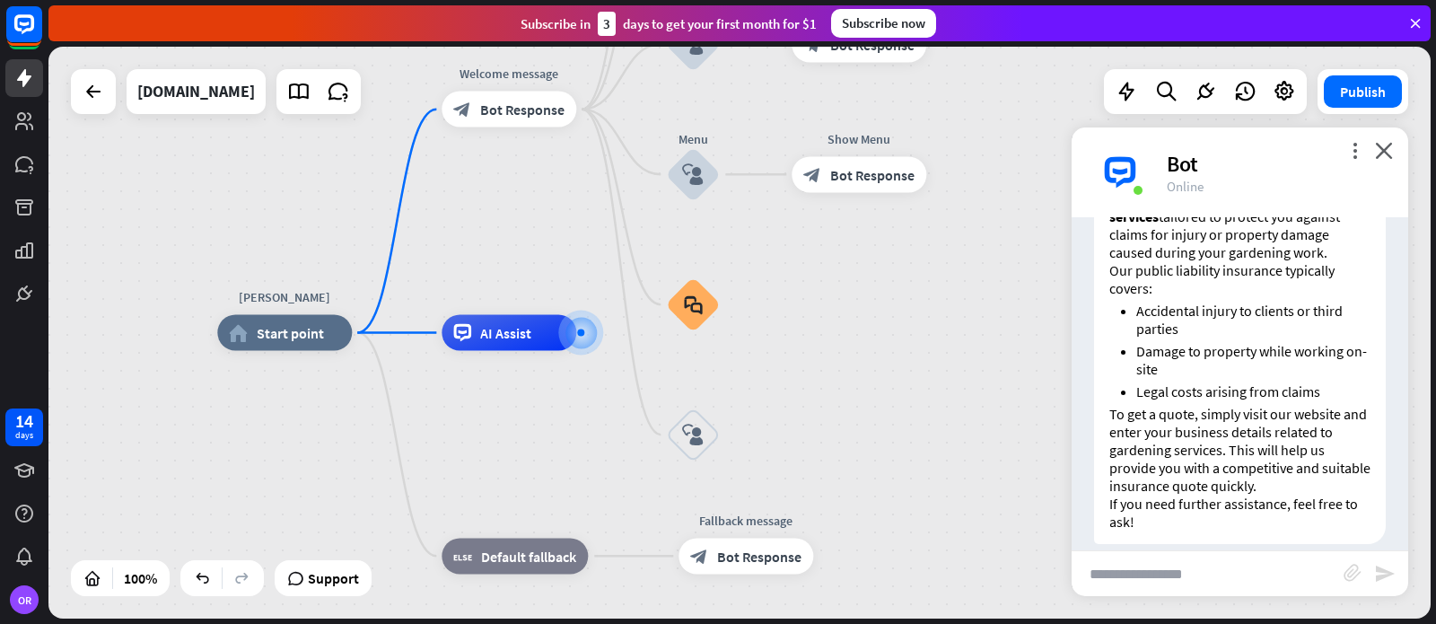
scroll to position [344, 0]
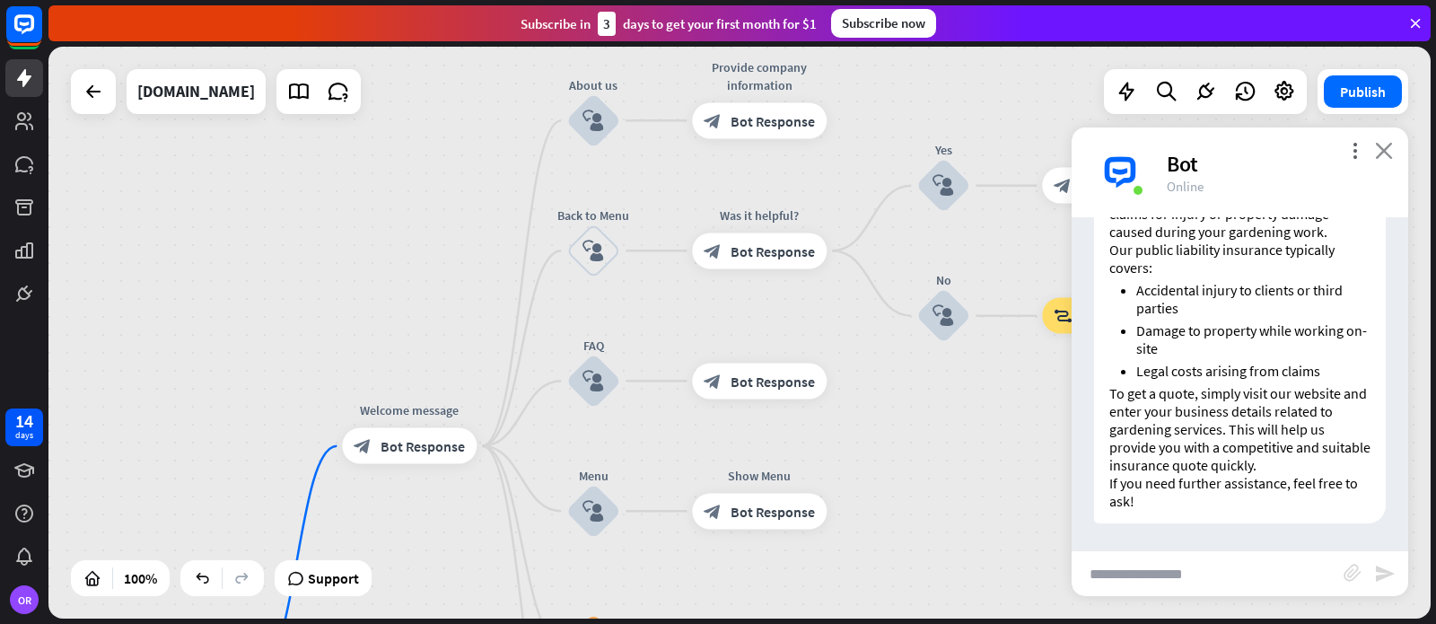
click at [1385, 147] on icon "close" at bounding box center [1384, 150] width 18 height 17
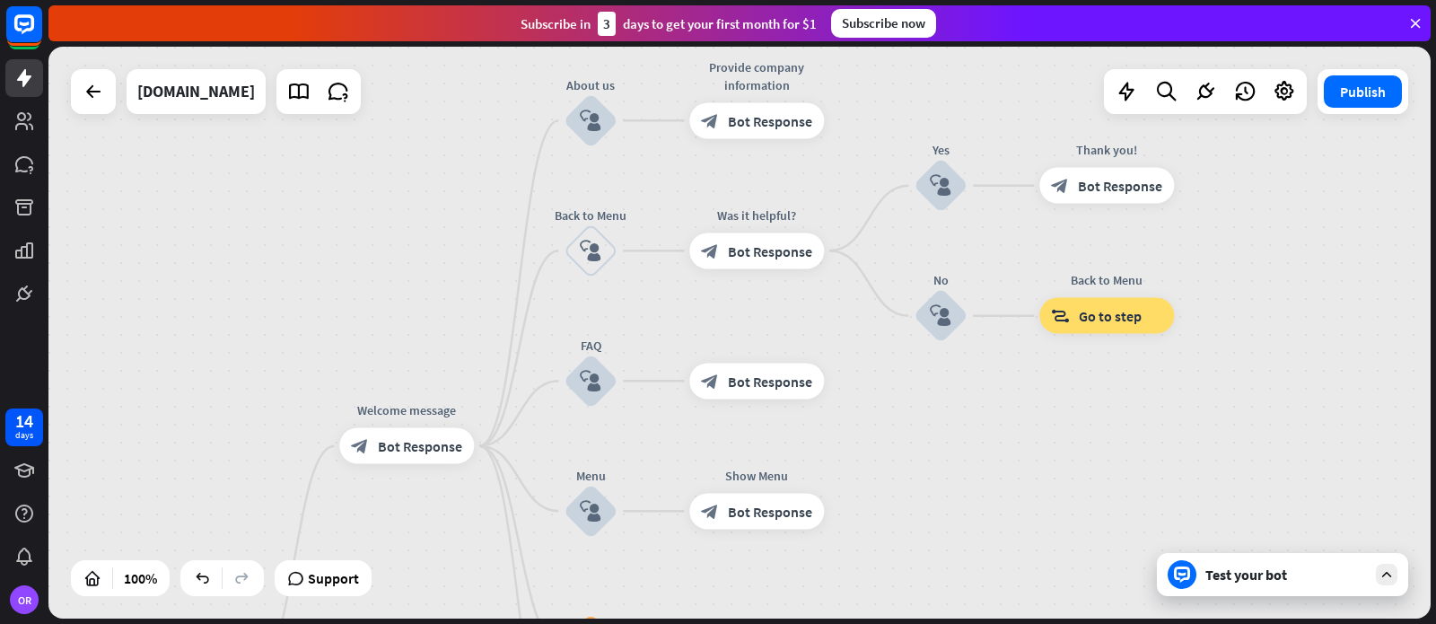
click at [1211, 576] on div "Test your bot" at bounding box center [1286, 574] width 162 height 18
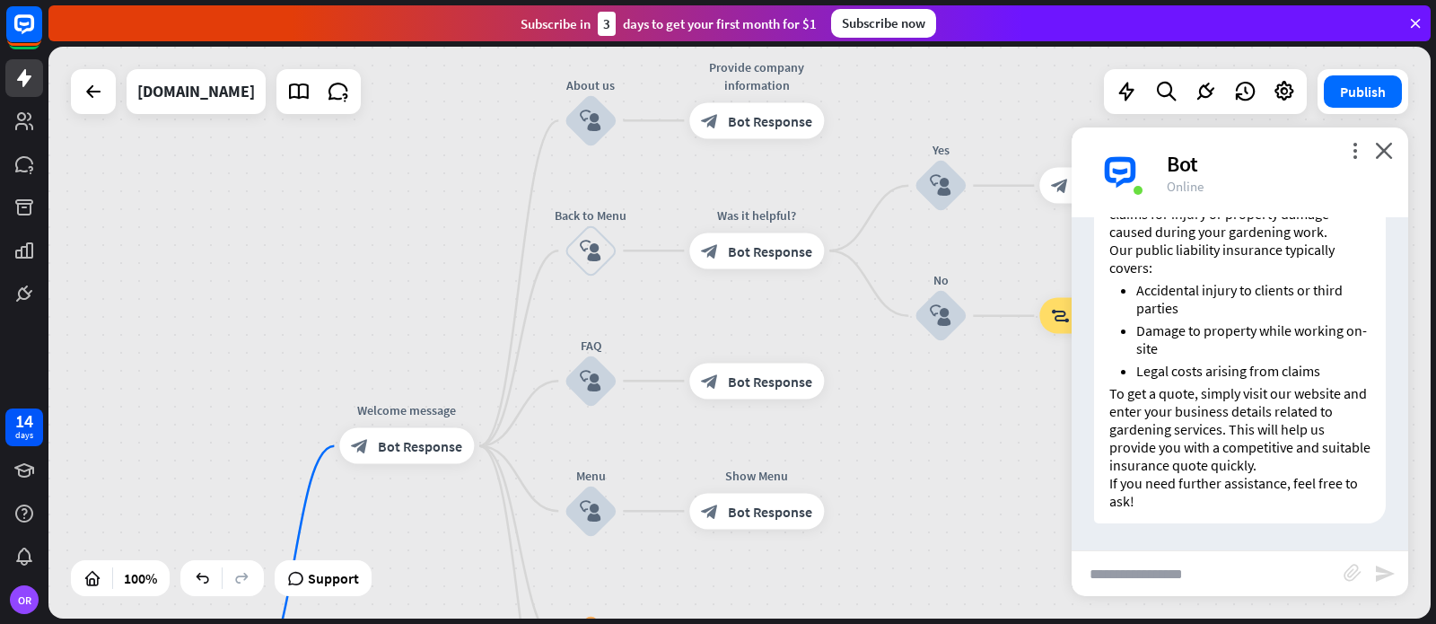
click at [1136, 566] on input "text" at bounding box center [1208, 573] width 272 height 45
type input "**********"
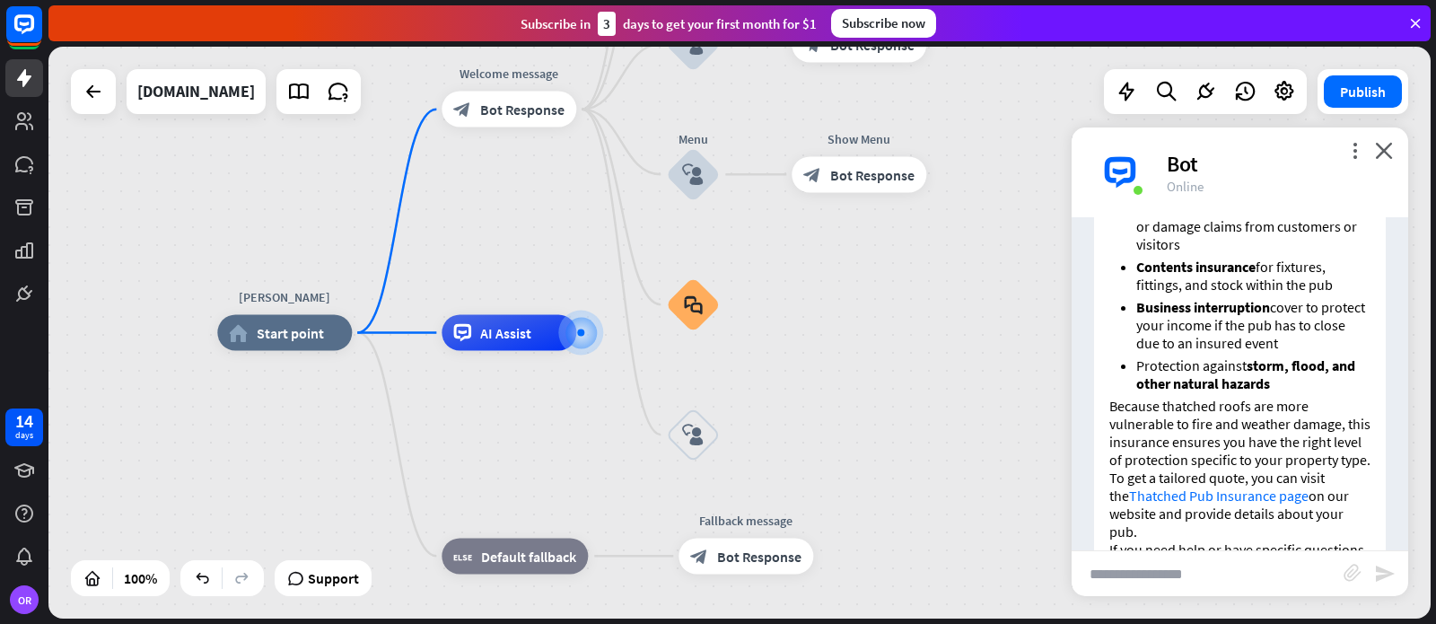
scroll to position [1049, 0]
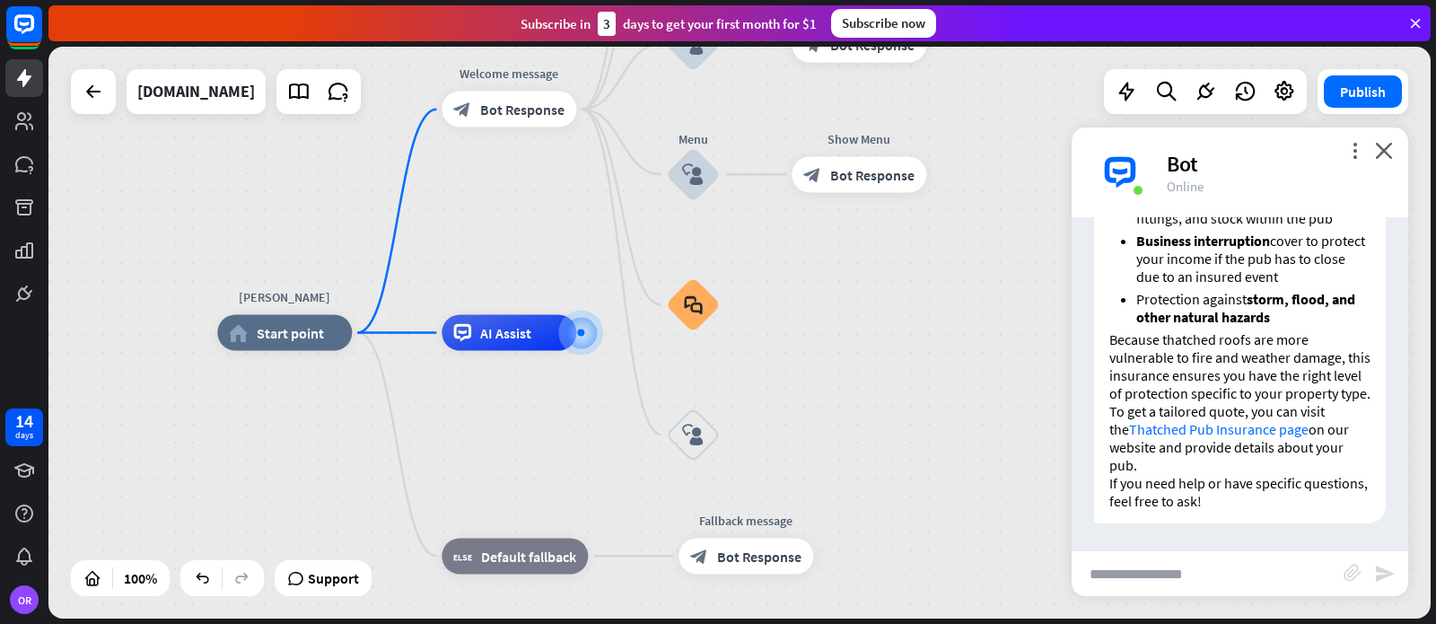
click at [1188, 428] on link "Thatched Pub Insurance page" at bounding box center [1218, 429] width 179 height 18
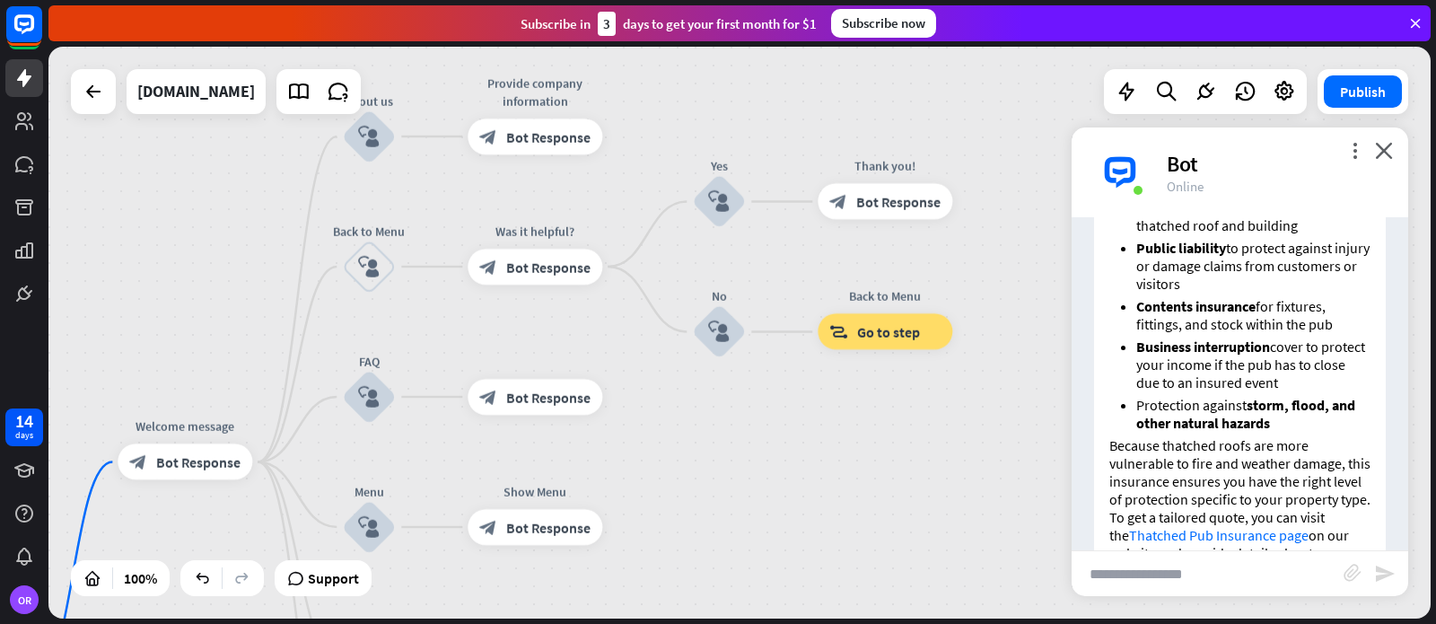
scroll to position [947, 0]
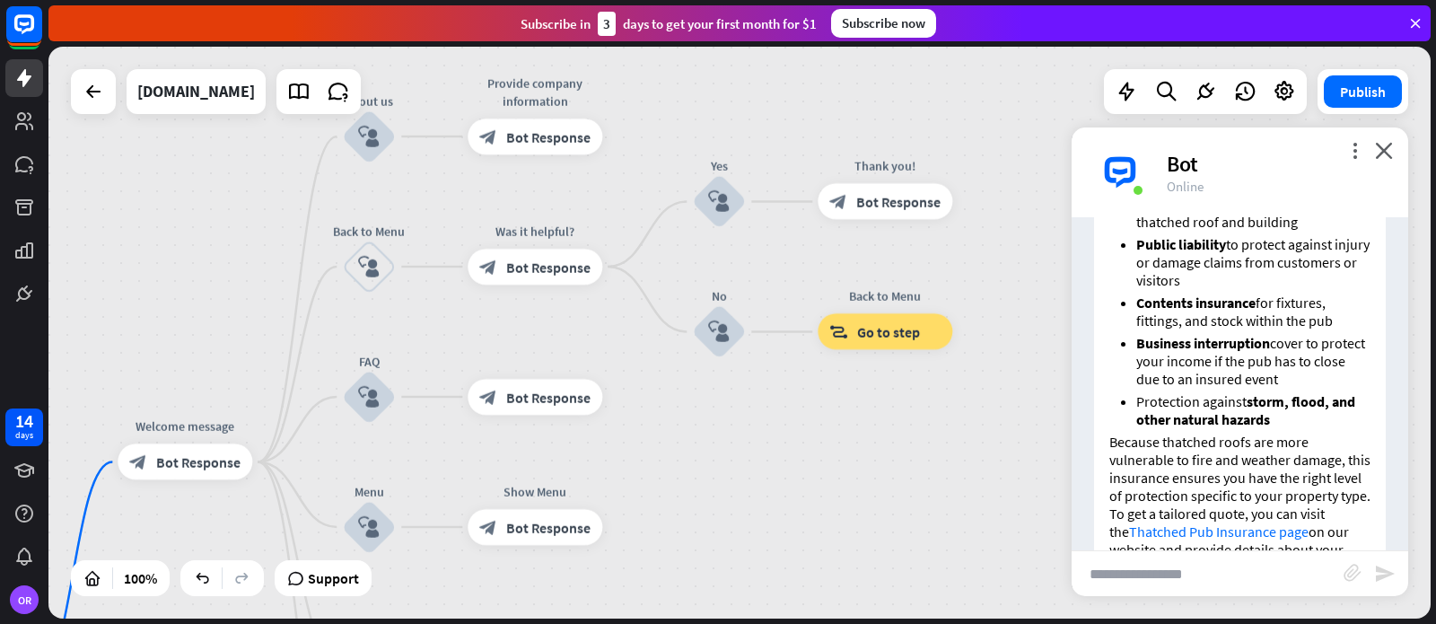
click at [1119, 573] on input "text" at bounding box center [1208, 573] width 272 height 45
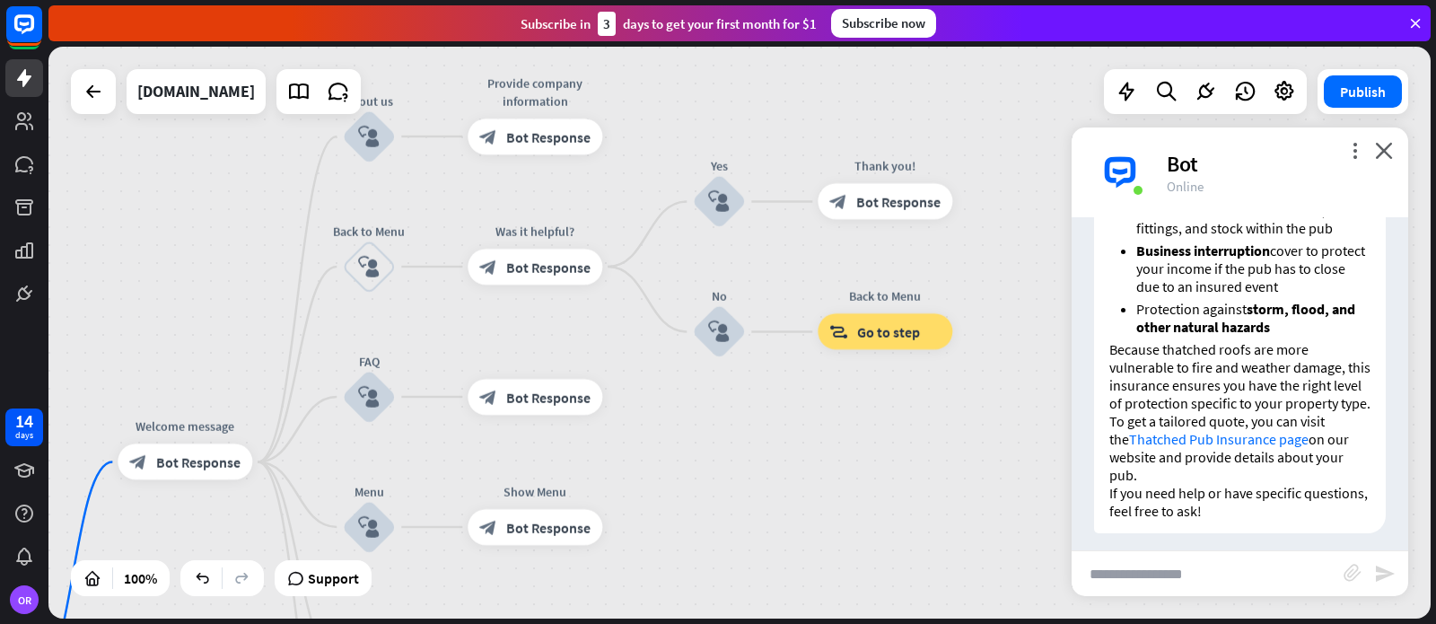
scroll to position [1049, 0]
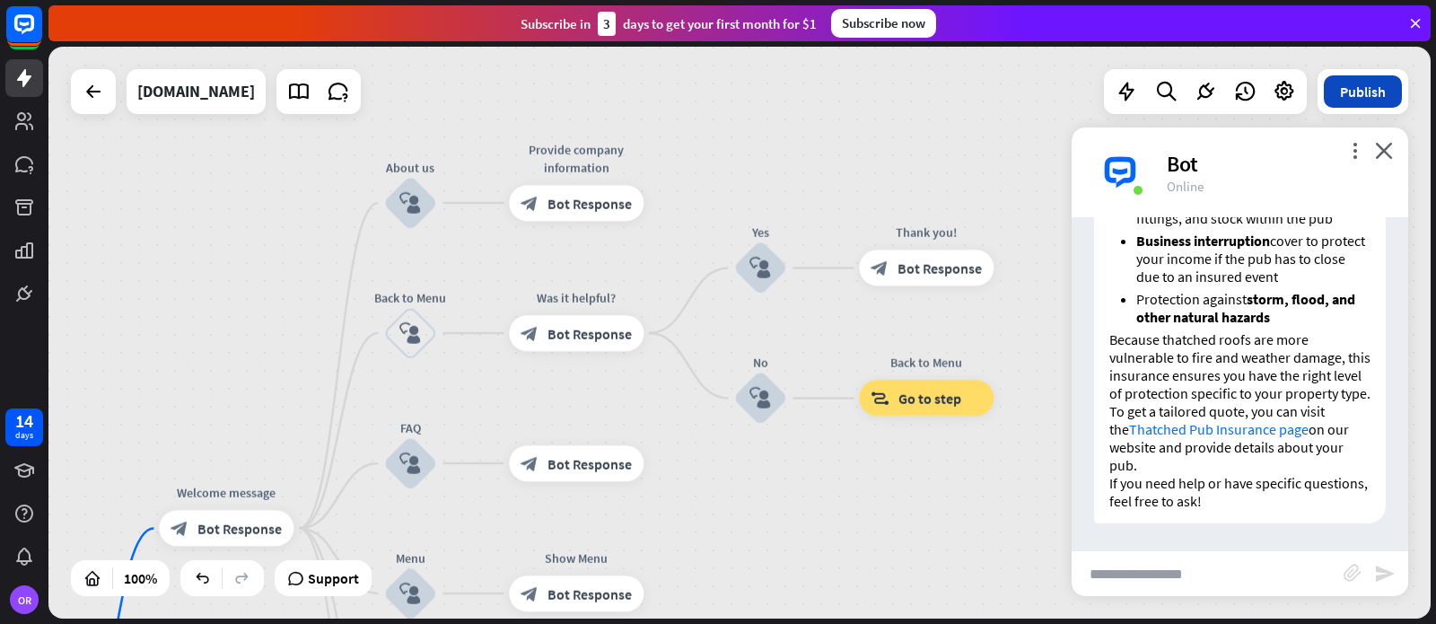
click at [1363, 90] on button "Publish" at bounding box center [1363, 91] width 78 height 32
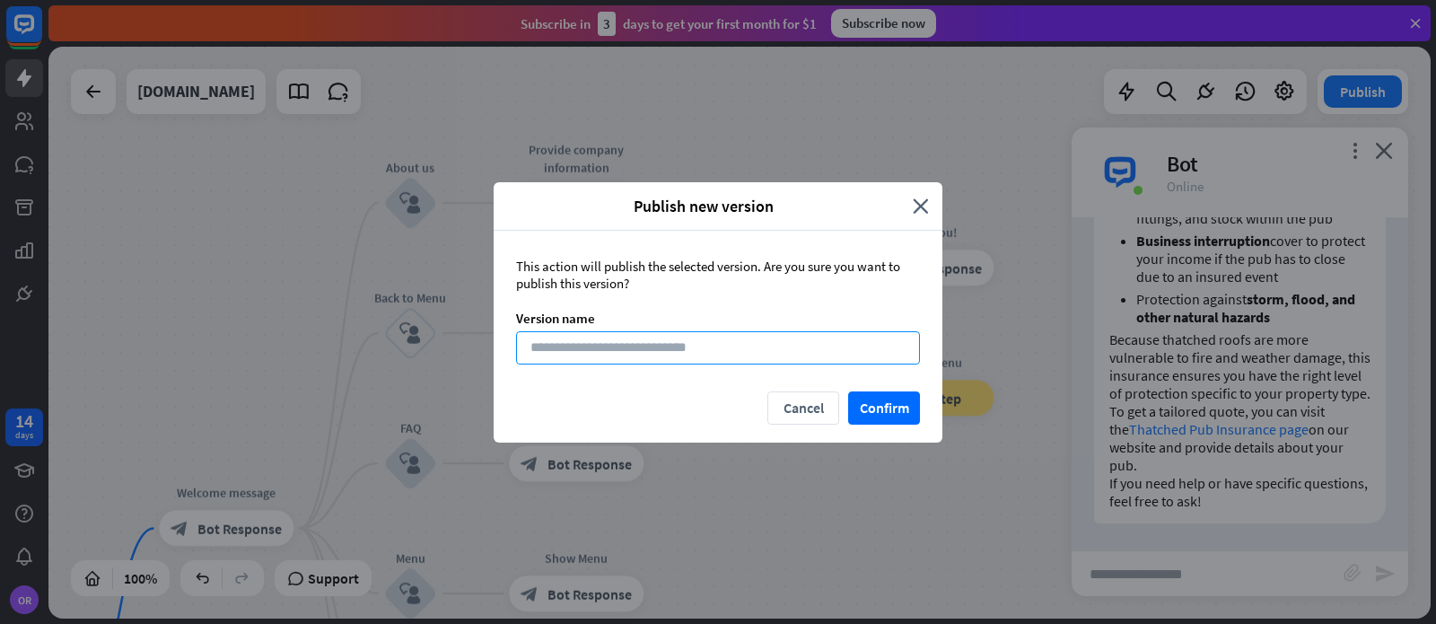
click at [1324, 75] on button "Publish" at bounding box center [1363, 91] width 78 height 32
click at [547, 346] on input at bounding box center [718, 347] width 404 height 33
type input "**********"
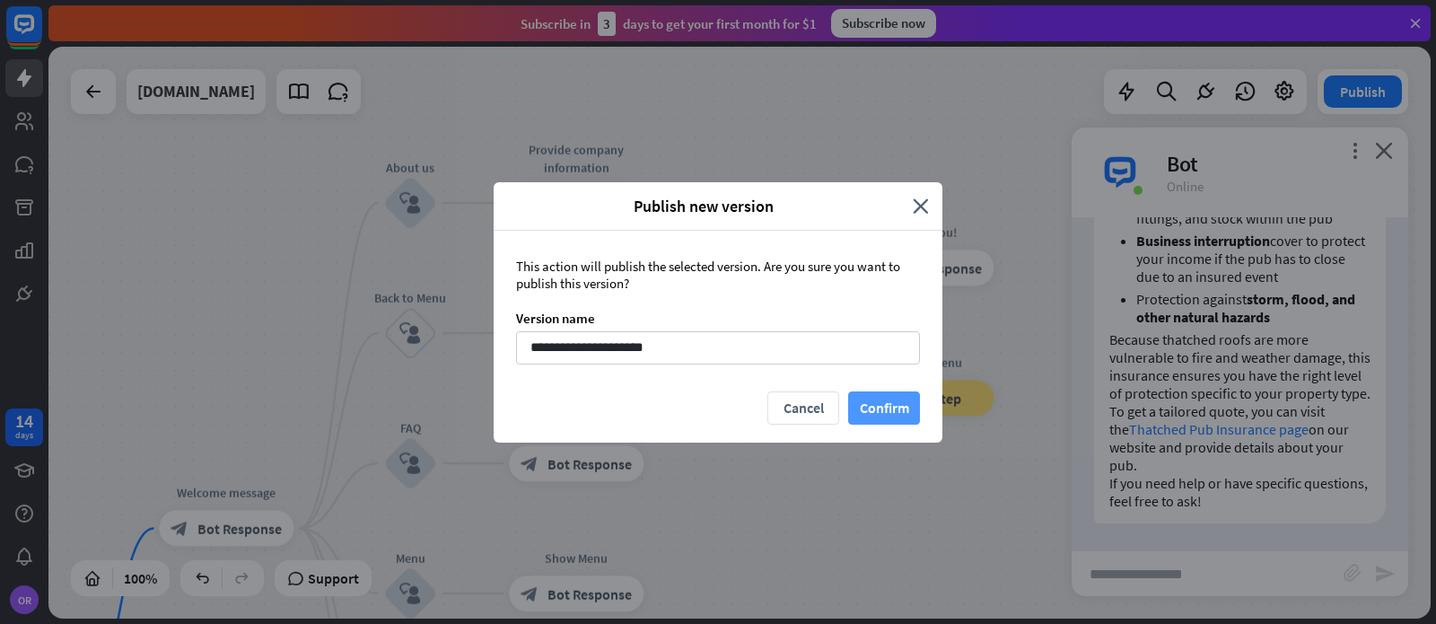
click at [885, 407] on button "Confirm" at bounding box center [884, 407] width 72 height 33
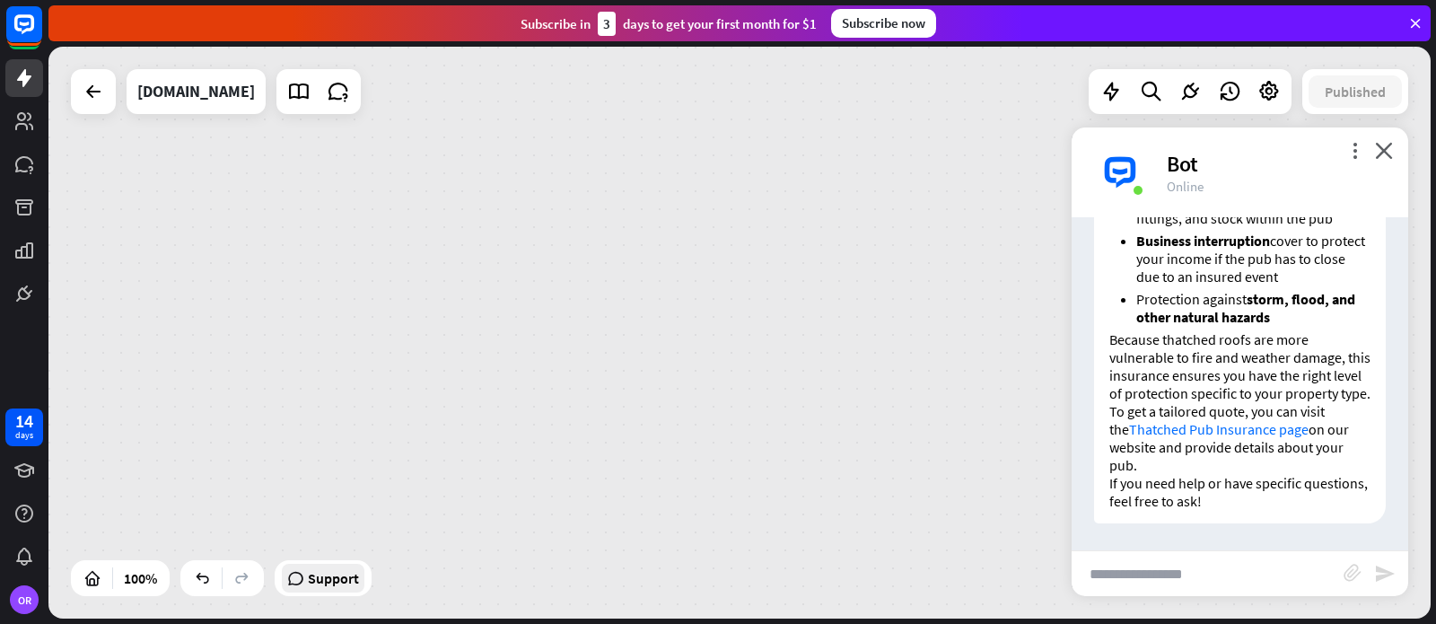
click at [320, 575] on span "Support" at bounding box center [333, 578] width 51 height 29
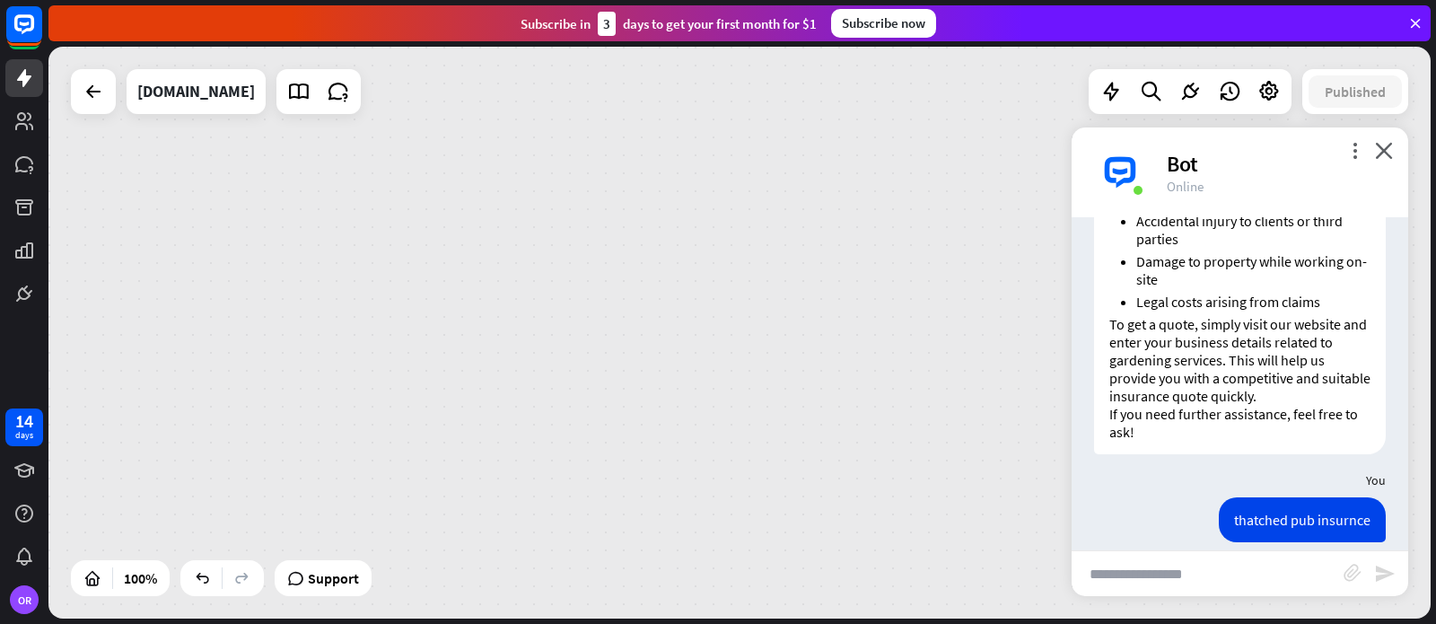
scroll to position [0, 0]
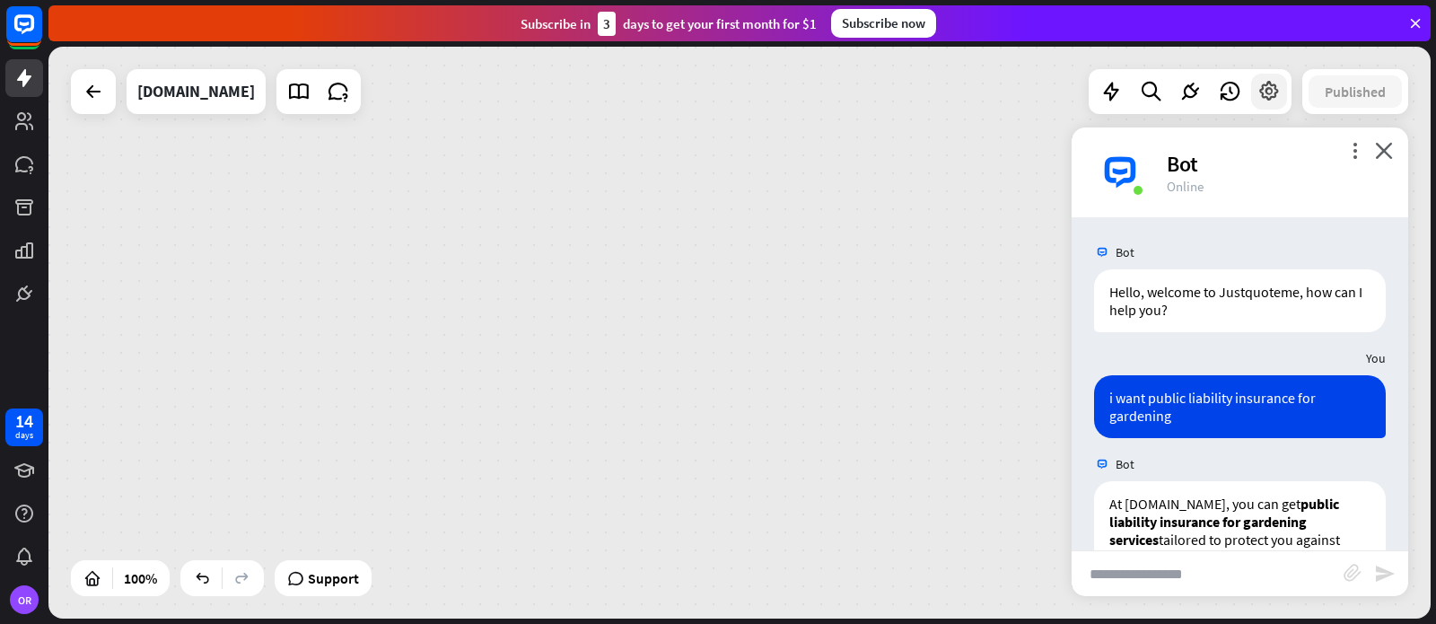
click at [1268, 94] on icon at bounding box center [1268, 91] width 23 height 23
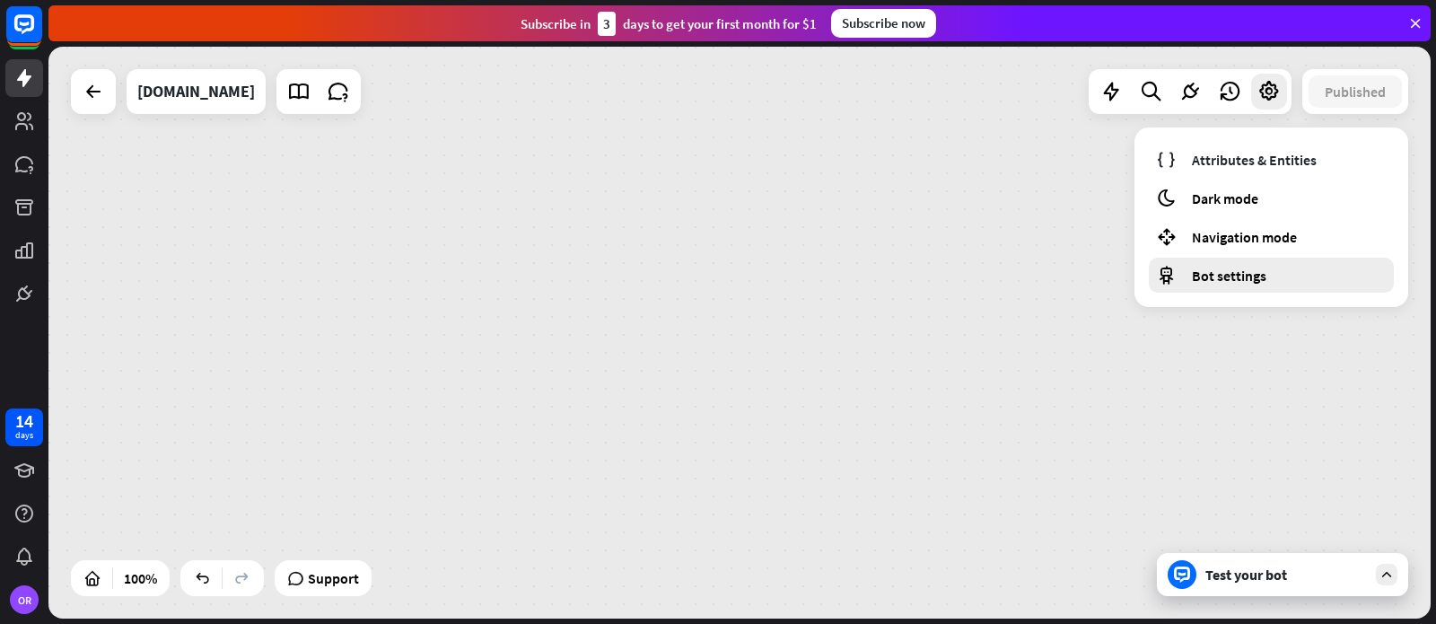
click at [1228, 276] on span "Bot settings" at bounding box center [1229, 276] width 74 height 18
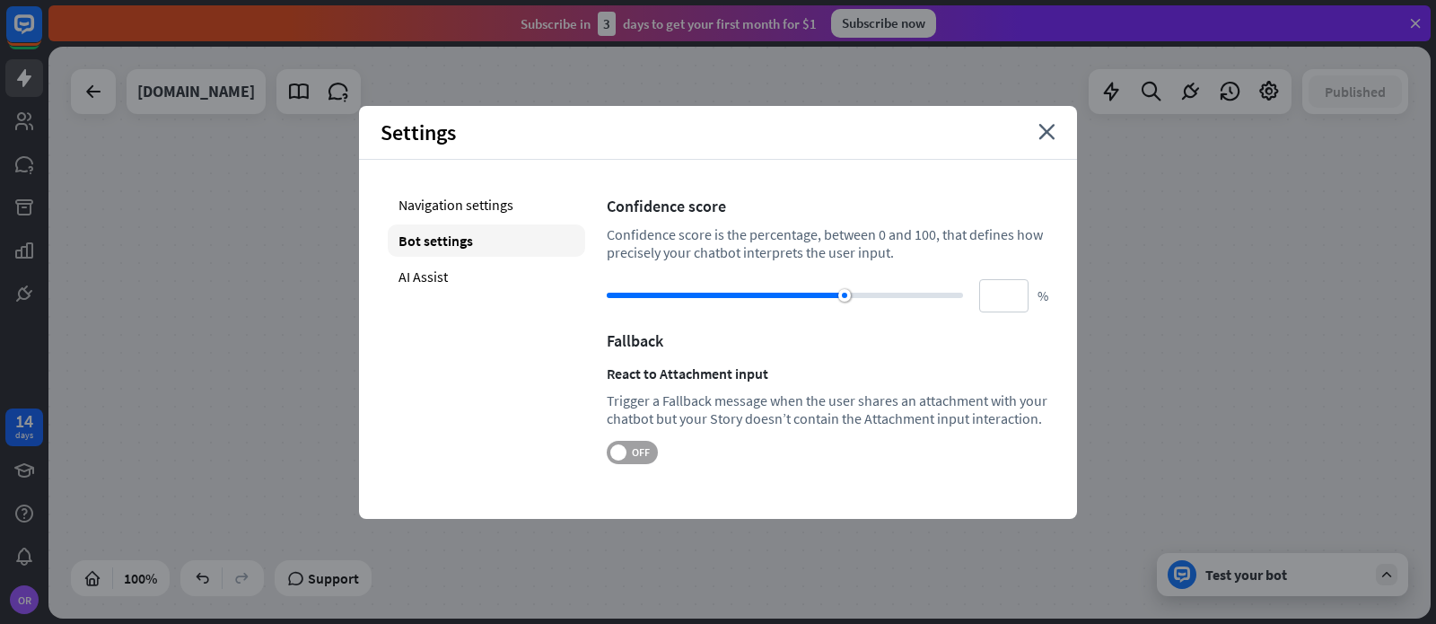
click at [651, 452] on span "OFF" at bounding box center [640, 452] width 28 height 14
click at [431, 279] on div "AI Assist" at bounding box center [486, 276] width 197 height 32
type input "**"
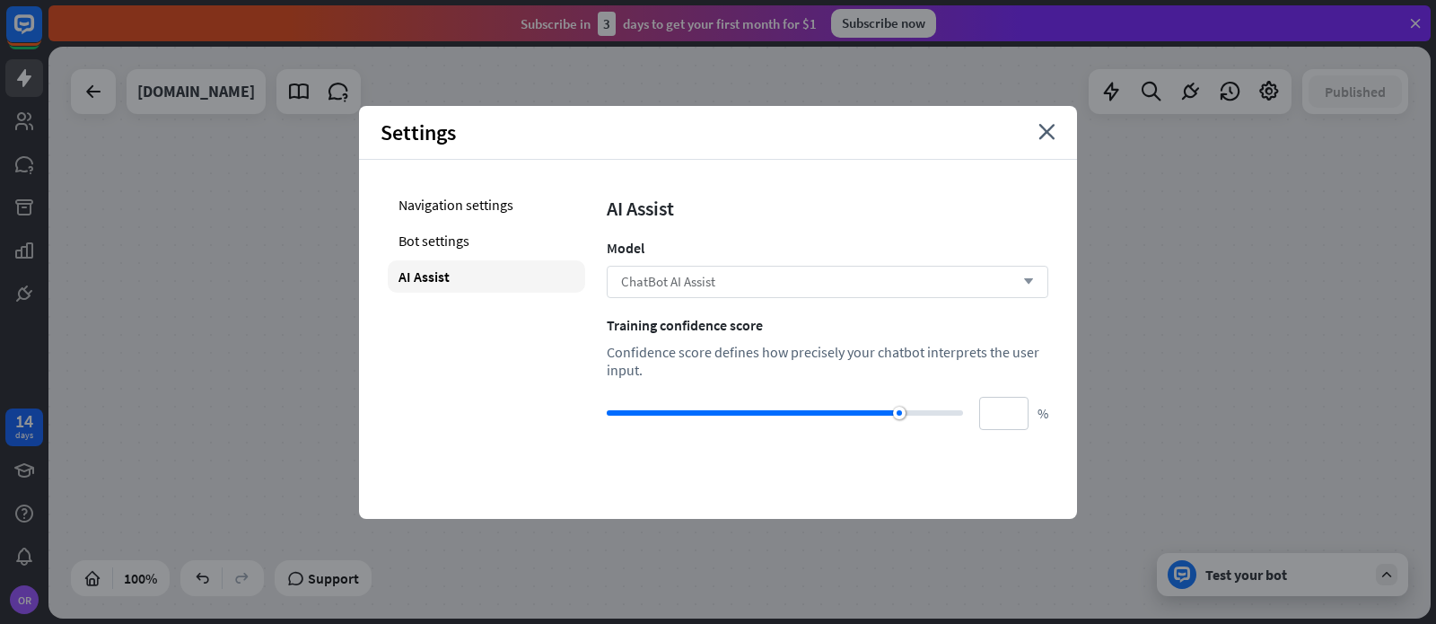
click at [841, 281] on div "ChatBot AI Assist arrow_down" at bounding box center [828, 282] width 442 height 32
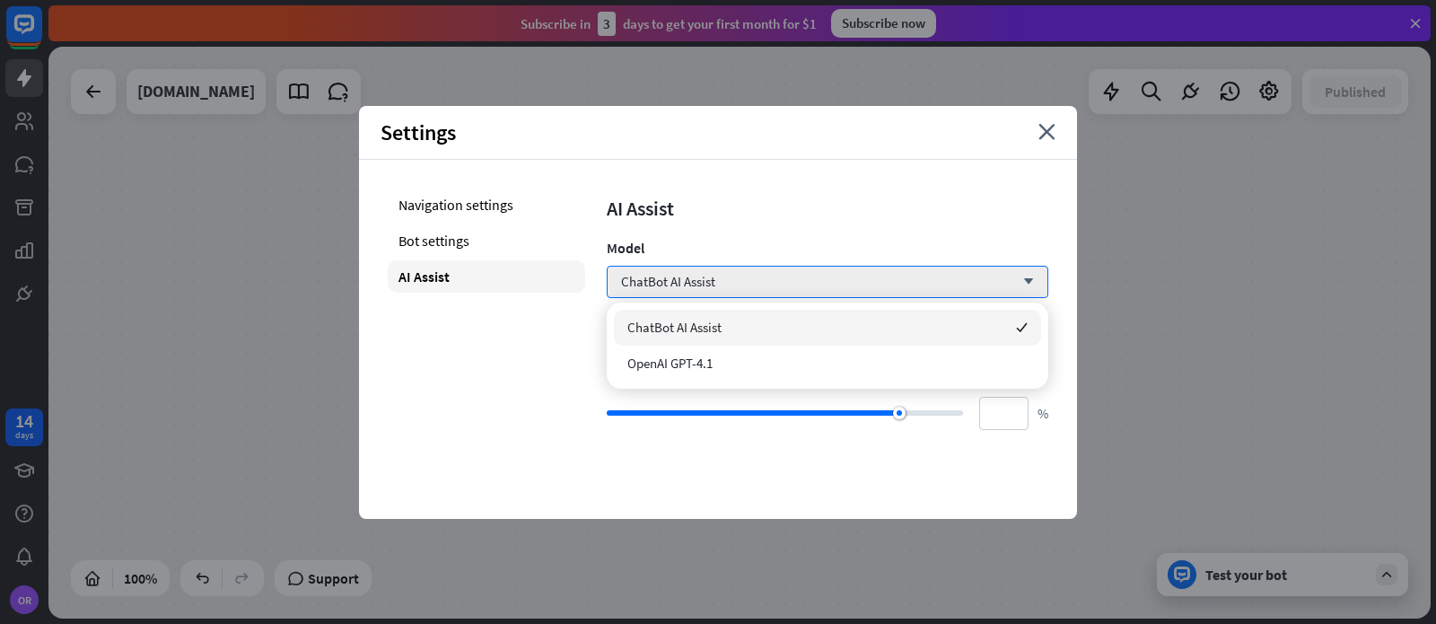
click at [671, 327] on span "ChatBot AI Assist" at bounding box center [674, 327] width 94 height 17
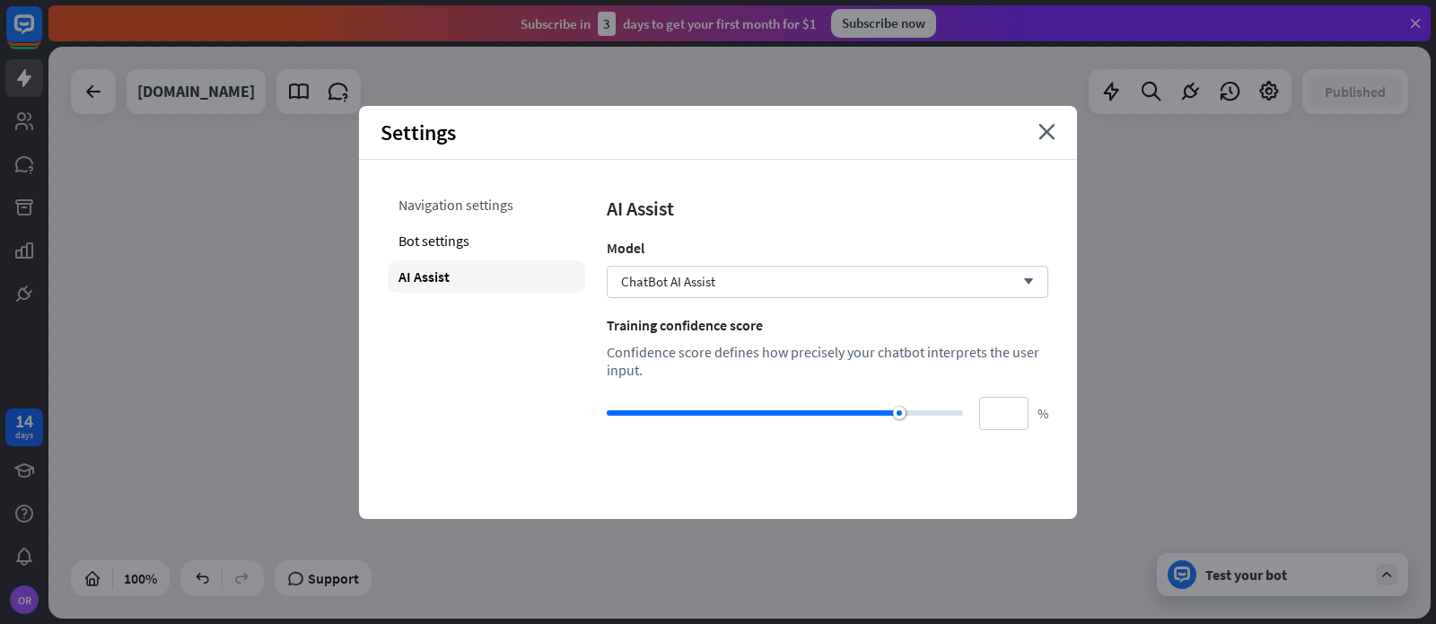
click at [468, 207] on div "Navigation settings" at bounding box center [486, 204] width 197 height 32
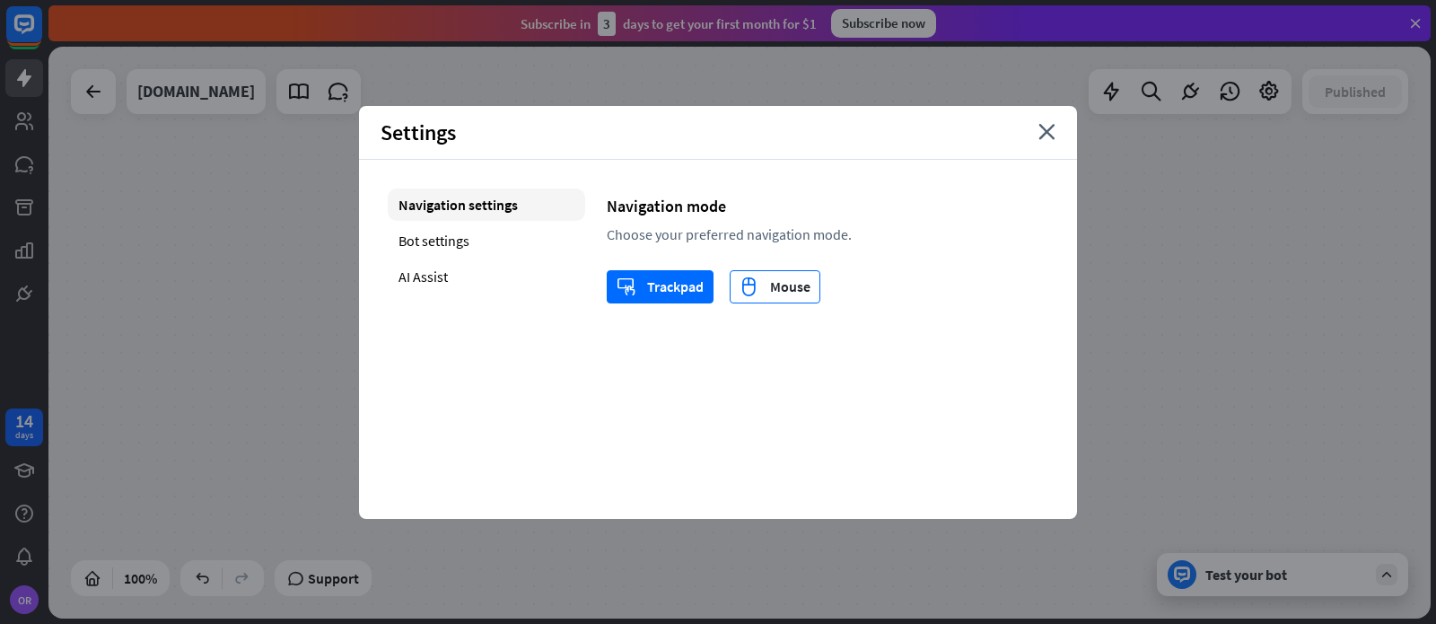
click at [781, 285] on div "mouse Mouse" at bounding box center [775, 286] width 71 height 31
click at [1046, 132] on icon "close" at bounding box center [1046, 132] width 17 height 16
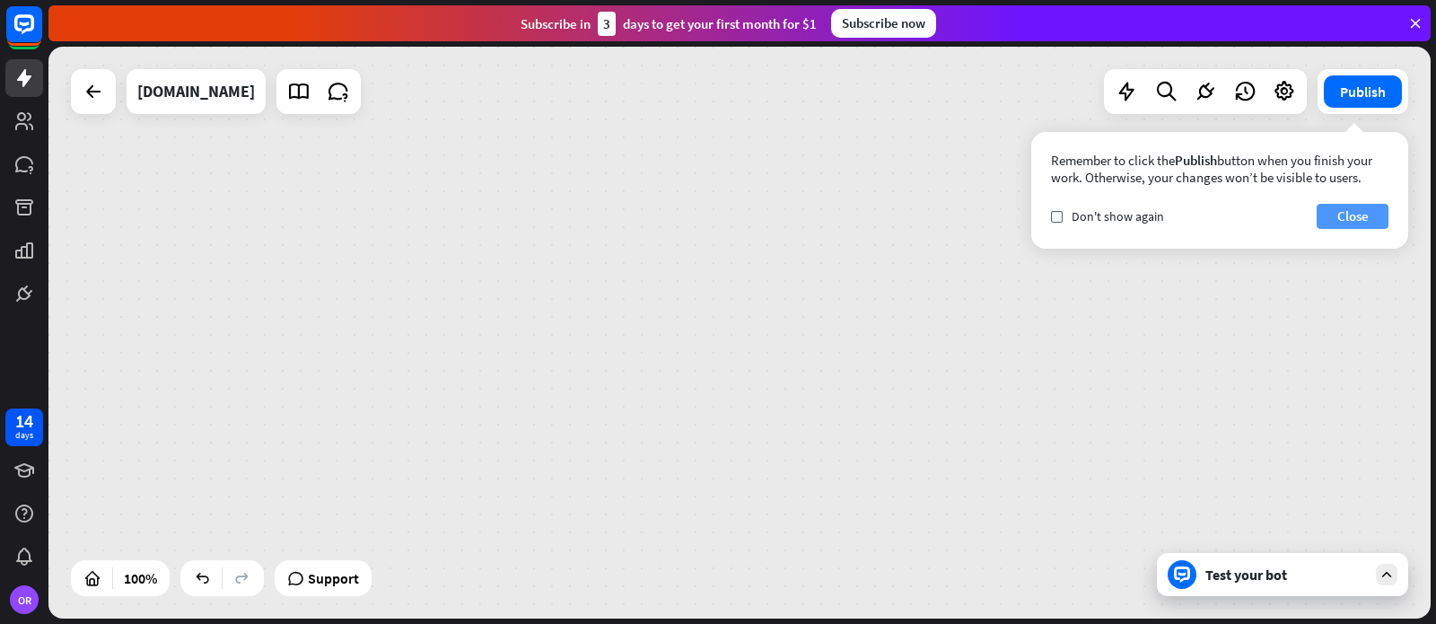
click at [1353, 217] on button "Close" at bounding box center [1353, 216] width 72 height 25
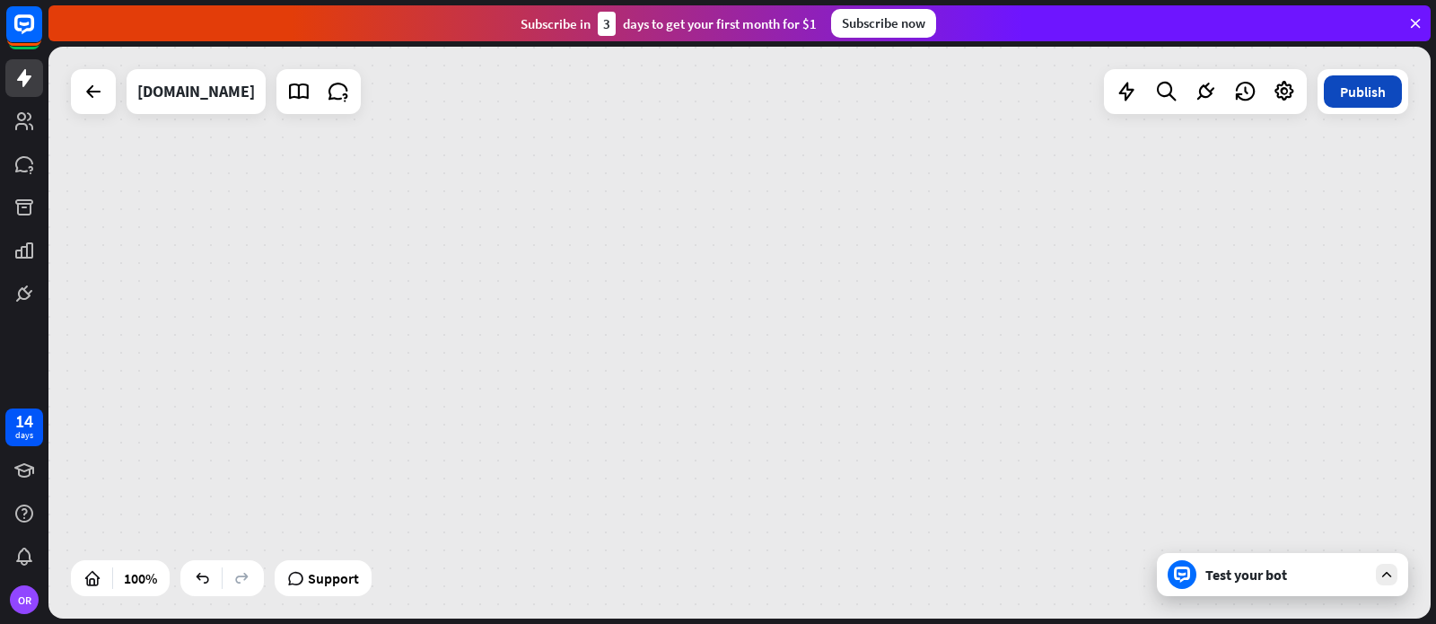
click at [1357, 97] on button "Publish" at bounding box center [1363, 91] width 78 height 32
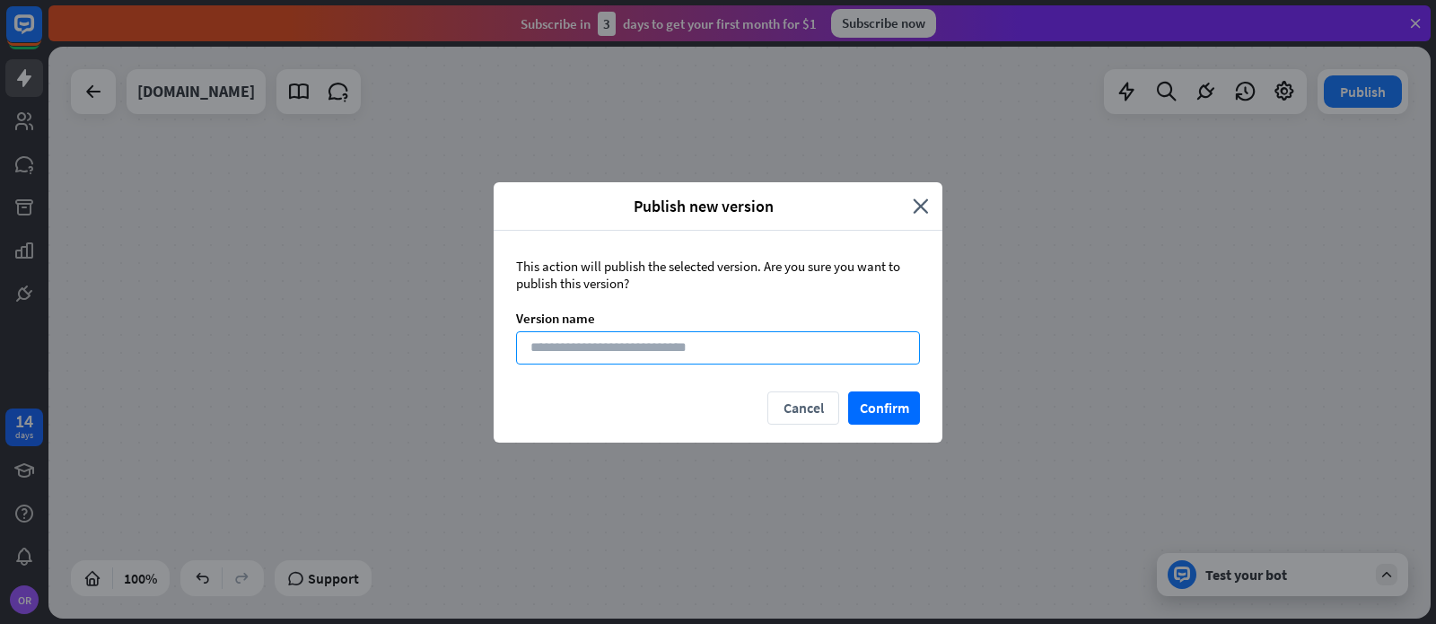
click at [583, 349] on input at bounding box center [718, 347] width 404 height 33
type input "**********"
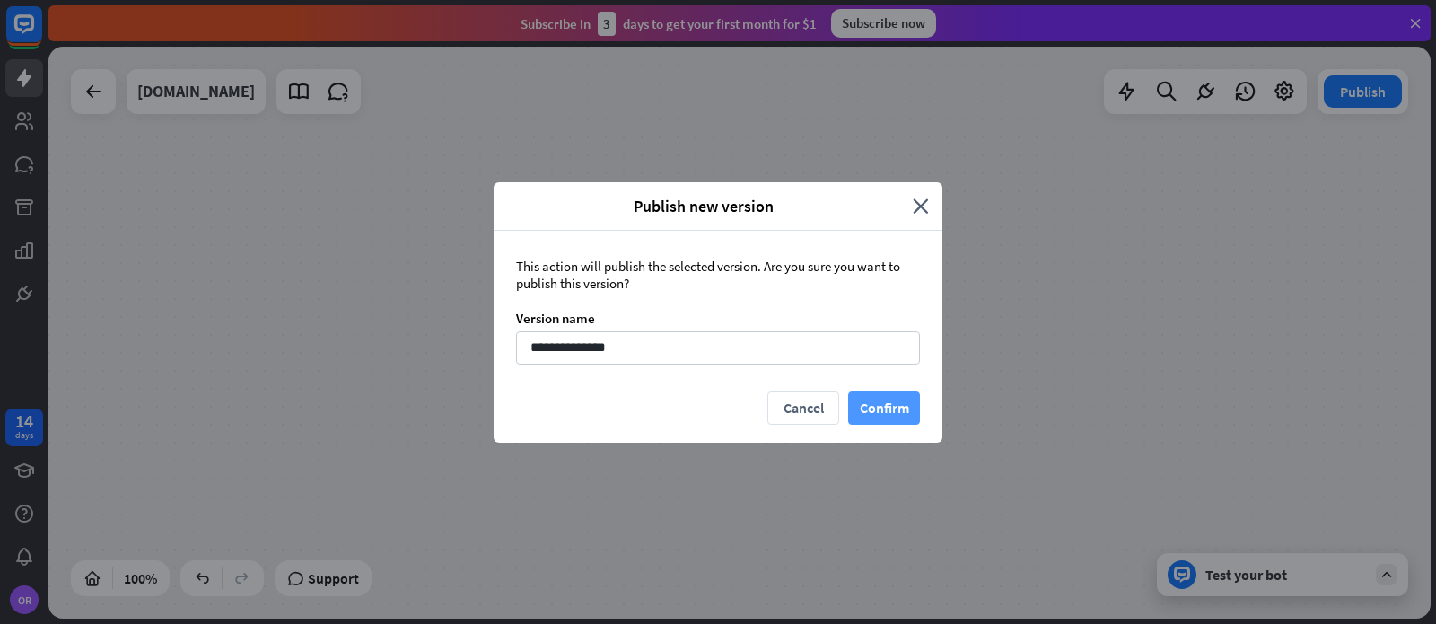
click at [876, 409] on button "Confirm" at bounding box center [884, 407] width 72 height 33
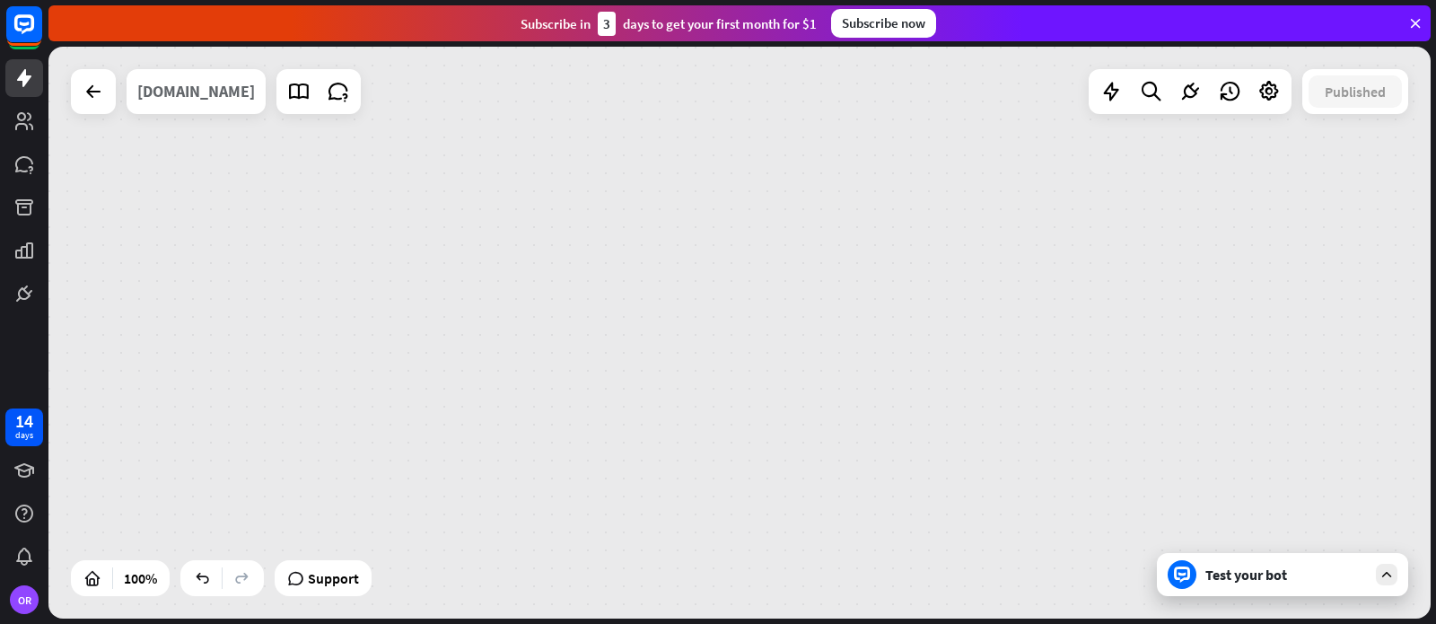
click at [220, 92] on div "[DOMAIN_NAME]" at bounding box center [196, 91] width 118 height 45
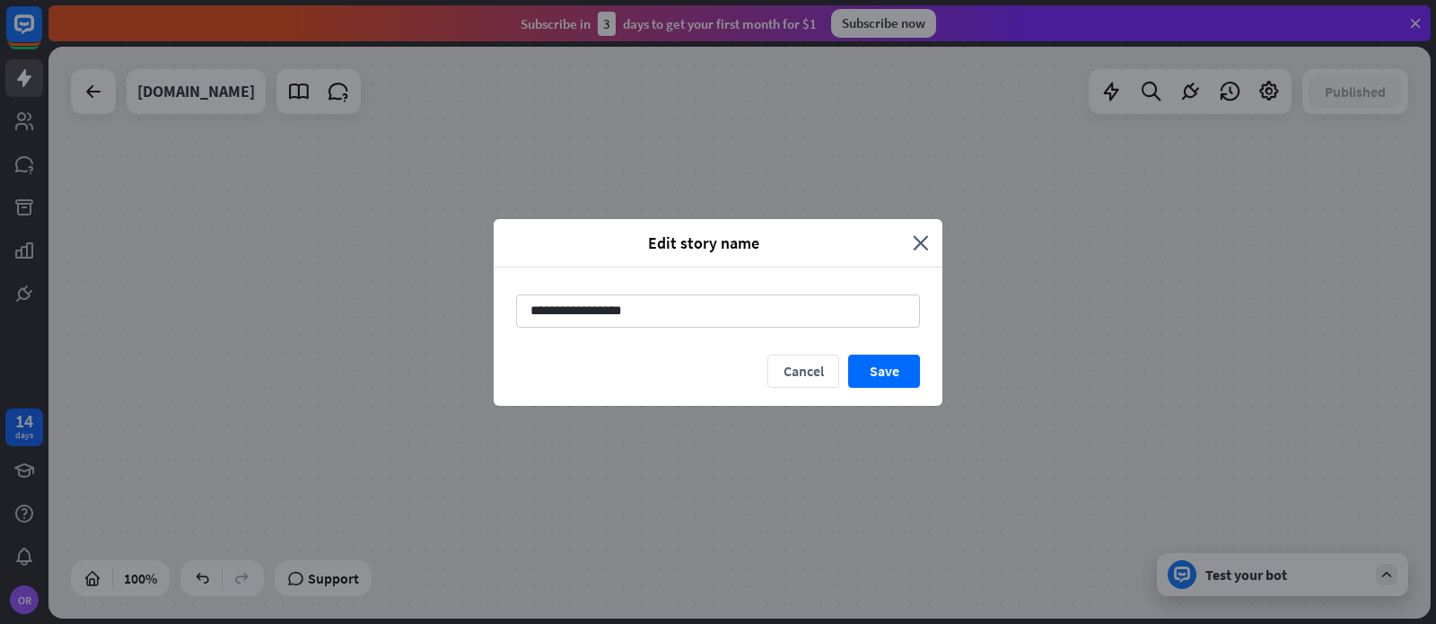
drag, startPoint x: 809, startPoint y: 366, endPoint x: 396, endPoint y: 188, distance: 449.5
click at [809, 366] on button "Cancel" at bounding box center [803, 371] width 72 height 33
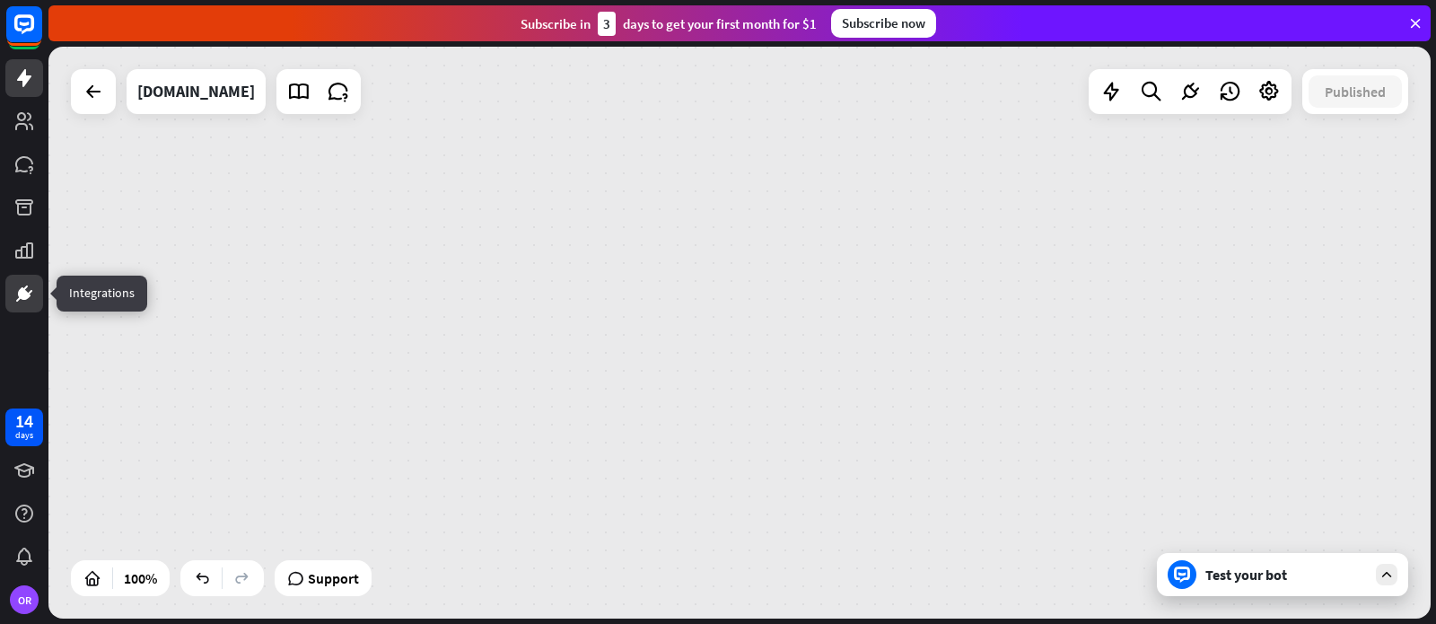
click at [23, 300] on icon at bounding box center [24, 294] width 22 height 22
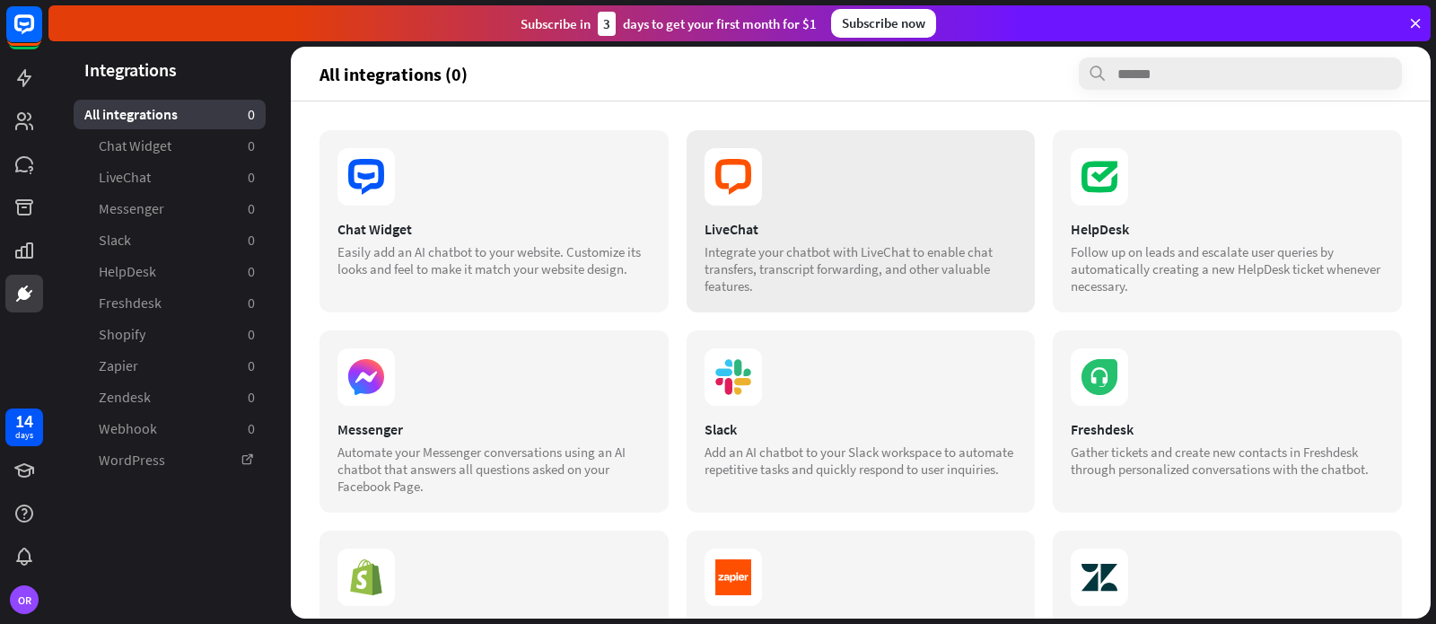
click at [731, 183] on icon at bounding box center [733, 176] width 57 height 57
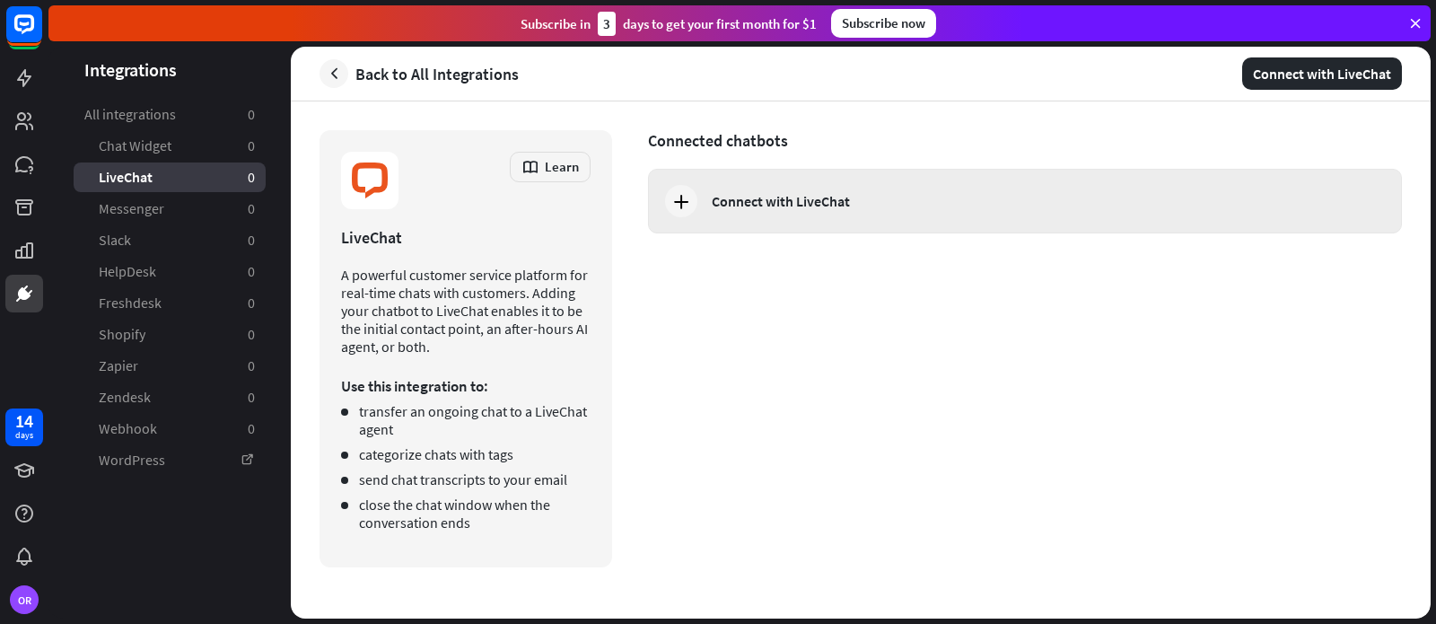
click at [775, 201] on div "Connect with LiveChat" at bounding box center [781, 201] width 138 height 18
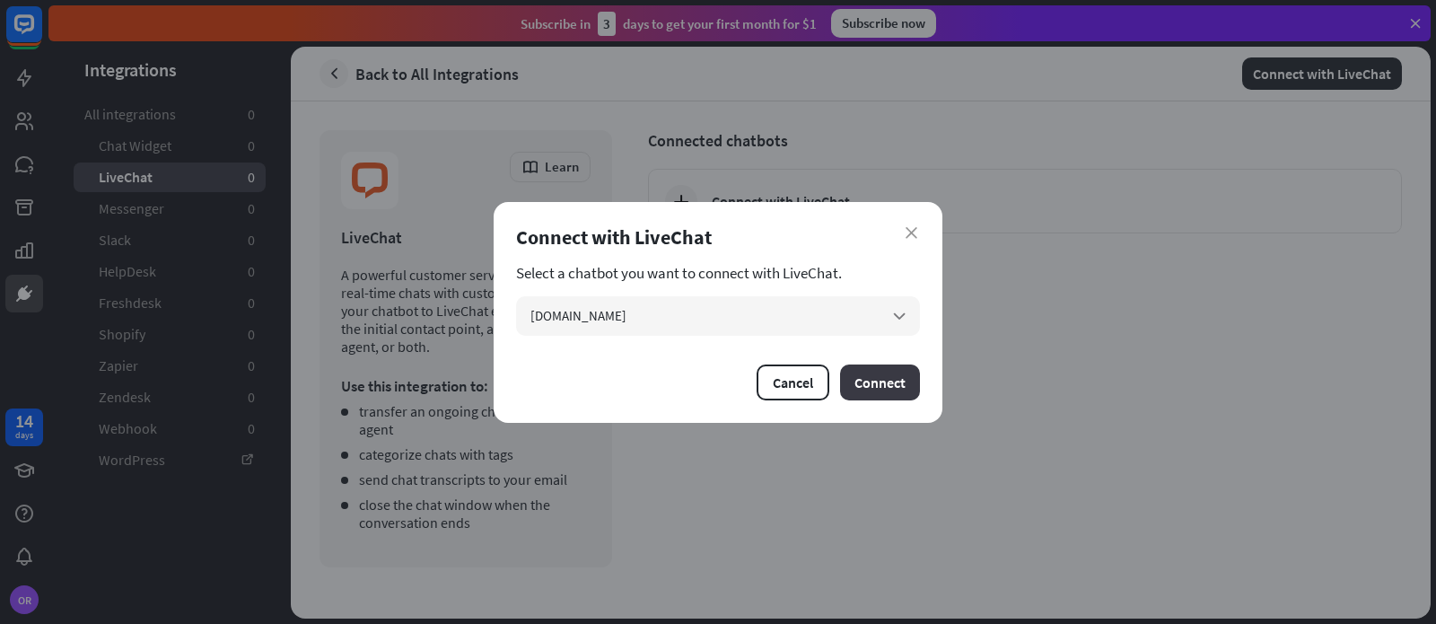
click at [880, 383] on button "Connect" at bounding box center [880, 382] width 80 height 36
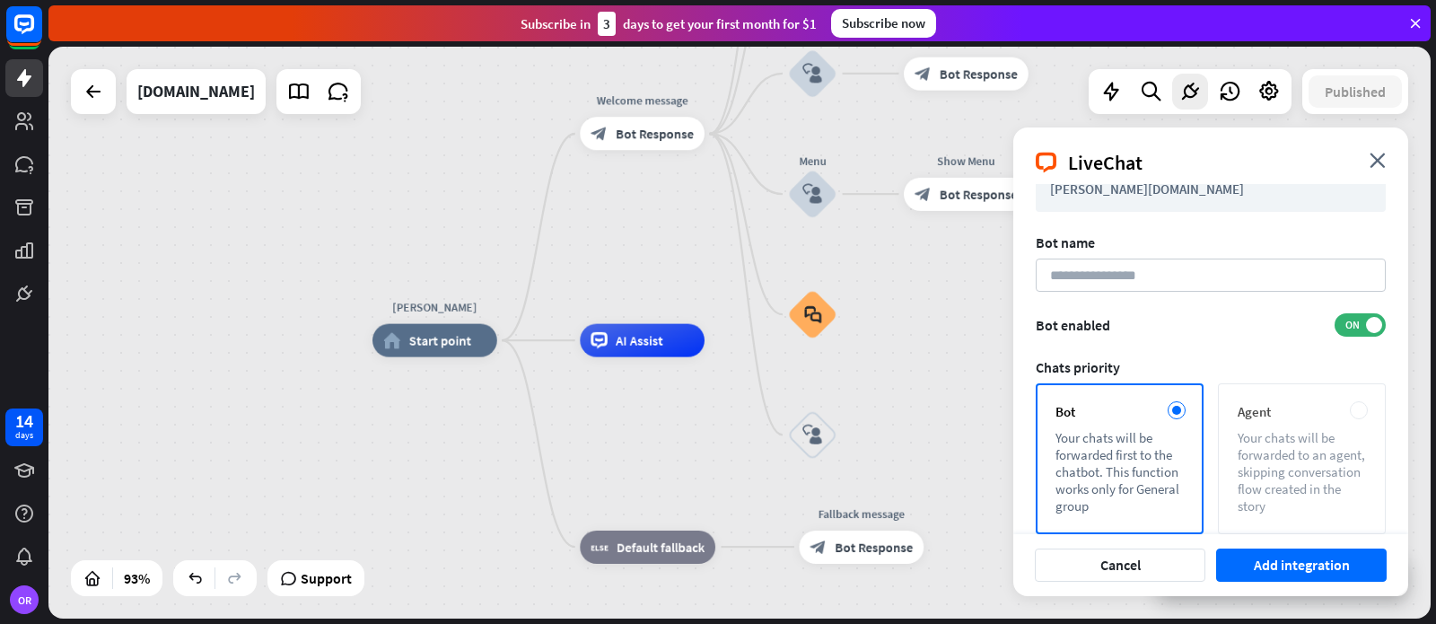
scroll to position [68, 0]
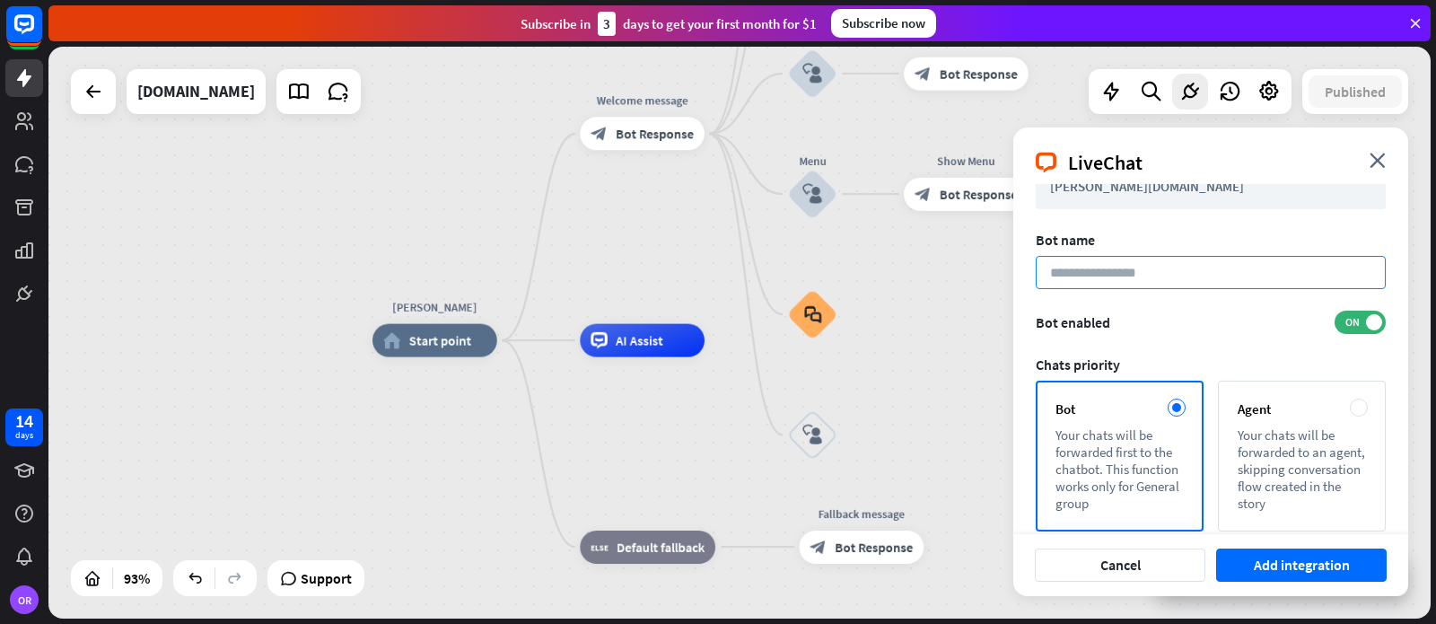
click at [1059, 256] on input at bounding box center [1211, 272] width 350 height 33
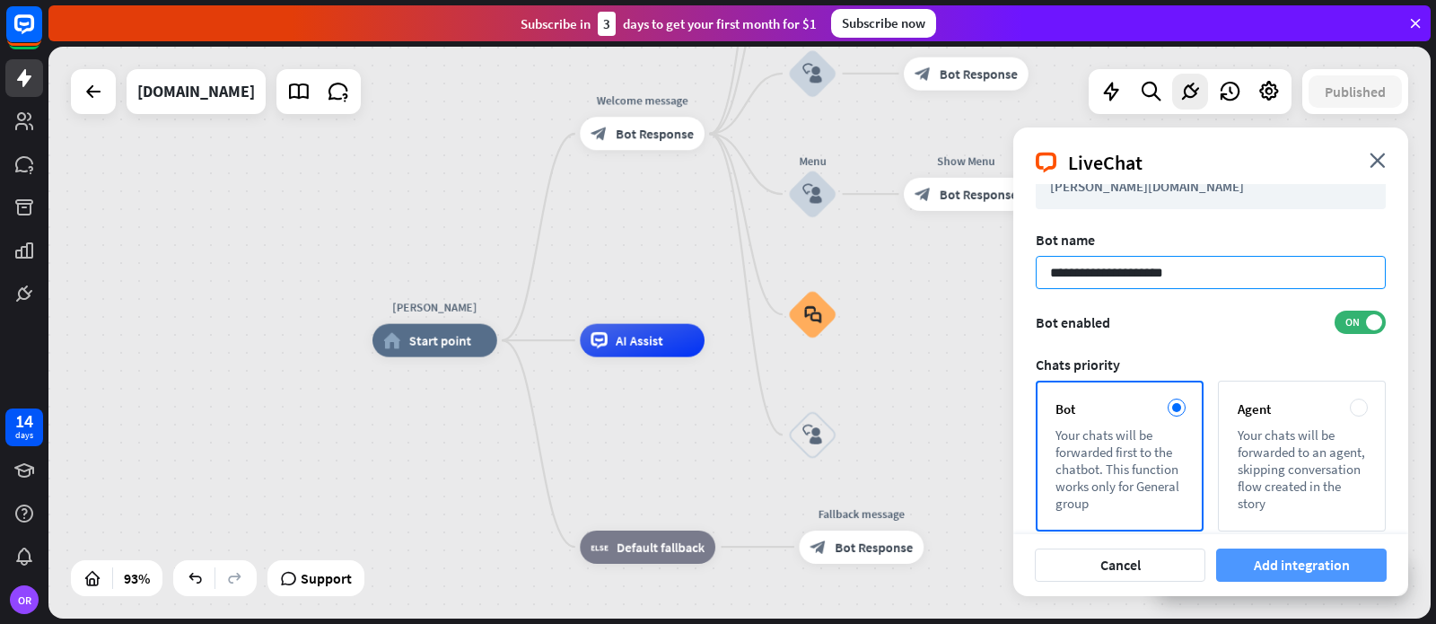
type input "**********"
click at [1257, 563] on button "Add integration" at bounding box center [1301, 564] width 171 height 33
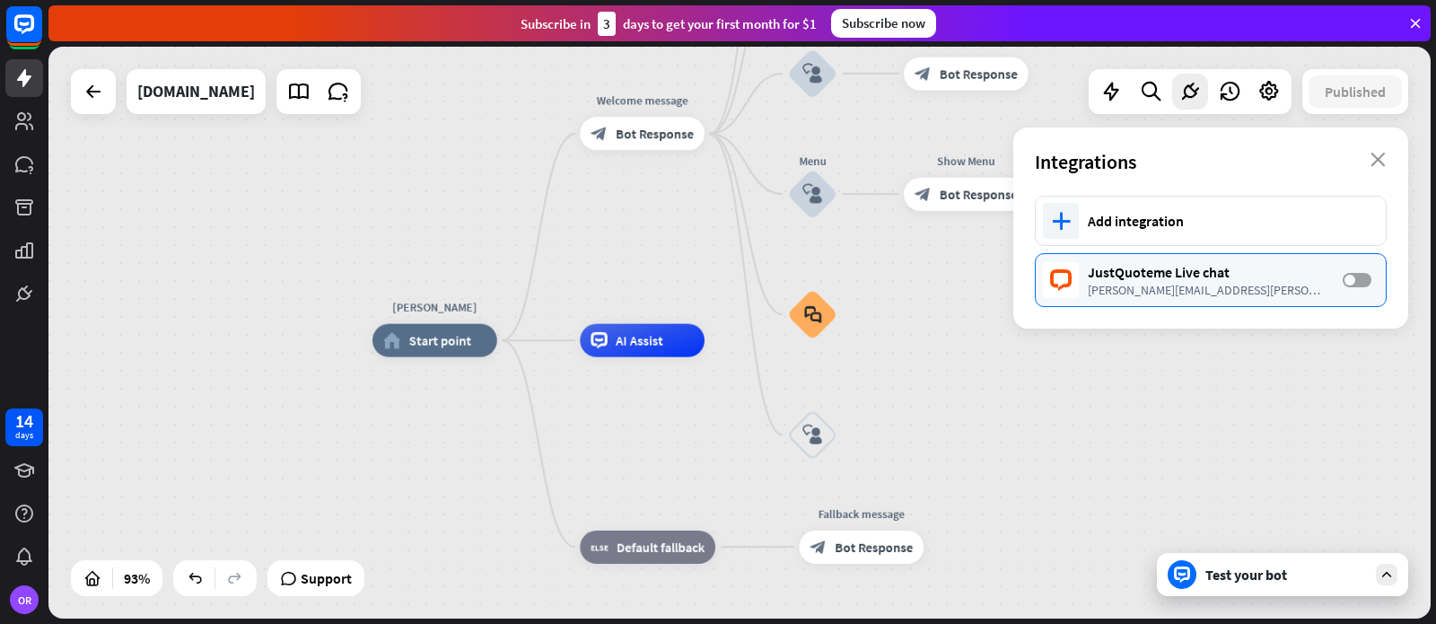
click at [1366, 277] on label "OFF" at bounding box center [1357, 280] width 29 height 14
click at [1379, 160] on icon "close" at bounding box center [1377, 160] width 15 height 14
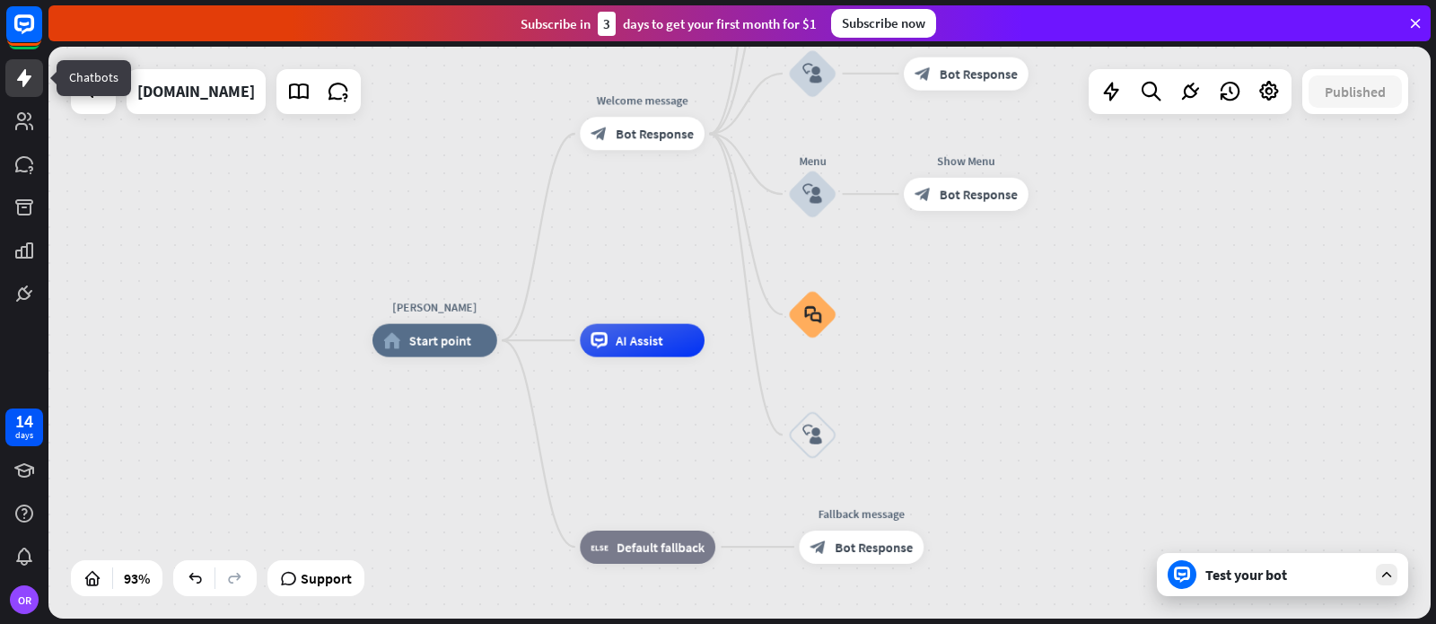
click at [22, 81] on icon at bounding box center [24, 78] width 14 height 18
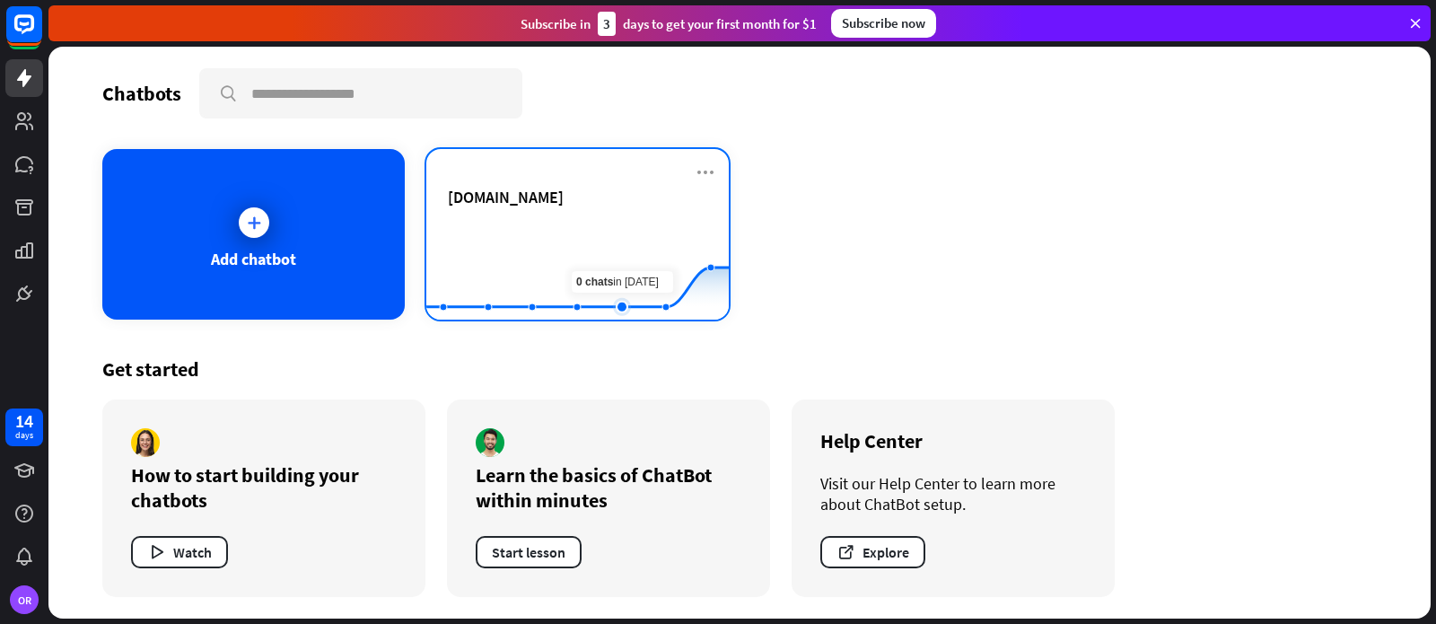
click at [610, 236] on rect at bounding box center [577, 275] width 302 height 112
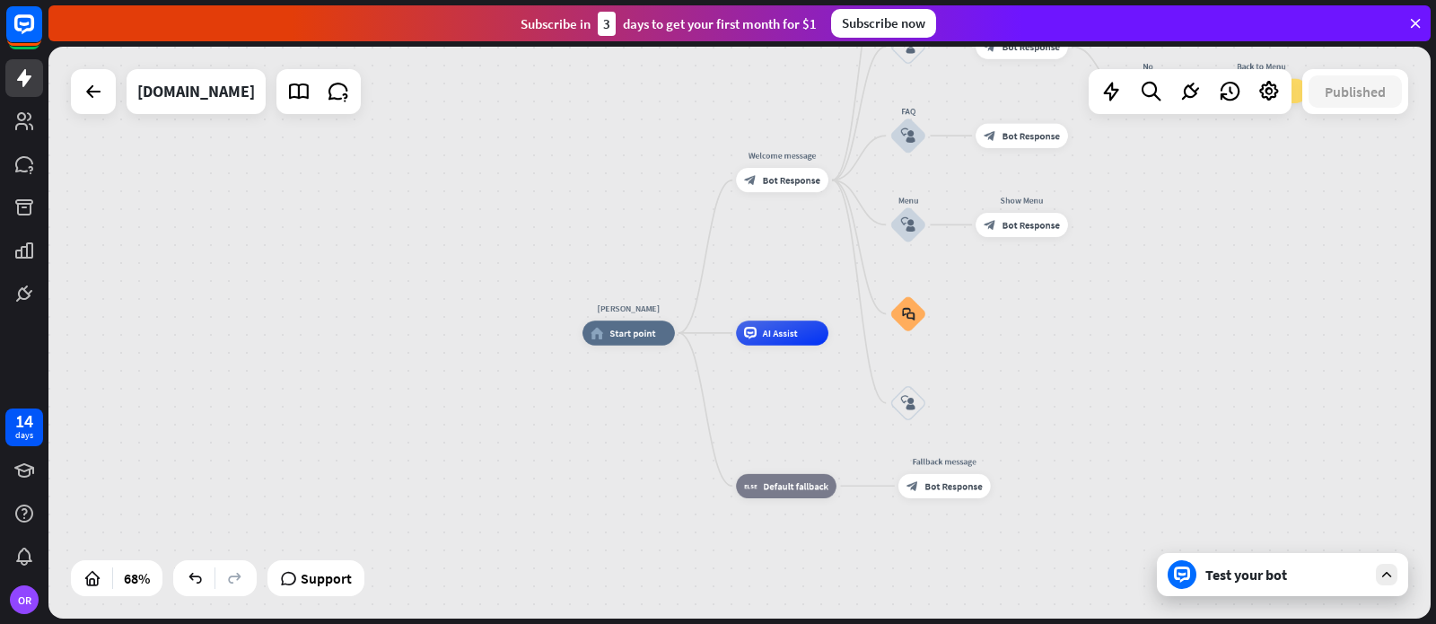
click at [1260, 576] on div "Test your bot" at bounding box center [1286, 574] width 162 height 18
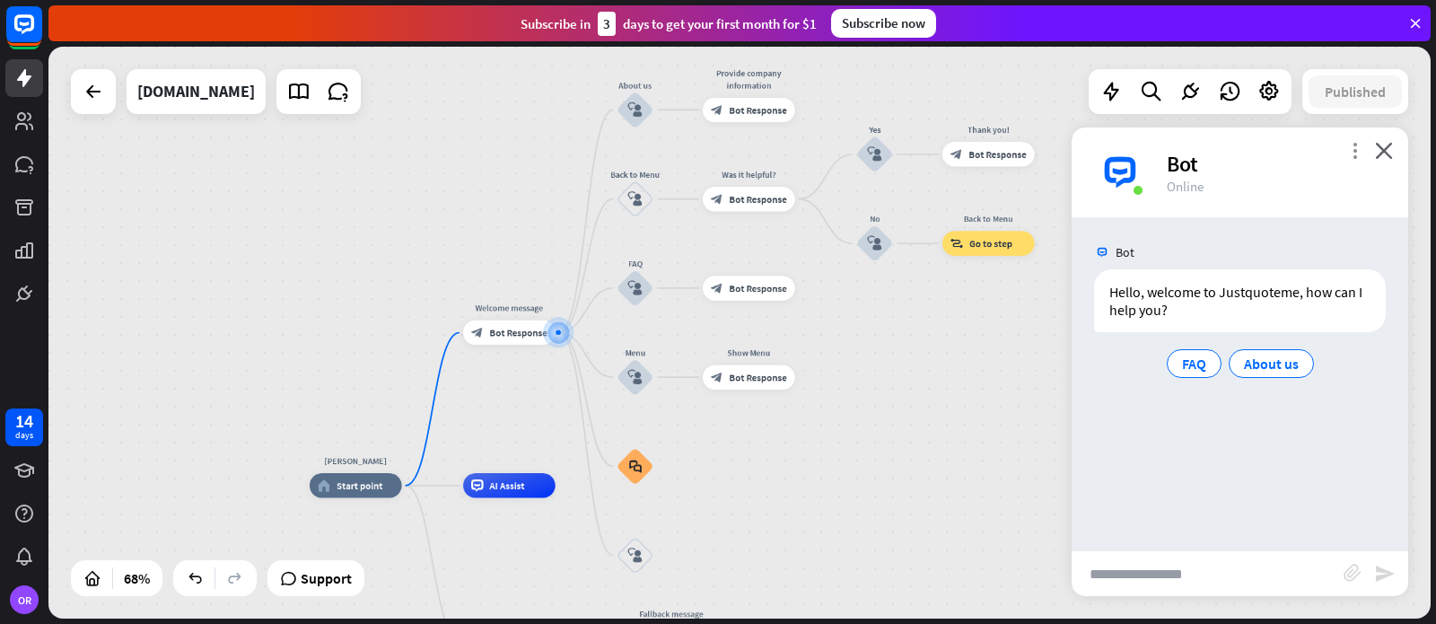
click at [1354, 148] on icon "more_vert" at bounding box center [1354, 150] width 17 height 17
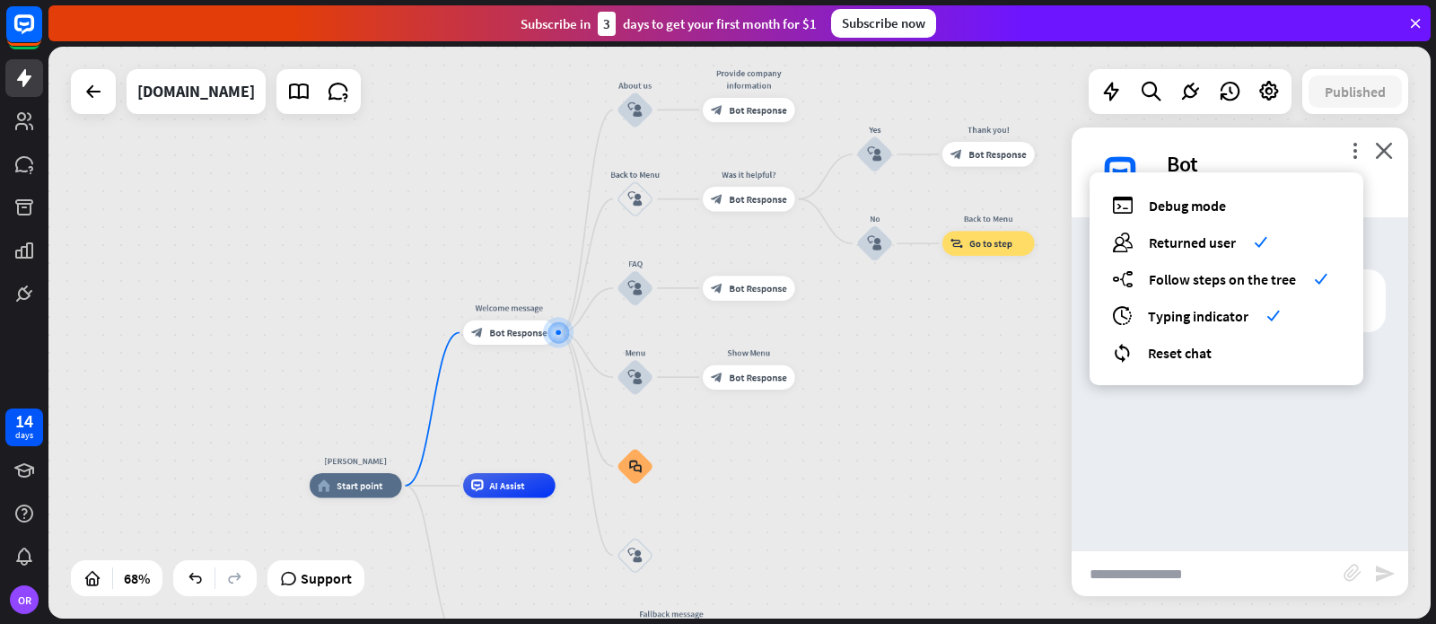
click at [990, 416] on div "[PERSON_NAME] home_2 Start point Welcome message block_bot_response Bot Respons…" at bounding box center [739, 333] width 1382 height 572
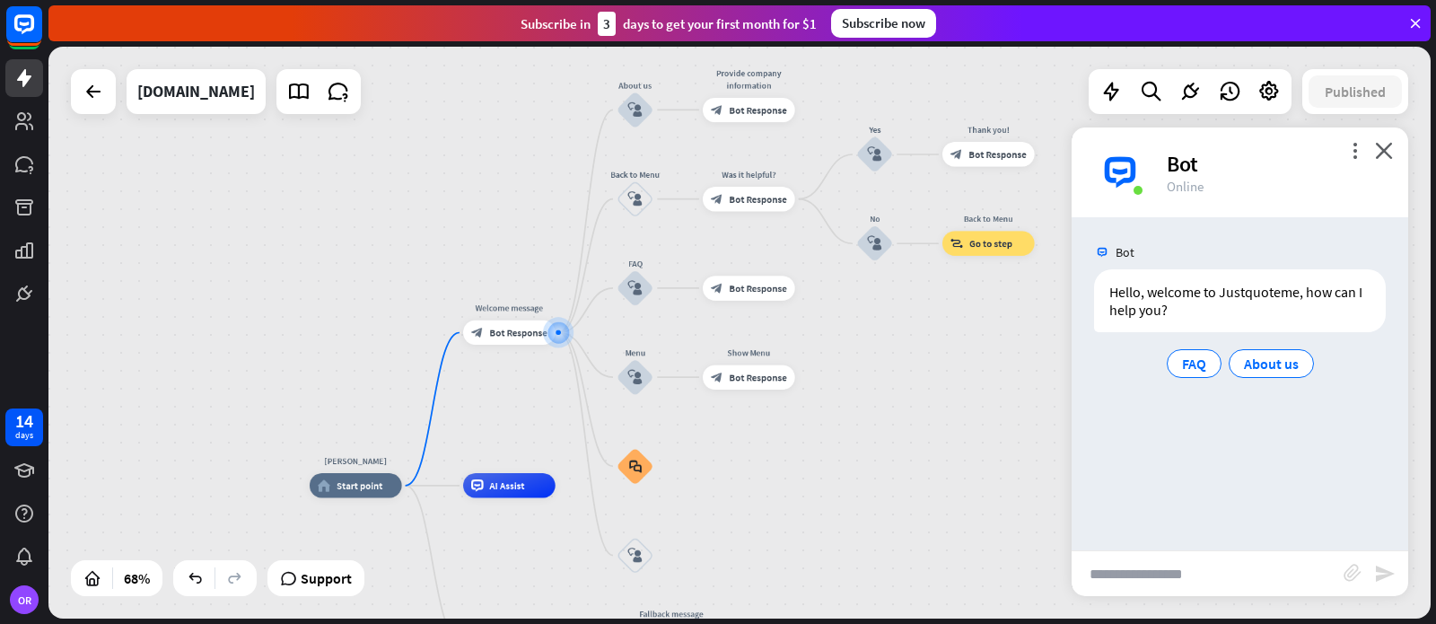
click at [1121, 171] on img at bounding box center [1120, 172] width 54 height 54
click at [21, 292] on icon at bounding box center [24, 293] width 11 height 11
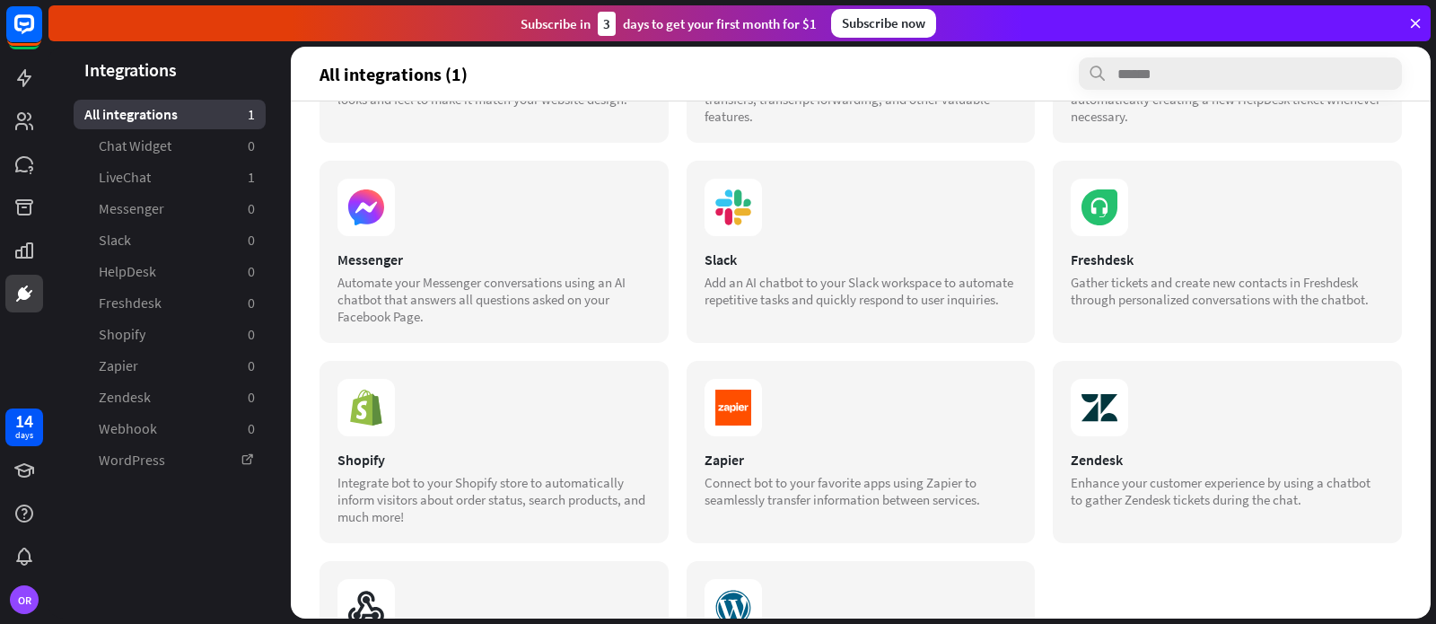
scroll to position [323, 0]
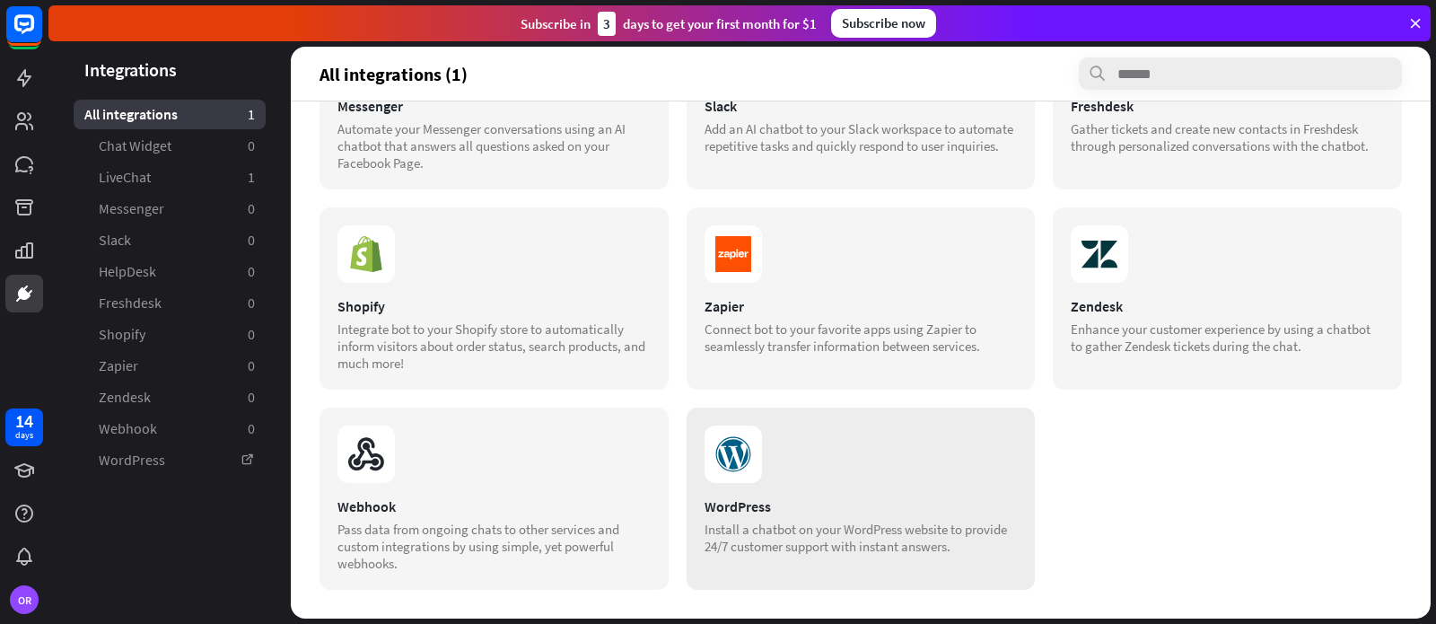
click at [734, 457] on icon at bounding box center [733, 453] width 57 height 57
